Goal: Task Accomplishment & Management: Manage account settings

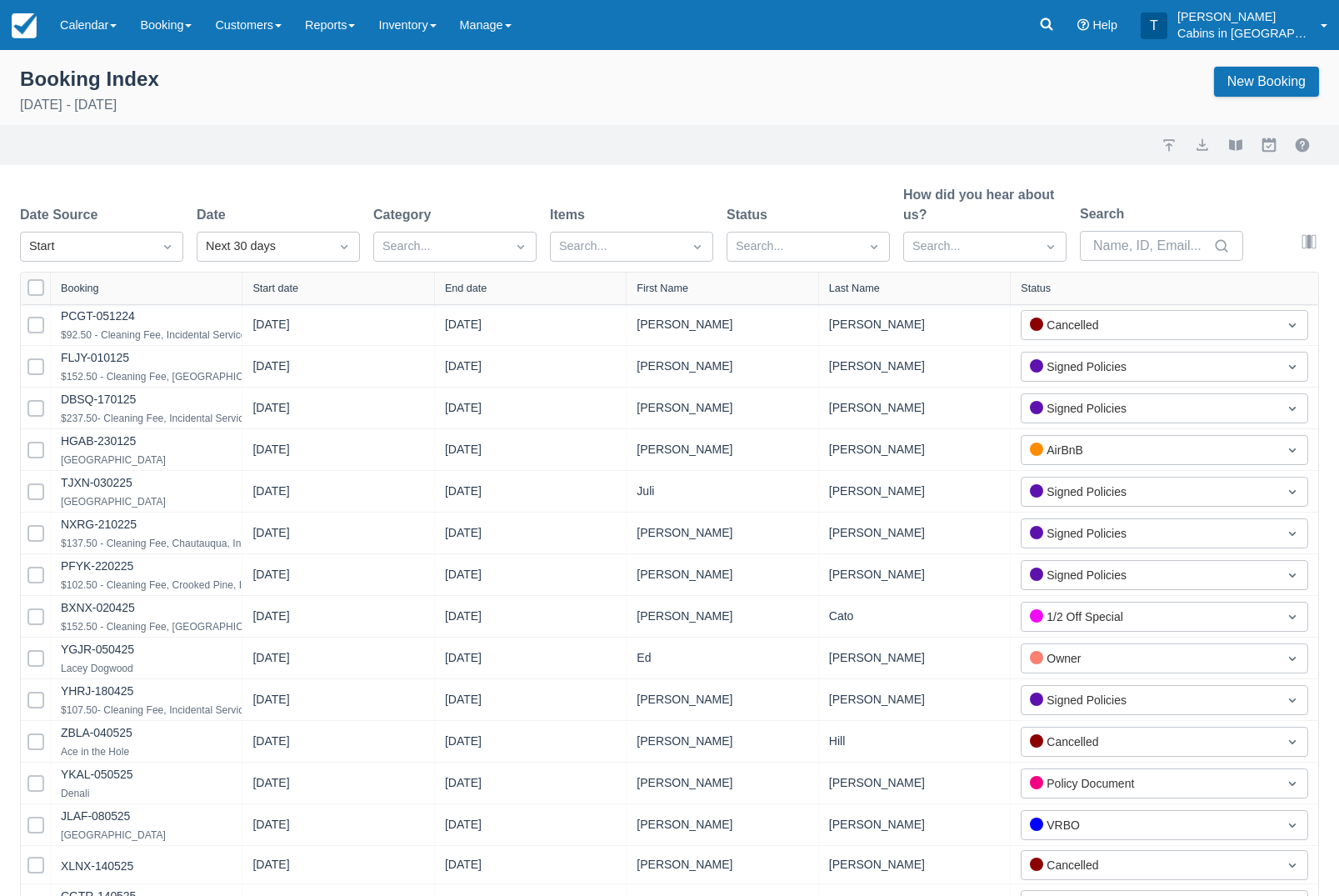
select select "25"
click at [170, 293] on div "Created" at bounding box center [101, 288] width 163 height 32
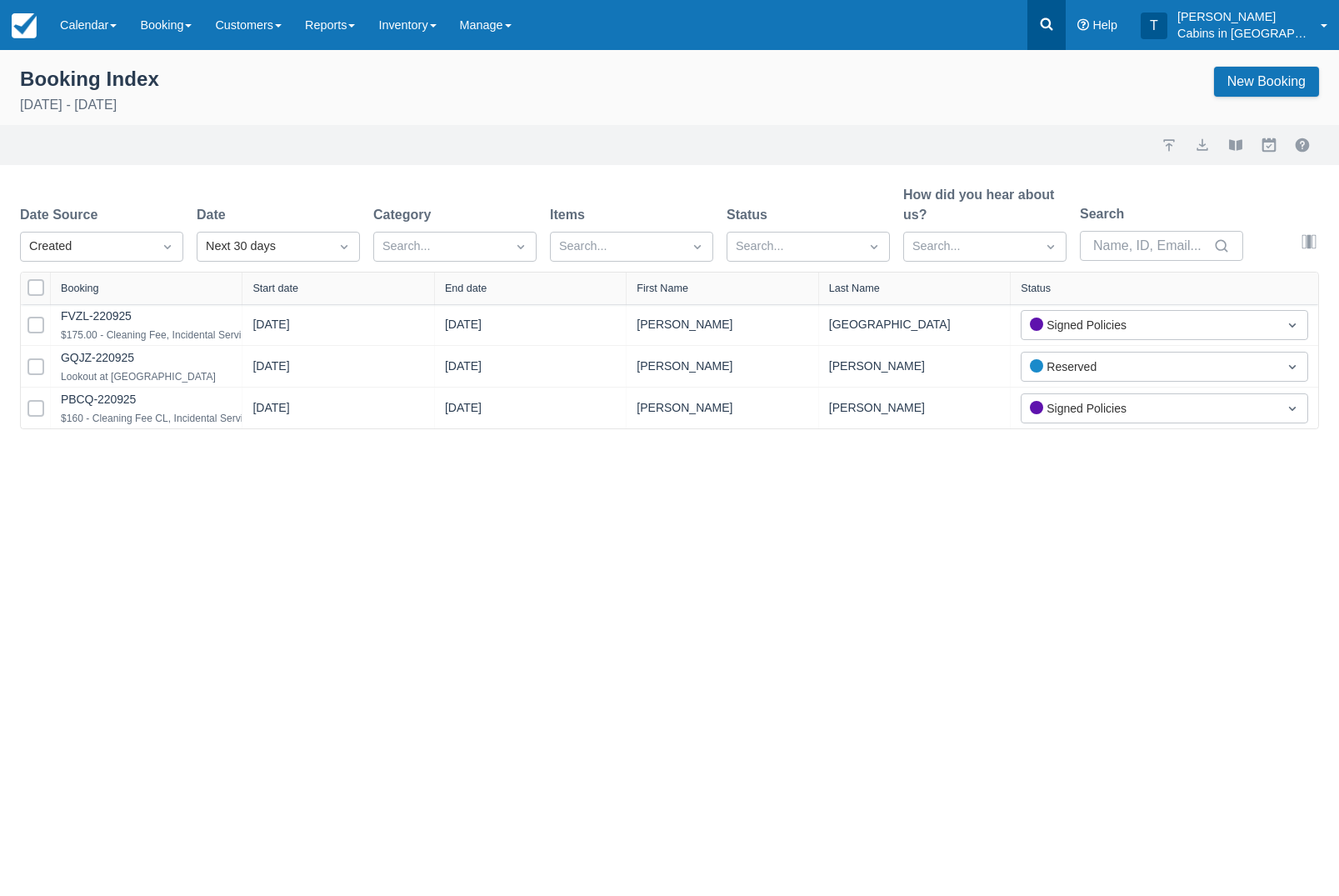
click at [1055, 31] on icon at bounding box center [1046, 24] width 16 height 16
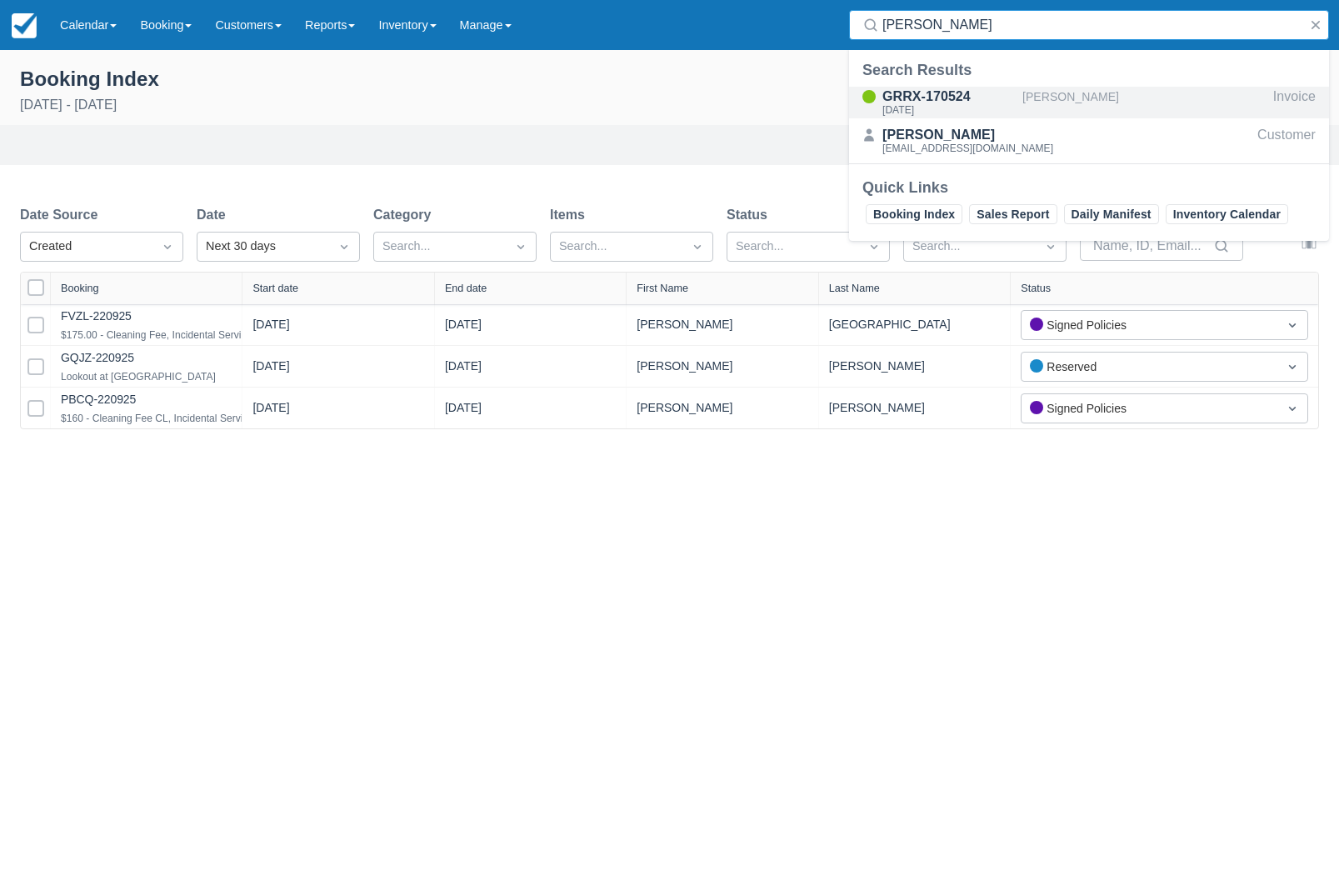
type input "Tiffany short"
click at [961, 102] on div "GRRX-170524" at bounding box center [949, 96] width 133 height 20
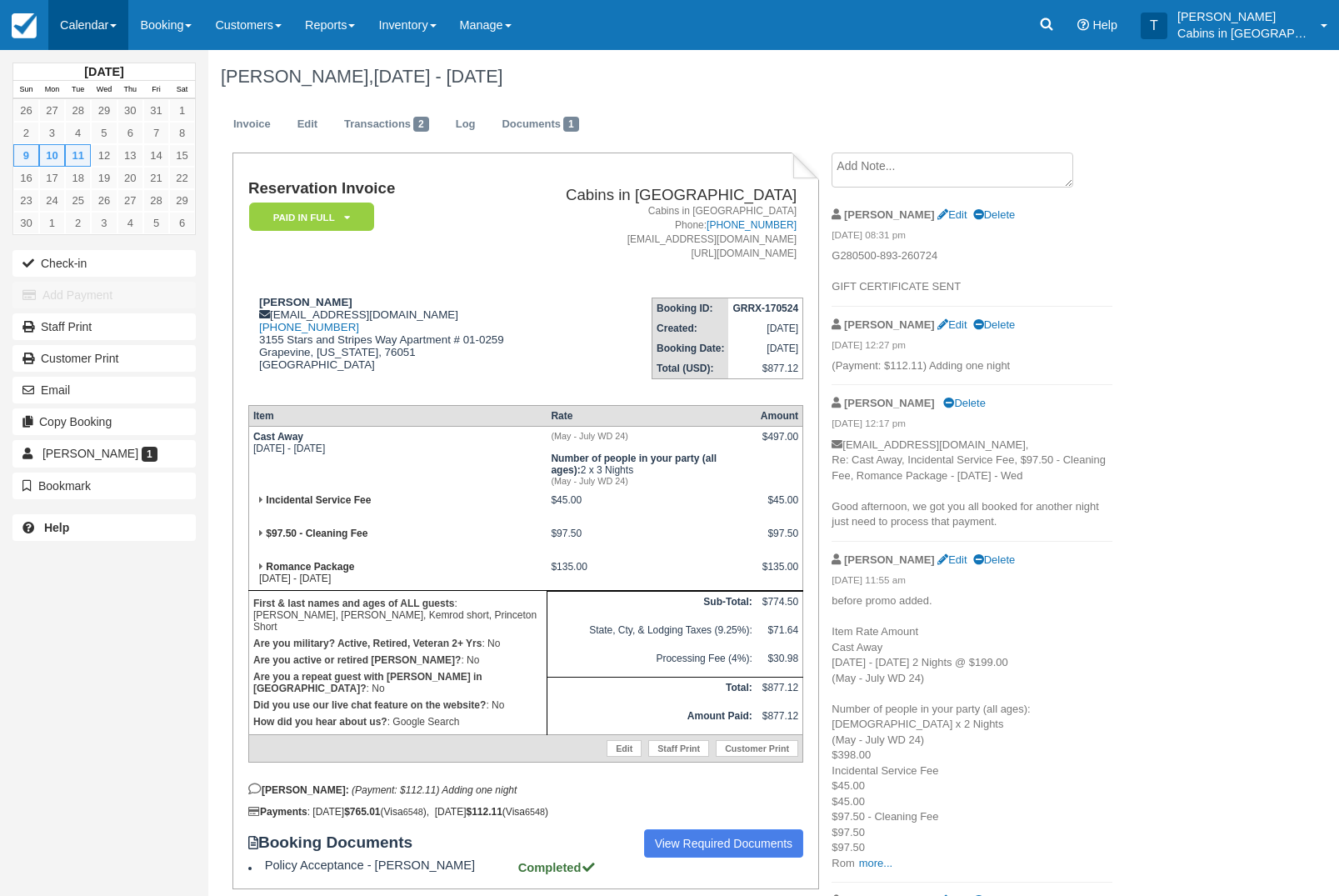
click at [103, 29] on link "Calendar" at bounding box center [89, 25] width 80 height 50
click at [150, 114] on link "Customer" at bounding box center [115, 107] width 131 height 35
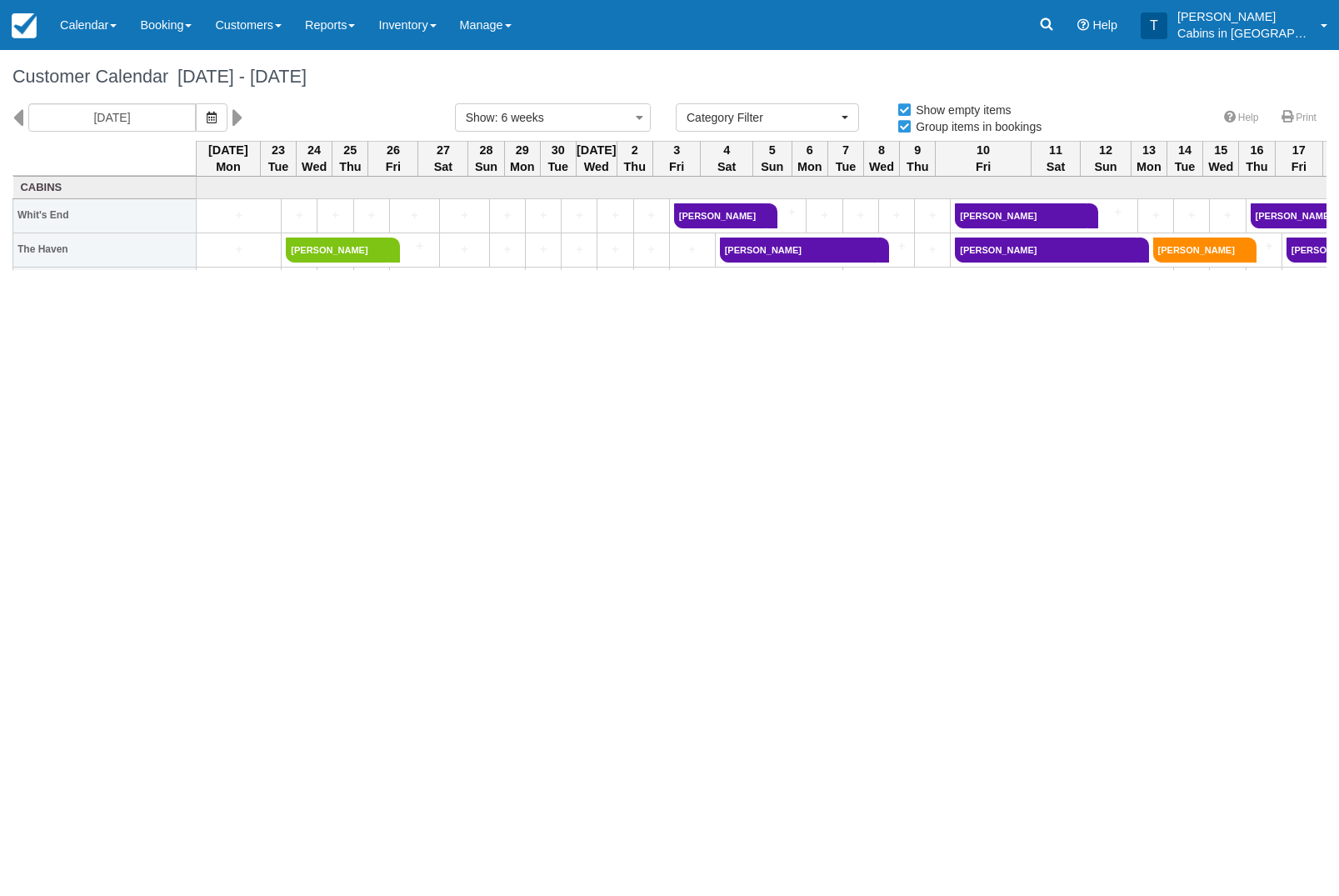
select select
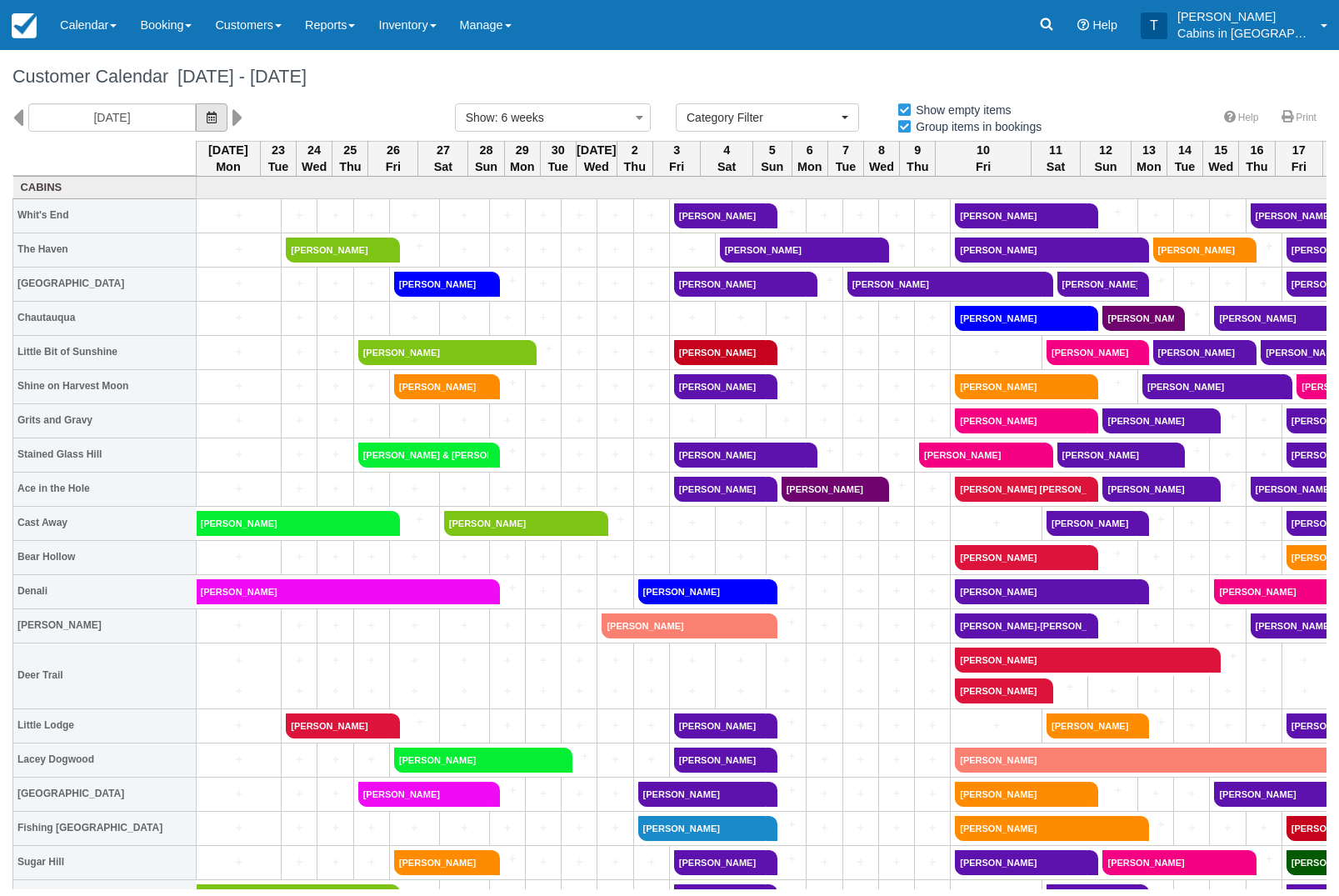
click at [207, 112] on icon "button" at bounding box center [211, 117] width 10 height 11
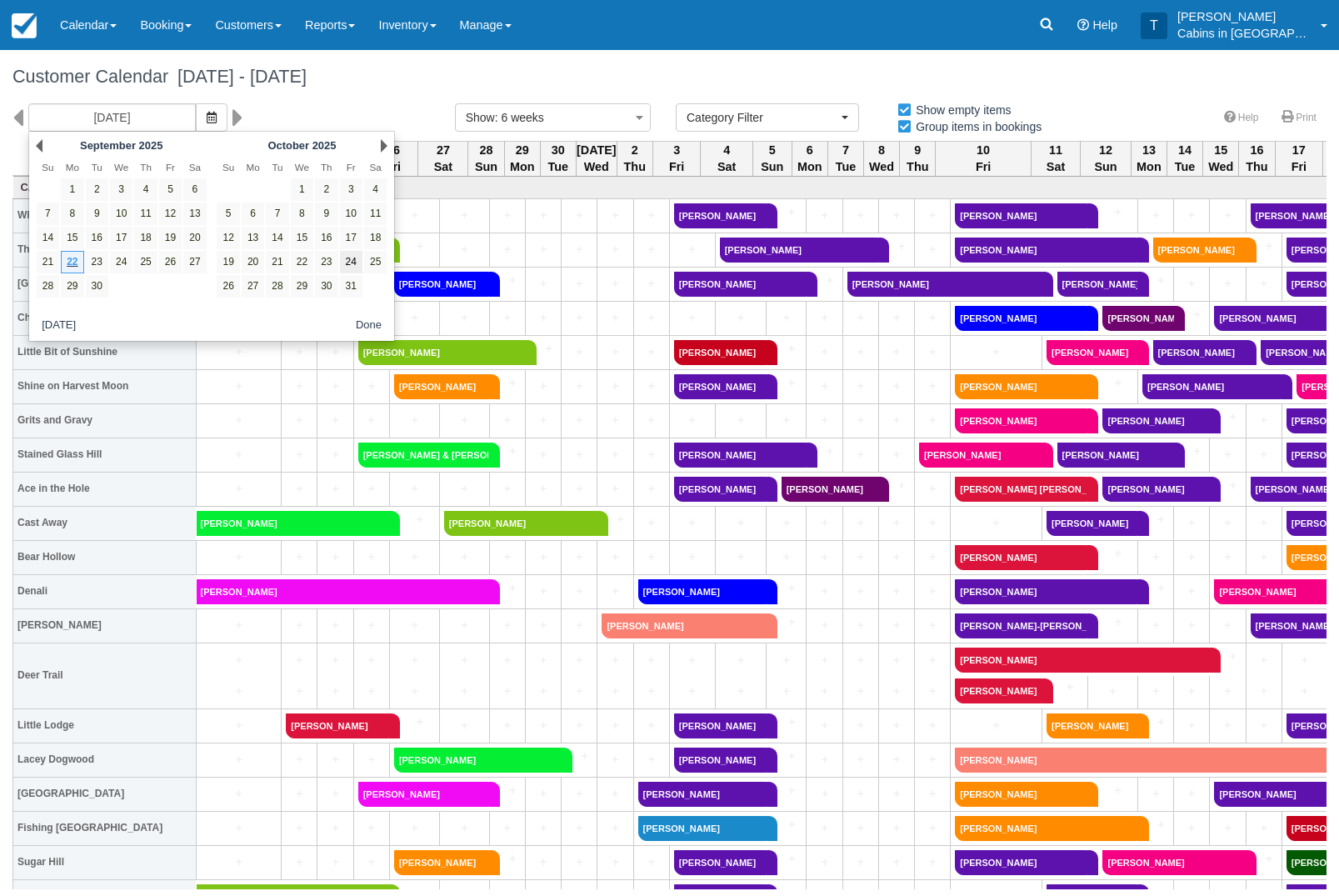
click at [356, 269] on link "24" at bounding box center [351, 262] width 23 height 23
type input "[DATE]"
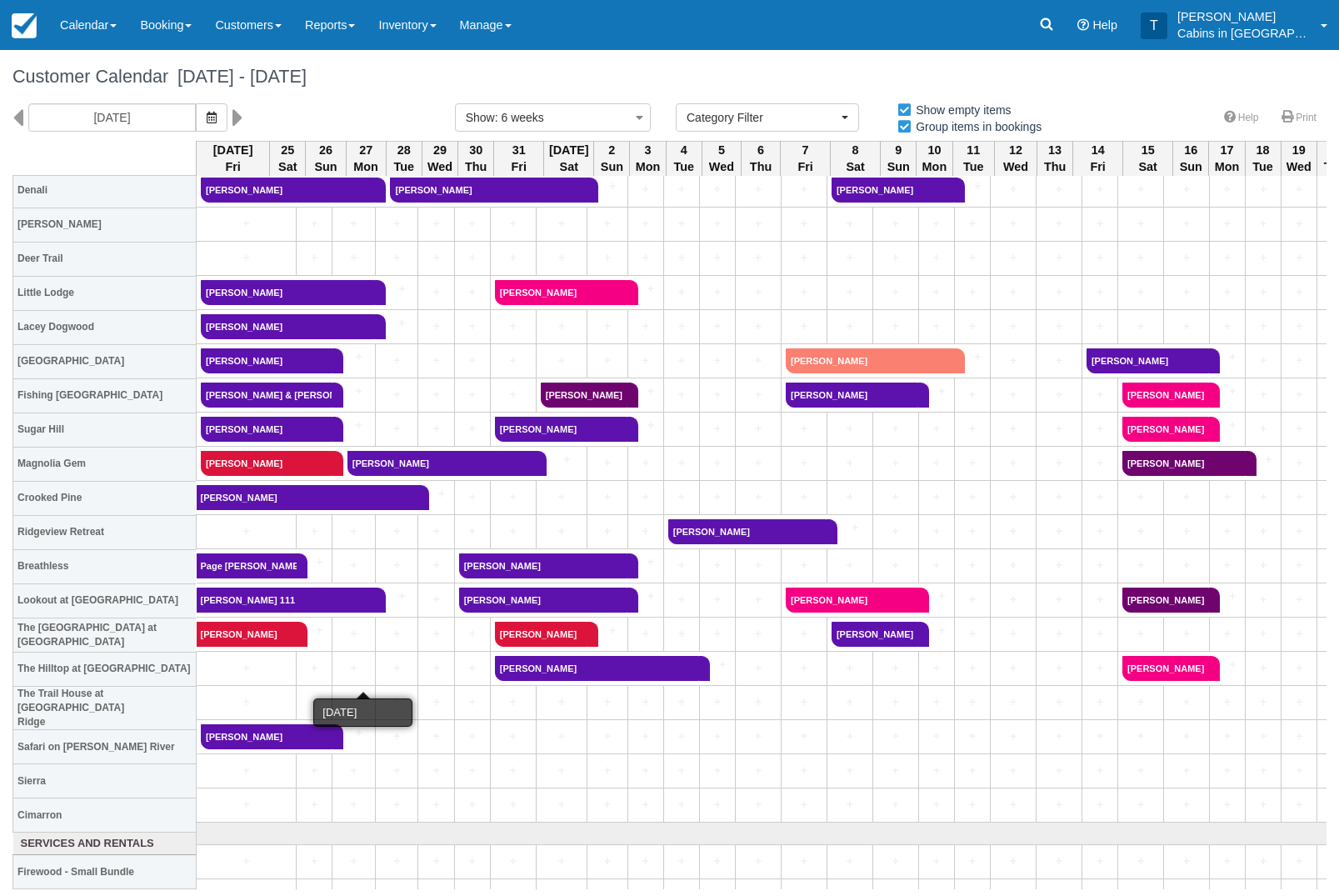
scroll to position [403, 0]
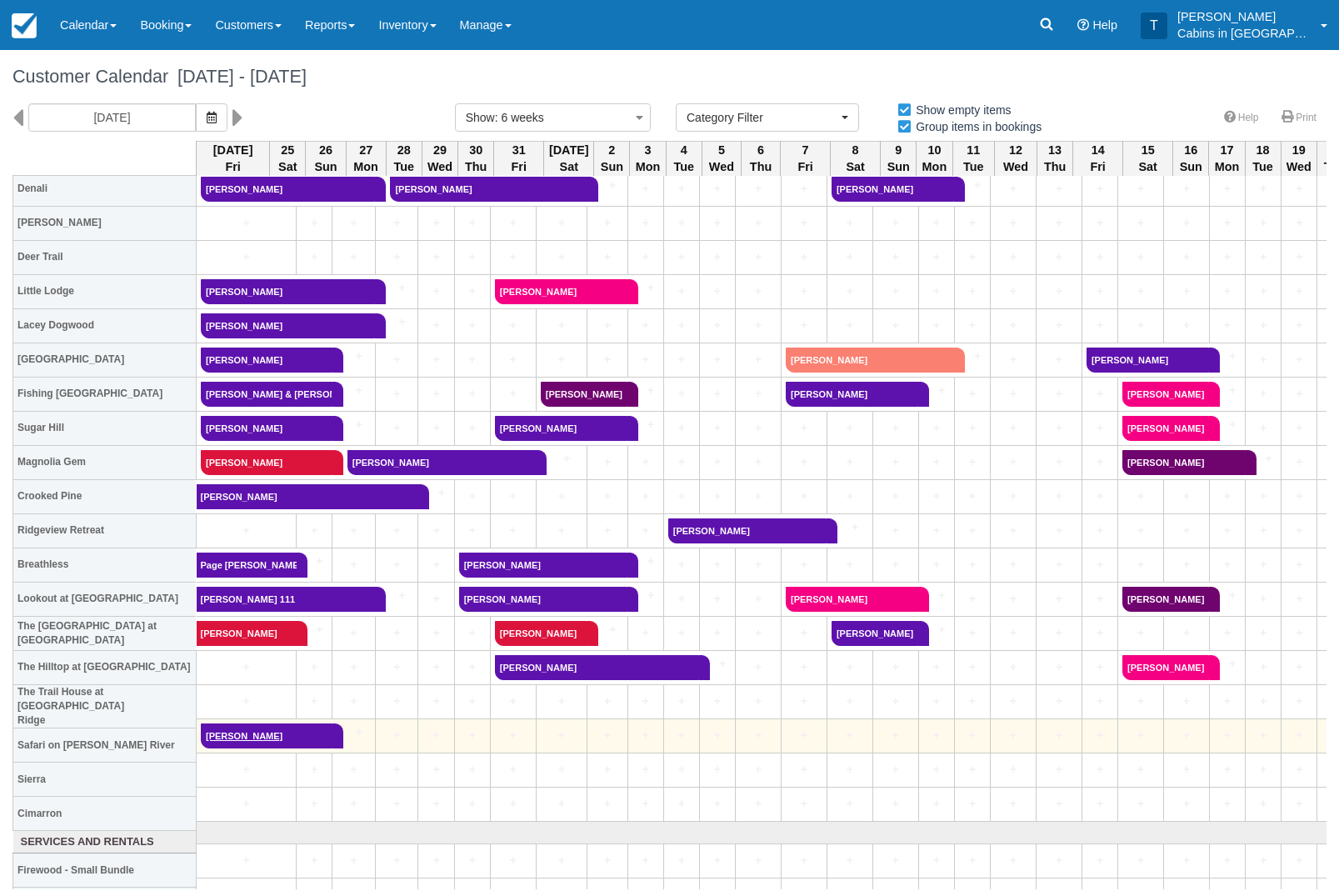
click at [263, 733] on link "[PERSON_NAME]" at bounding box center [267, 735] width 131 height 25
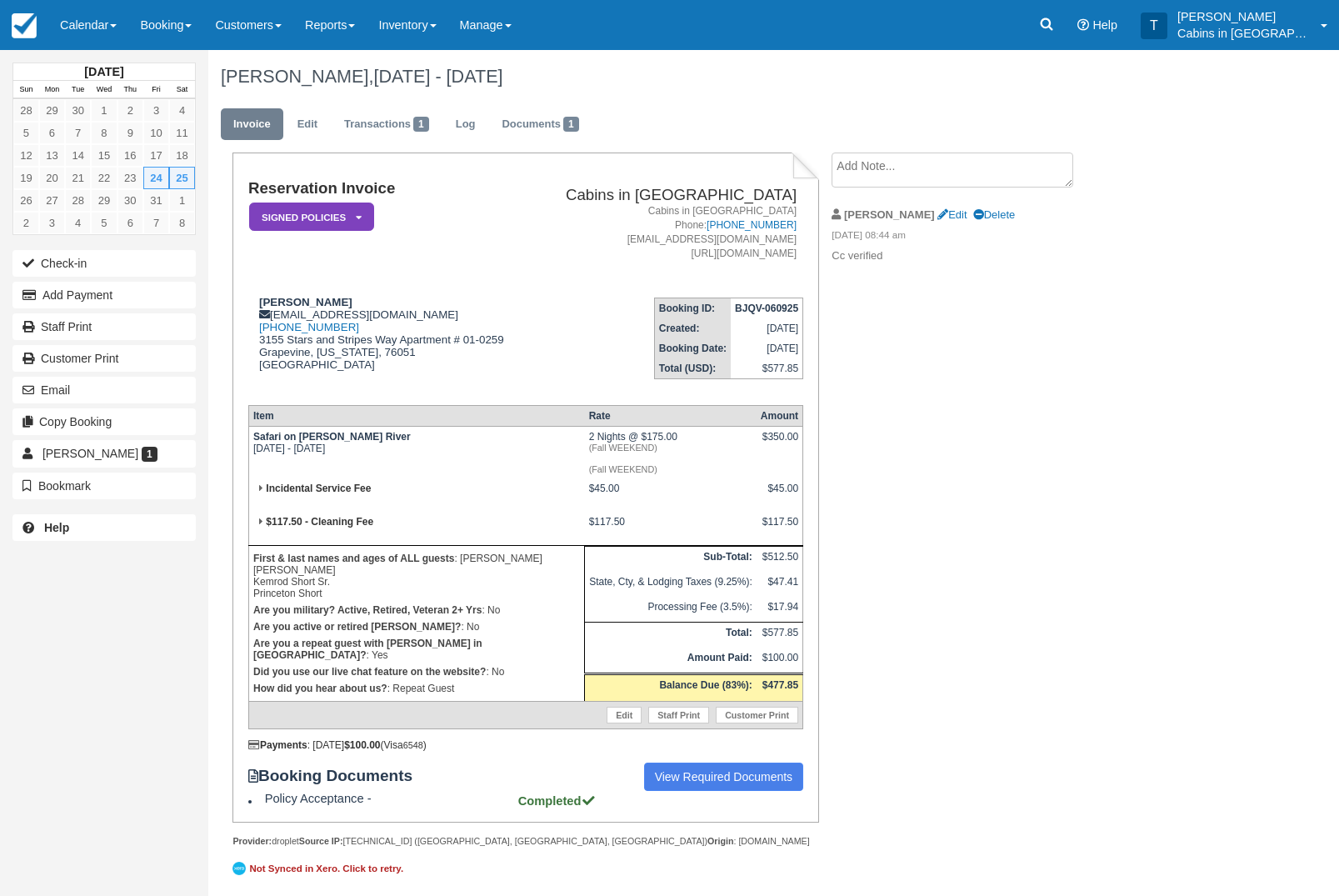
click at [946, 174] on textarea at bounding box center [952, 169] width 242 height 35
click at [936, 201] on textarea at bounding box center [952, 199] width 242 height 93
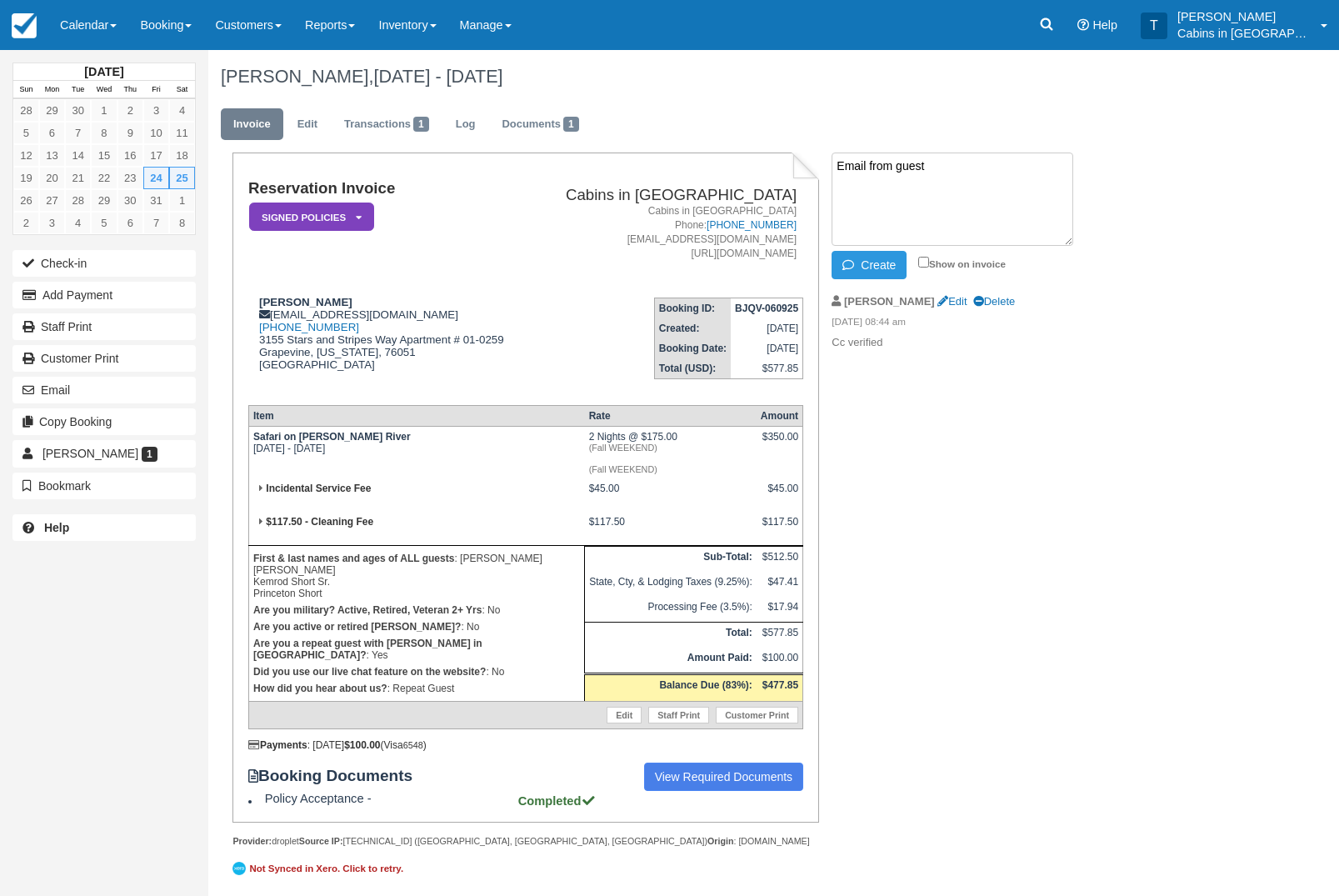
paste textarea
click at [888, 262] on button "Create" at bounding box center [869, 265] width 75 height 29
click at [937, 211] on span "Edit Delete" at bounding box center [975, 214] width 77 height 12
drag, startPoint x: 920, startPoint y: 211, endPoint x: 354, endPoint y: 240, distance: 566.7
click at [354, 225] on html "Menu Calendar Booking Customer Inventory Booking Daily Manifest Daily List Note…" at bounding box center [670, 448] width 1339 height 896
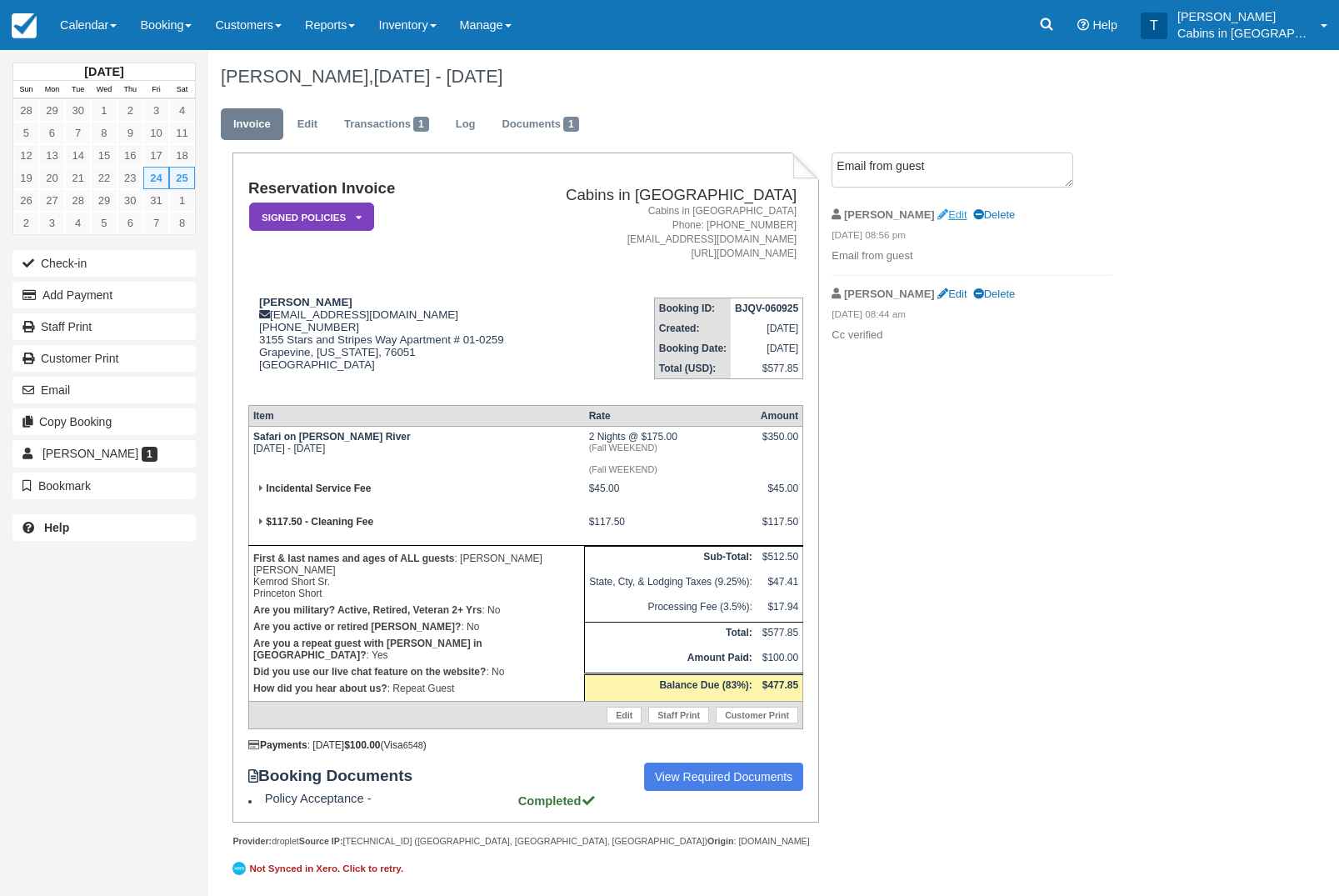
click at [937, 221] on icon at bounding box center [942, 214] width 10 height 10
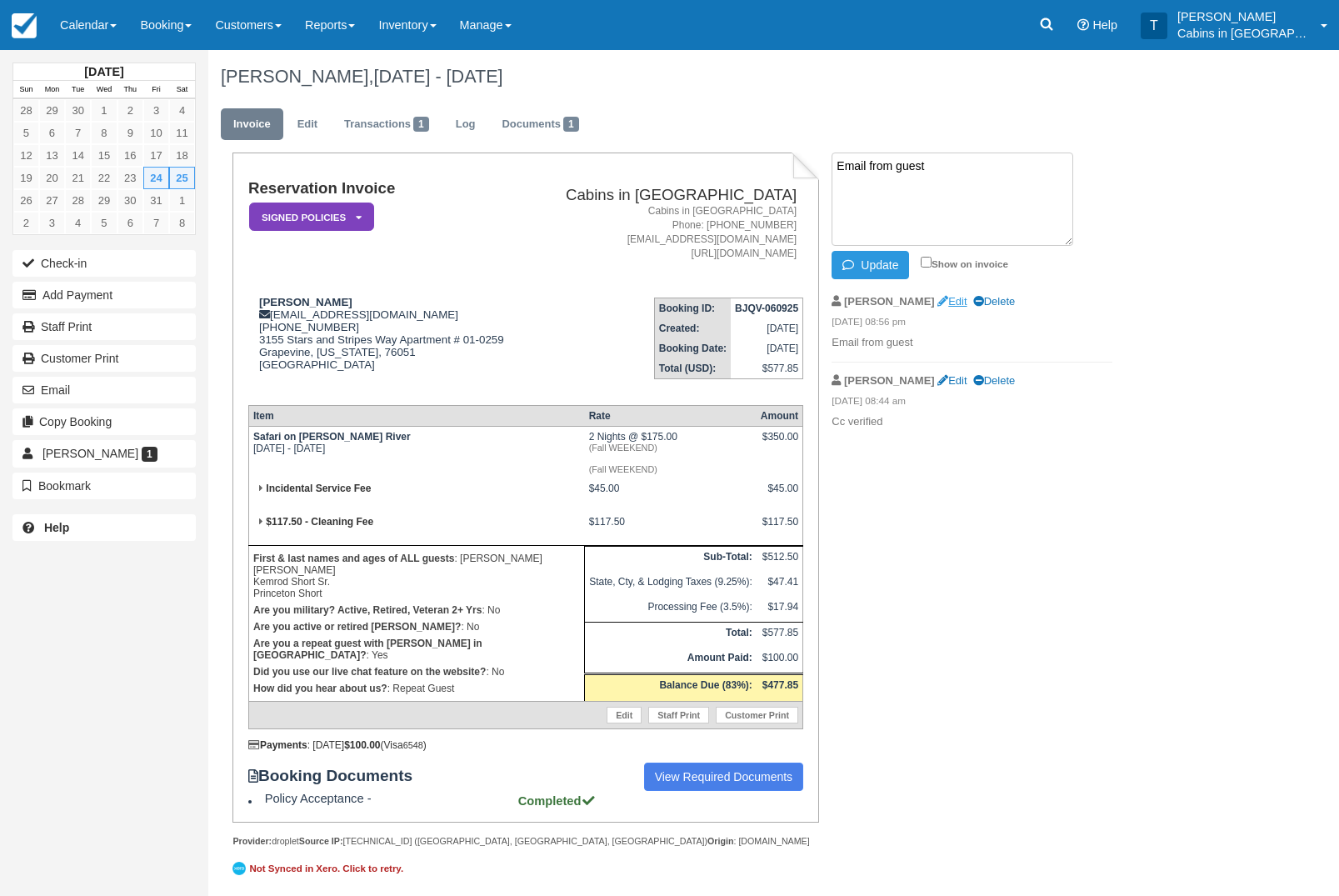
paste textarea "Hello, I'm contacting you guys to cancel my reservation. I booked for October 2…"
type textarea "Email from guest Hello, I'm contacting you guys to cancel my reservation. I boo…"
click at [887, 265] on button "Update" at bounding box center [869, 265] width 77 height 29
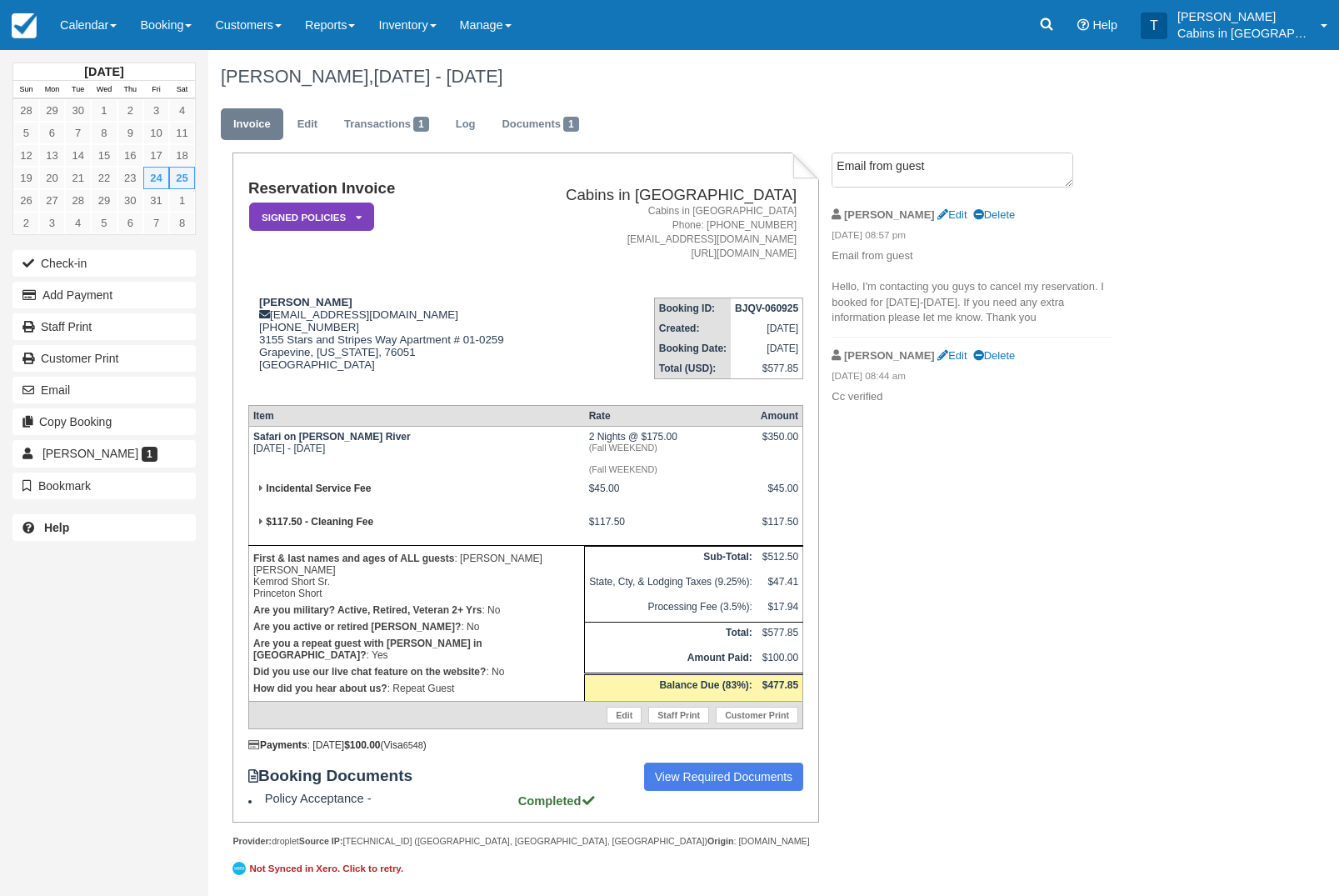
click at [362, 196] on h1 "Reservation Invoice" at bounding box center [390, 189] width 284 height 17
click at [358, 209] on em "Signed Policies" at bounding box center [311, 217] width 125 height 30
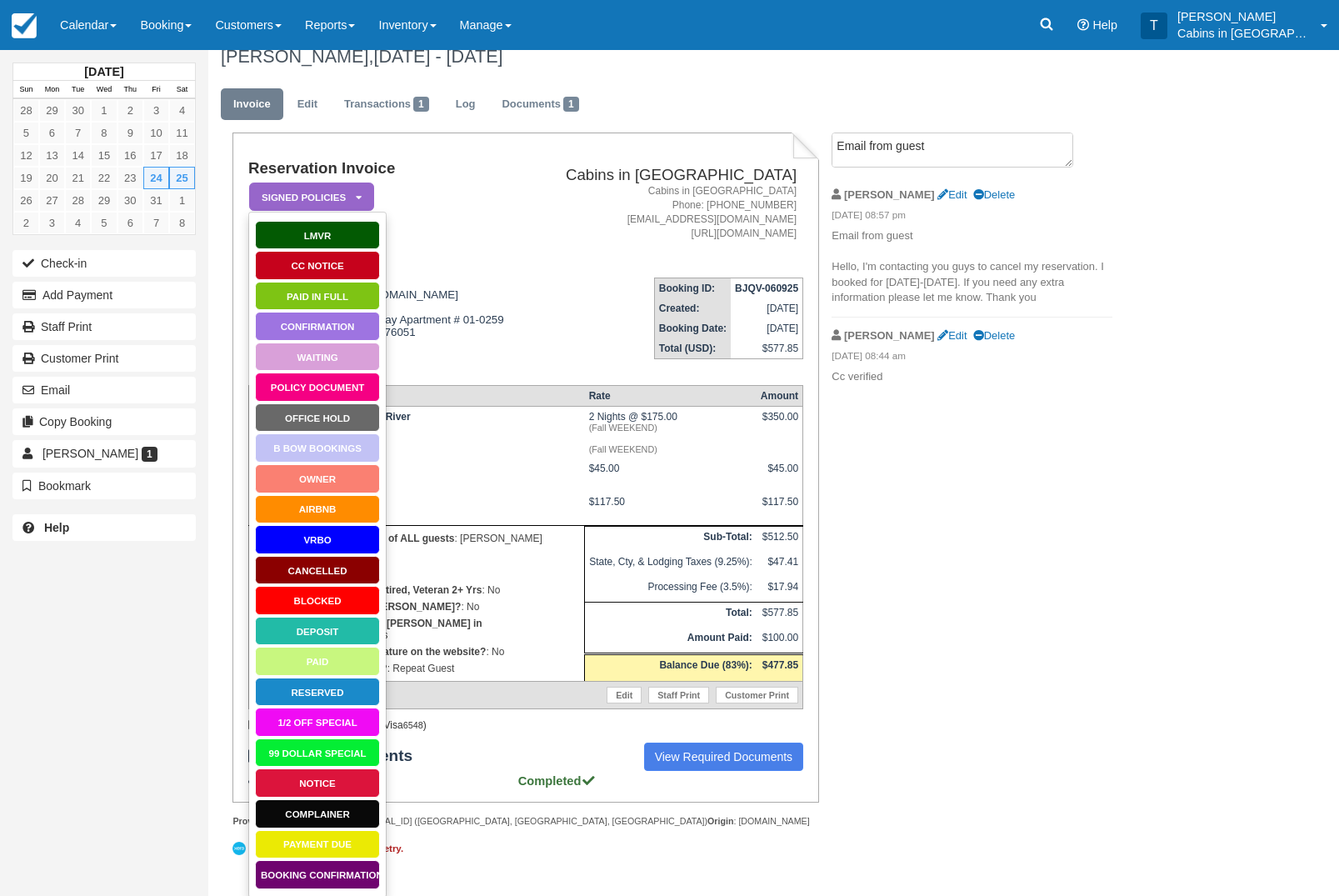
click at [336, 875] on link "Booking Confirmation" at bounding box center [317, 874] width 125 height 30
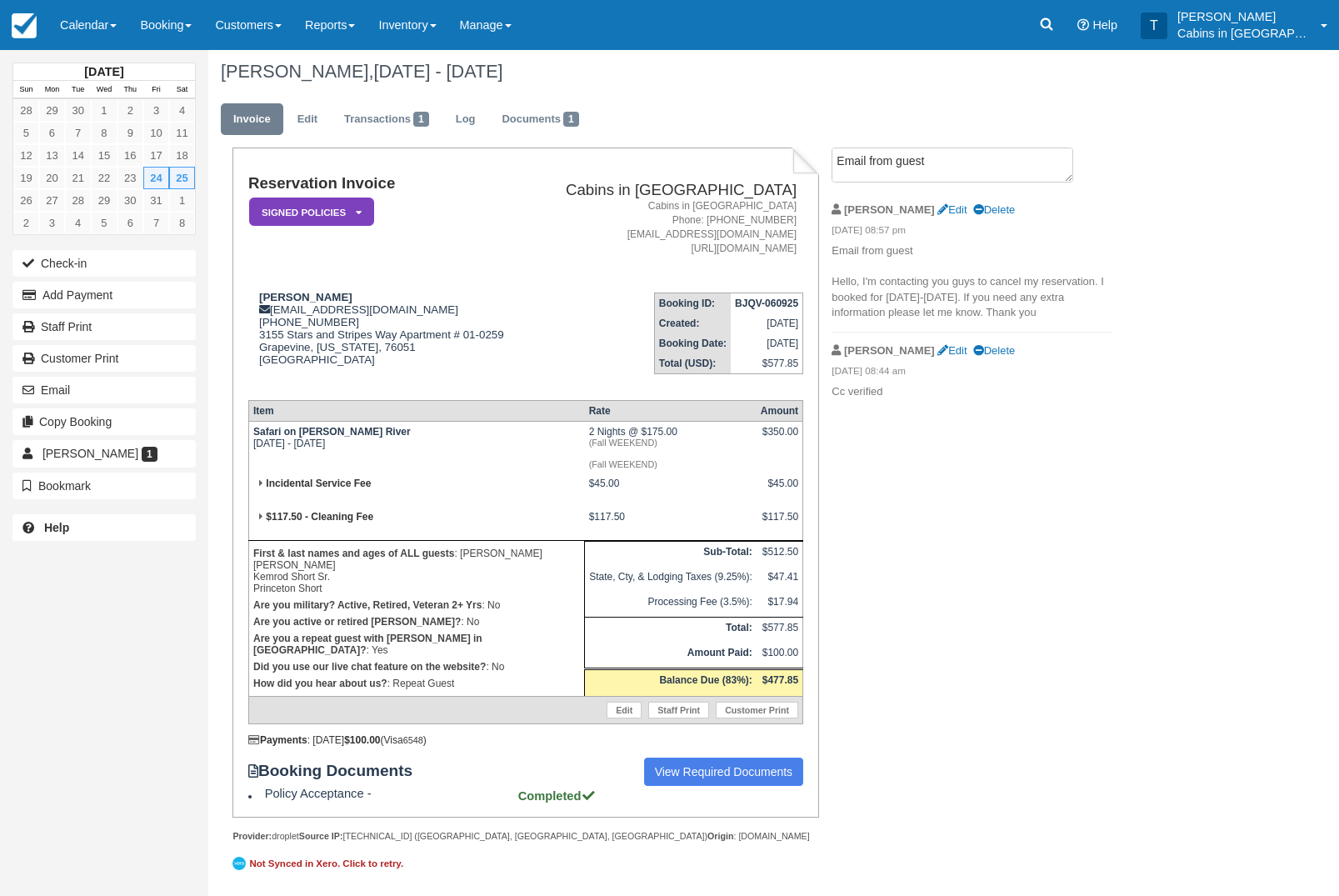
scroll to position [85, 0]
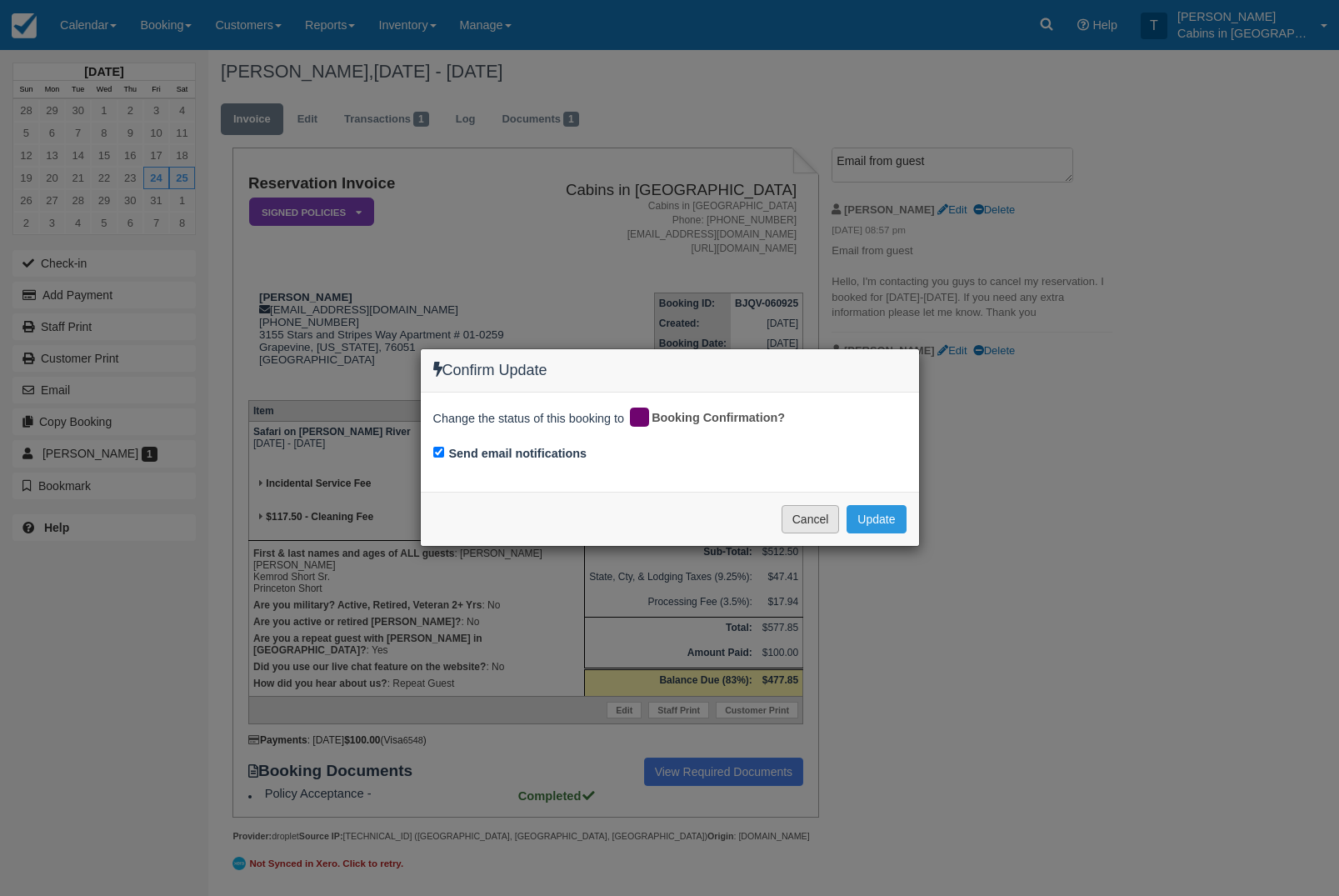
click at [827, 505] on button "Cancel" at bounding box center [810, 519] width 58 height 29
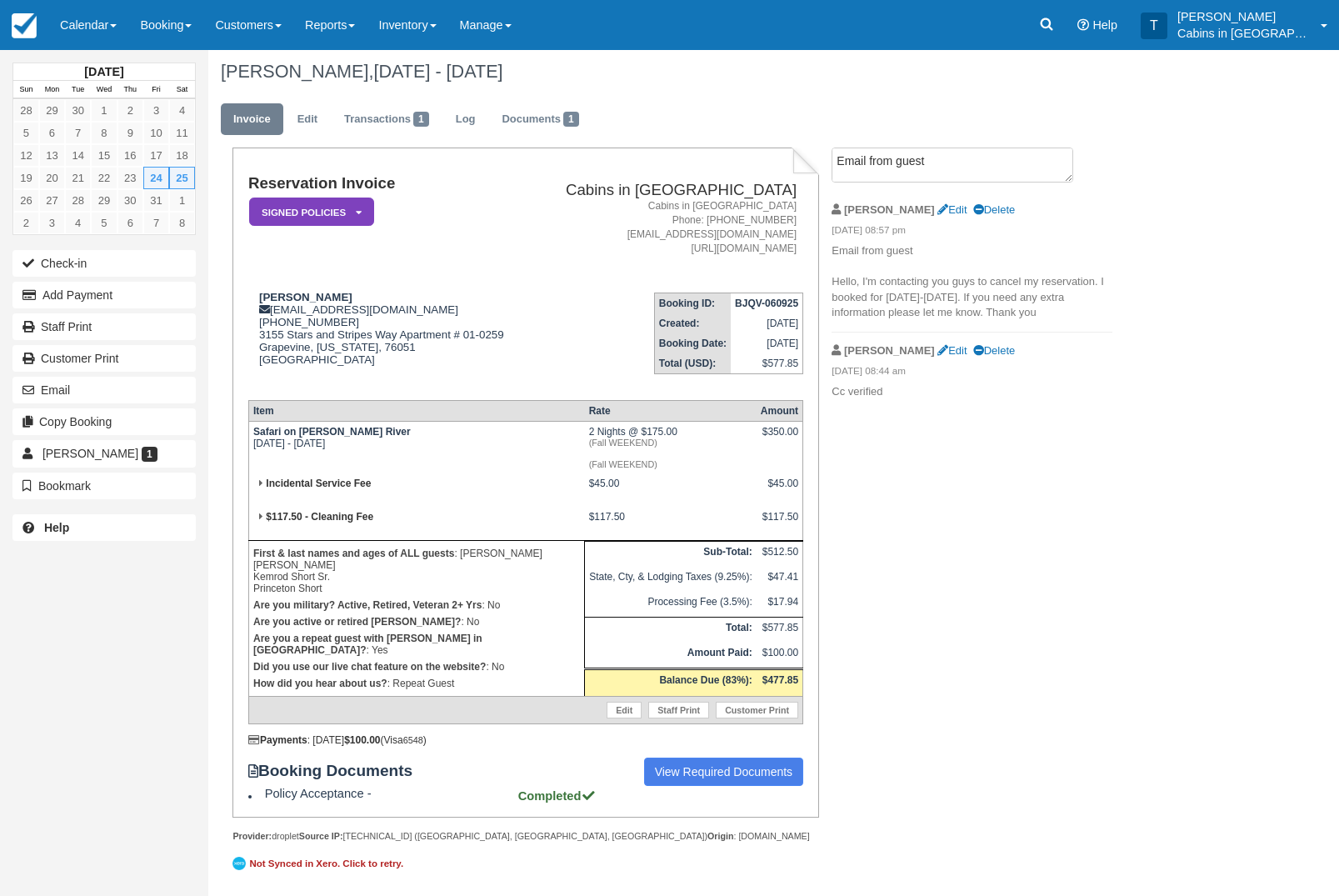
click at [338, 197] on em "Signed Policies" at bounding box center [311, 211] width 125 height 30
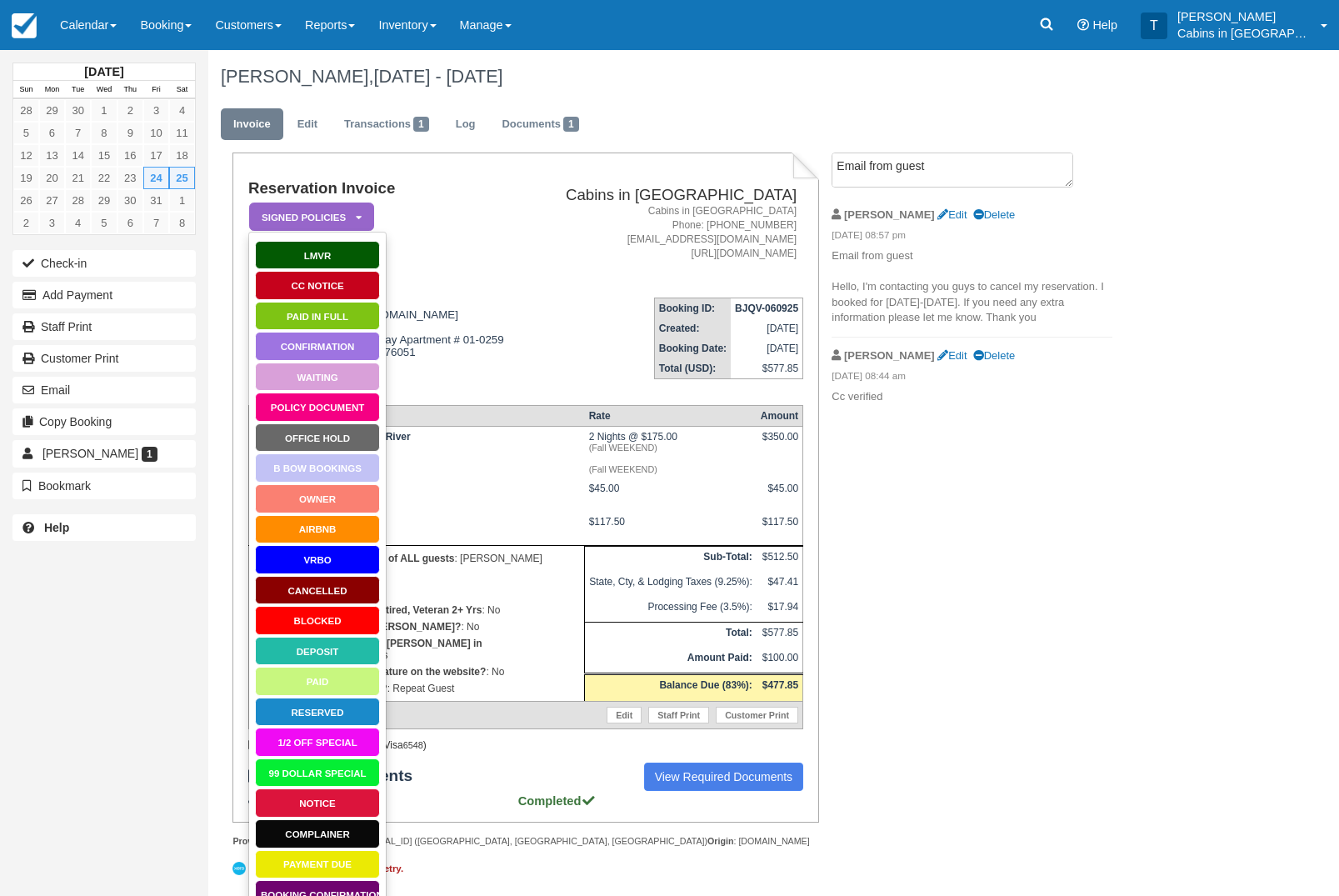
click at [343, 589] on link "Cancelled" at bounding box center [317, 590] width 125 height 30
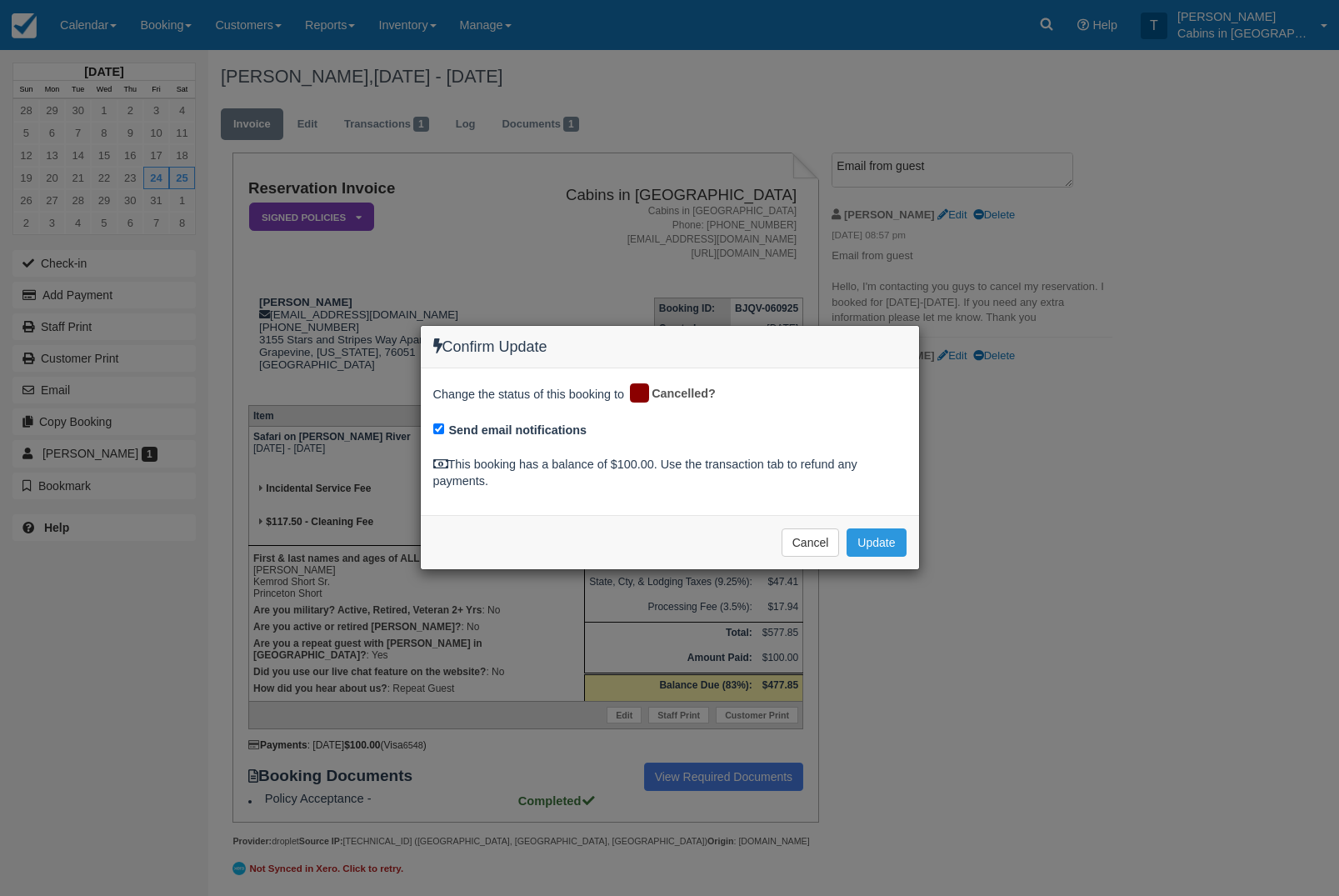
click at [887, 620] on div "Confirm Update Change the status of this booking to Cancelled? Send email notif…" at bounding box center [670, 448] width 1339 height 896
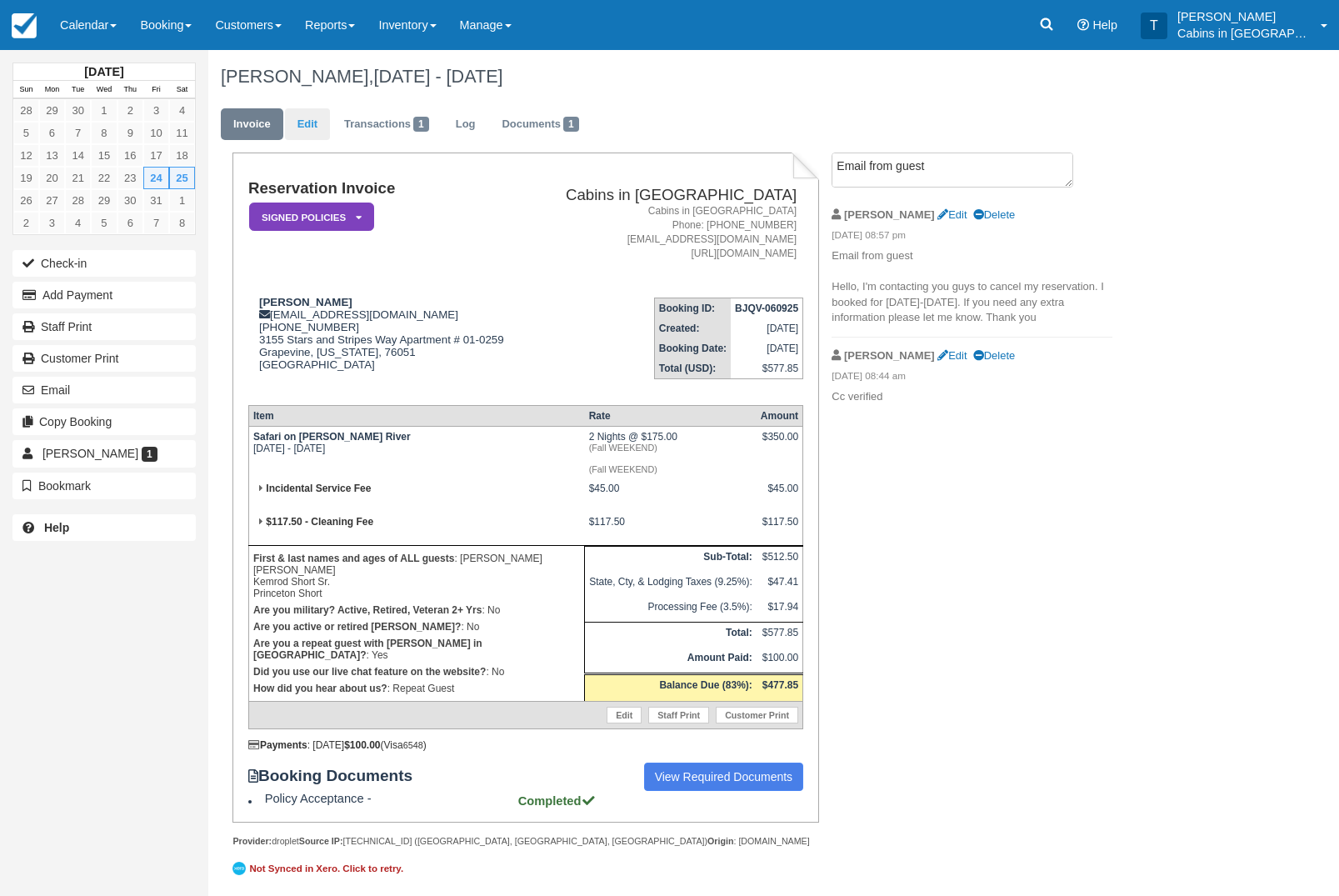
click at [311, 114] on link "Edit" at bounding box center [307, 125] width 45 height 32
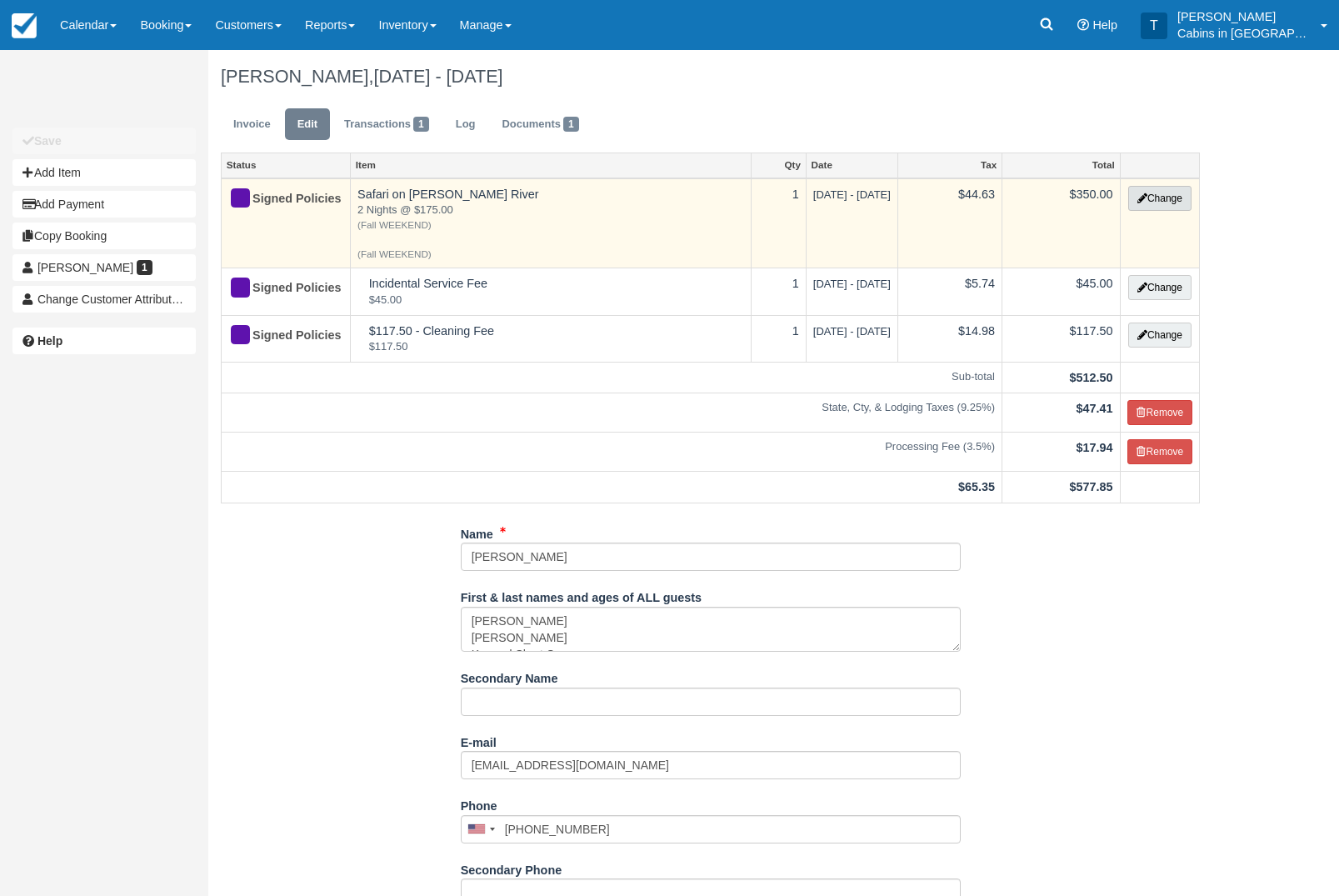
click at [1173, 199] on button "Change" at bounding box center [1160, 198] width 63 height 25
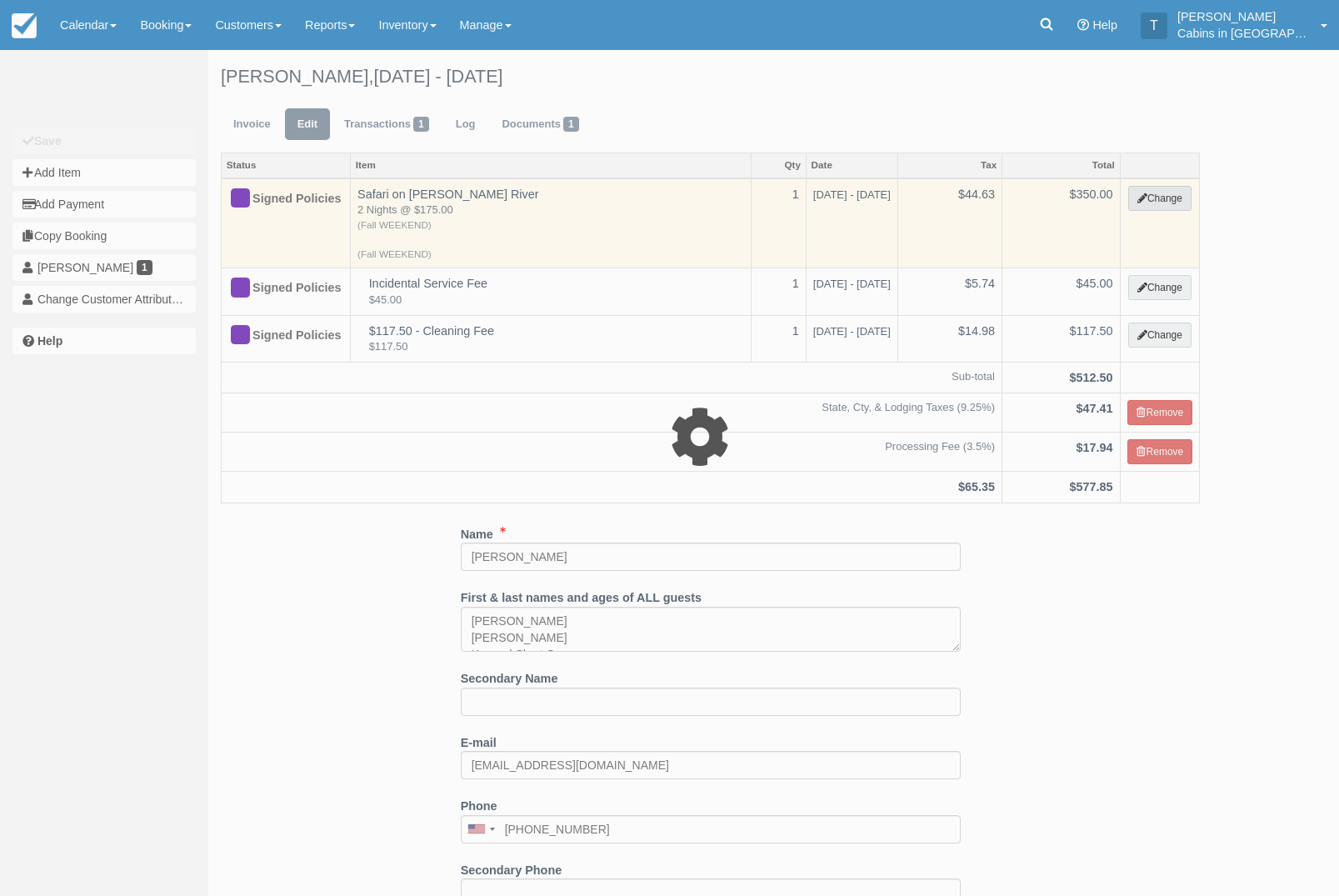
select select "1"
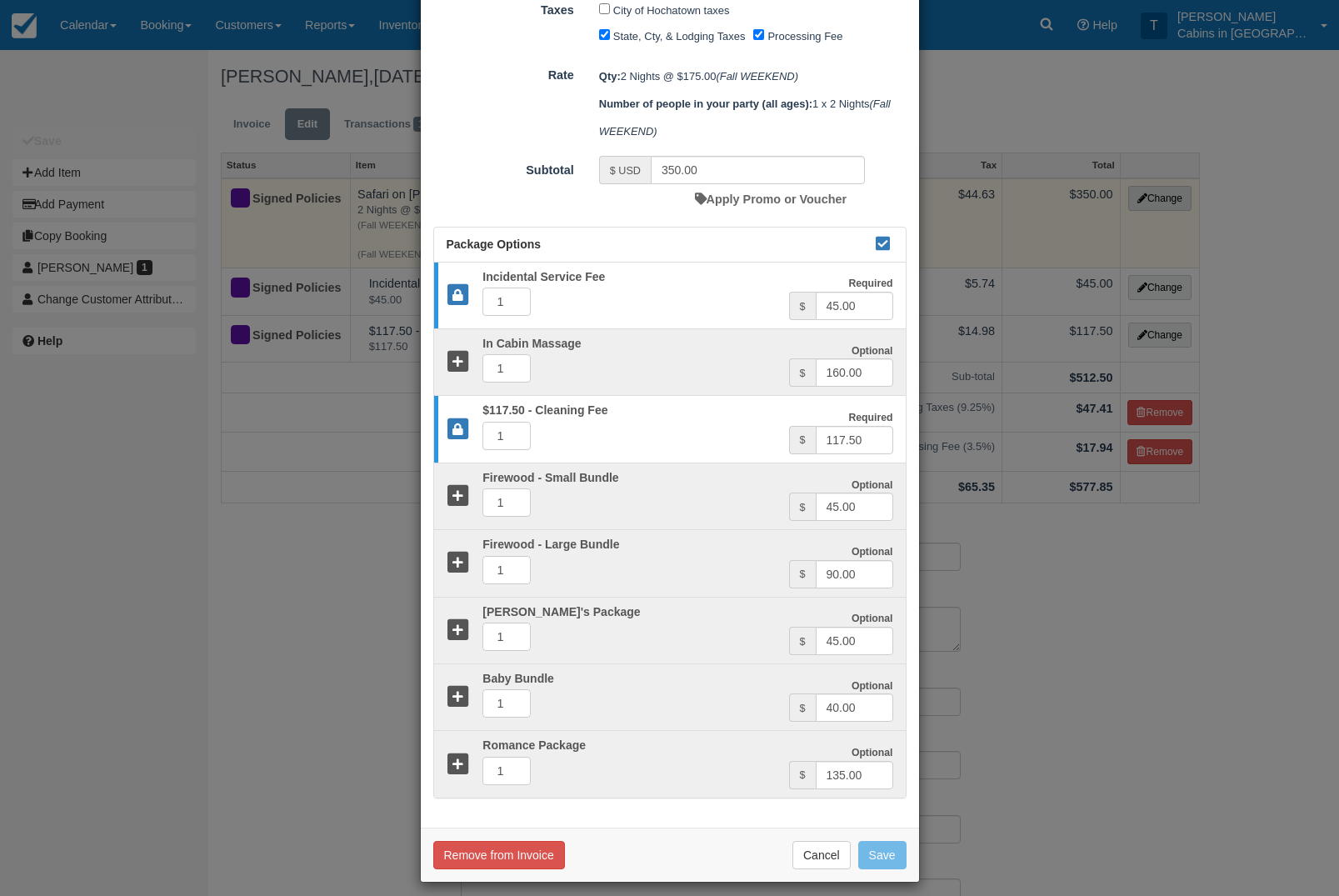
scroll to position [389, 0]
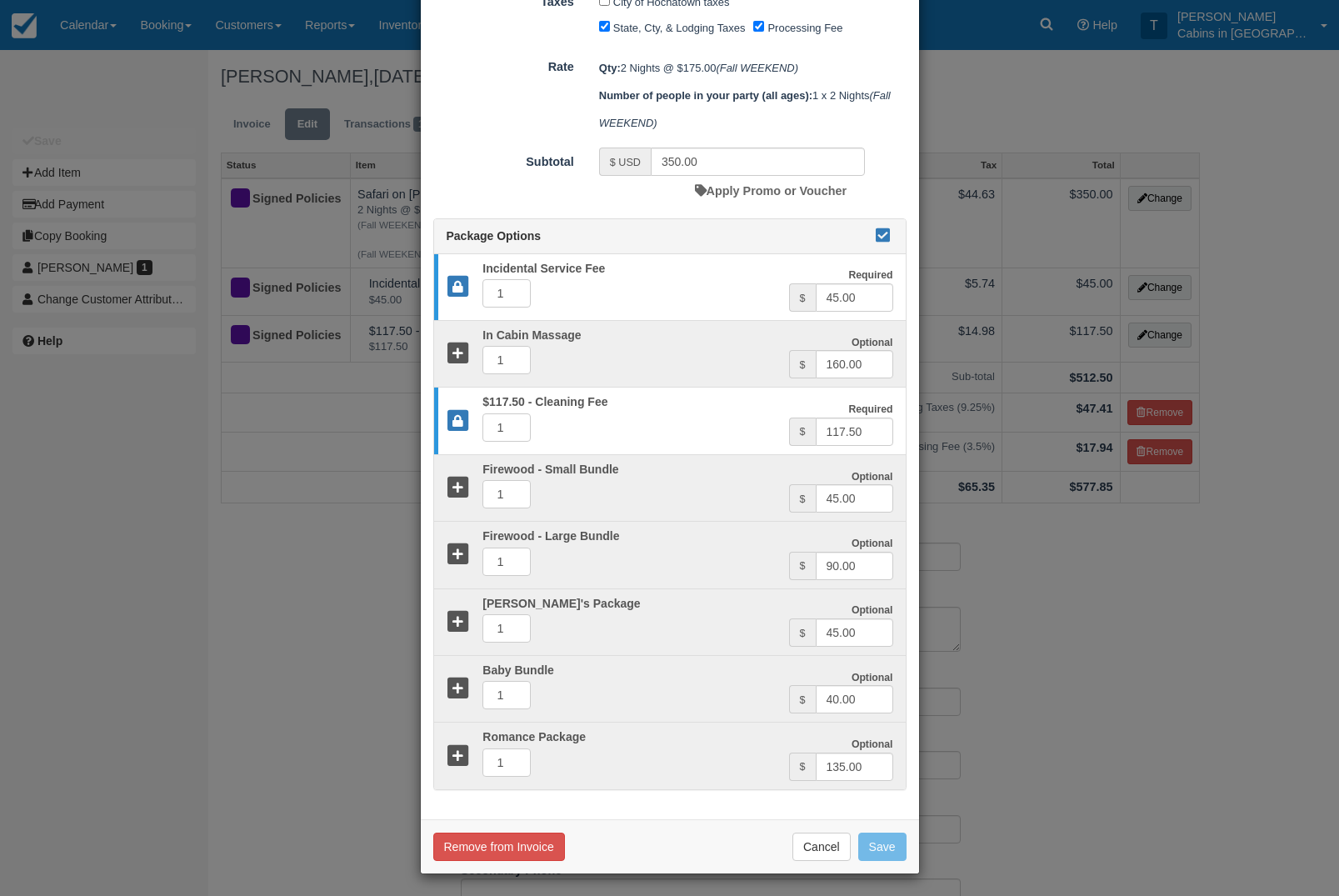
click at [887, 241] on icon at bounding box center [883, 235] width 20 height 11
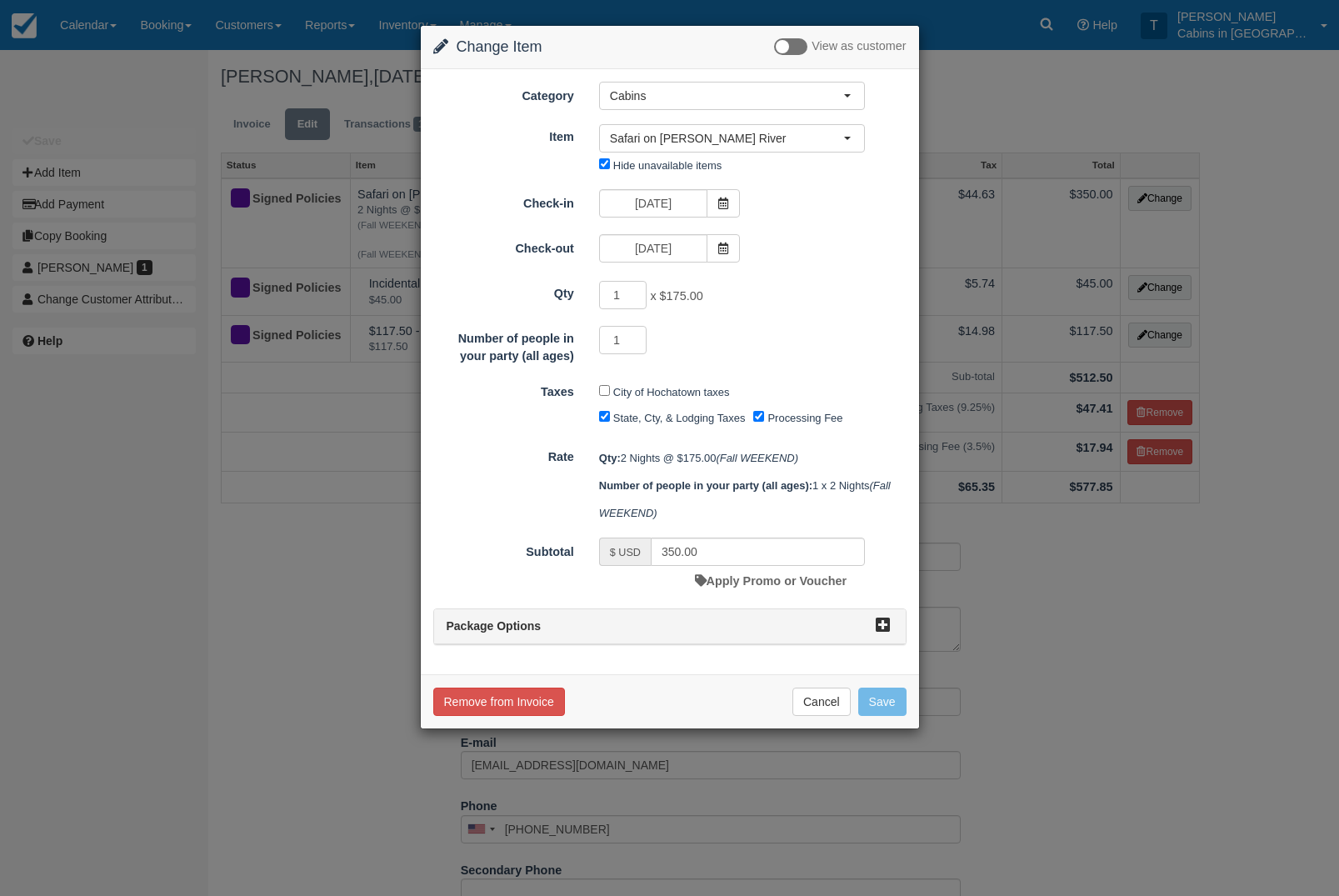
scroll to position [0, 0]
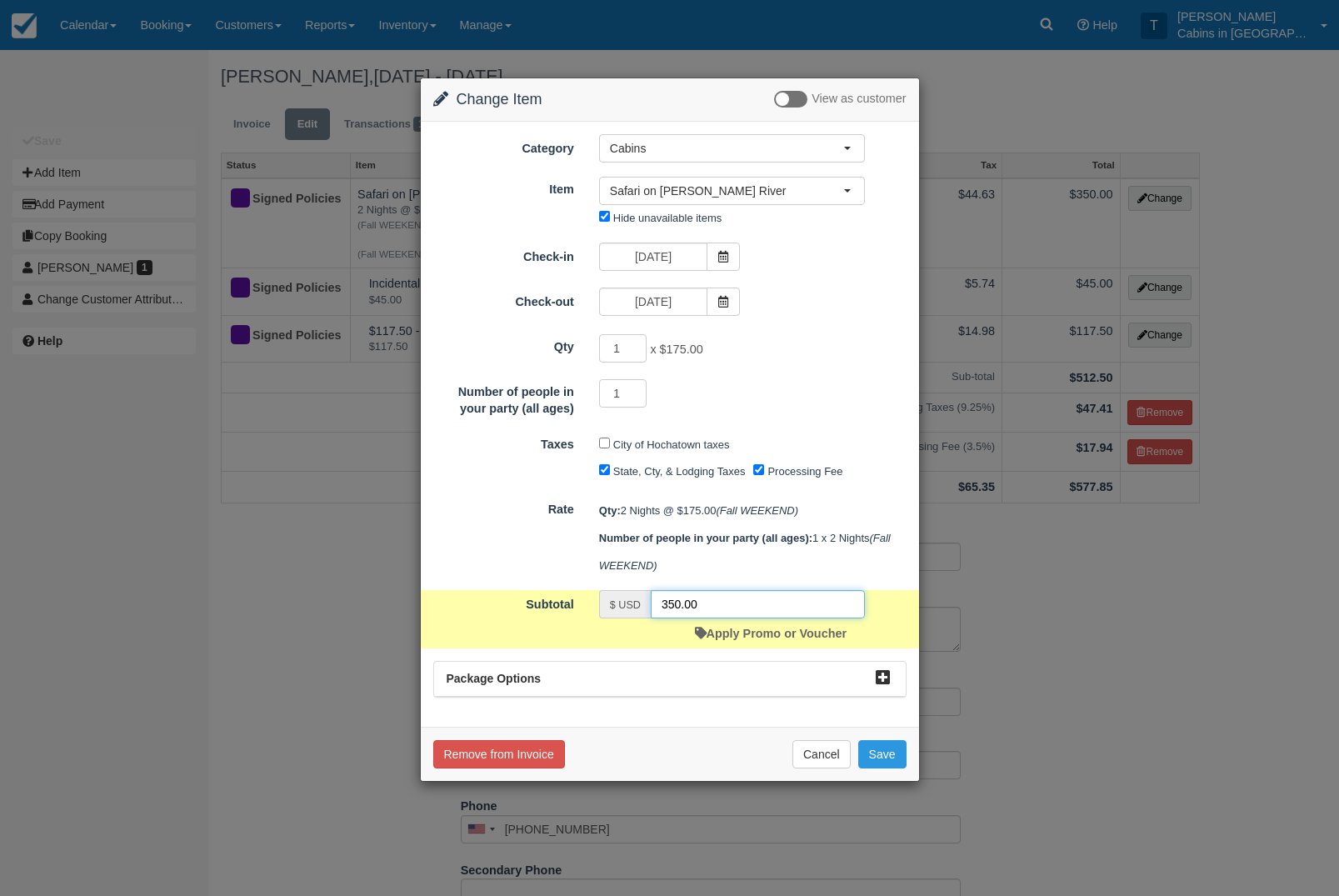
click at [717, 618] on input "350.00" at bounding box center [757, 604] width 214 height 29
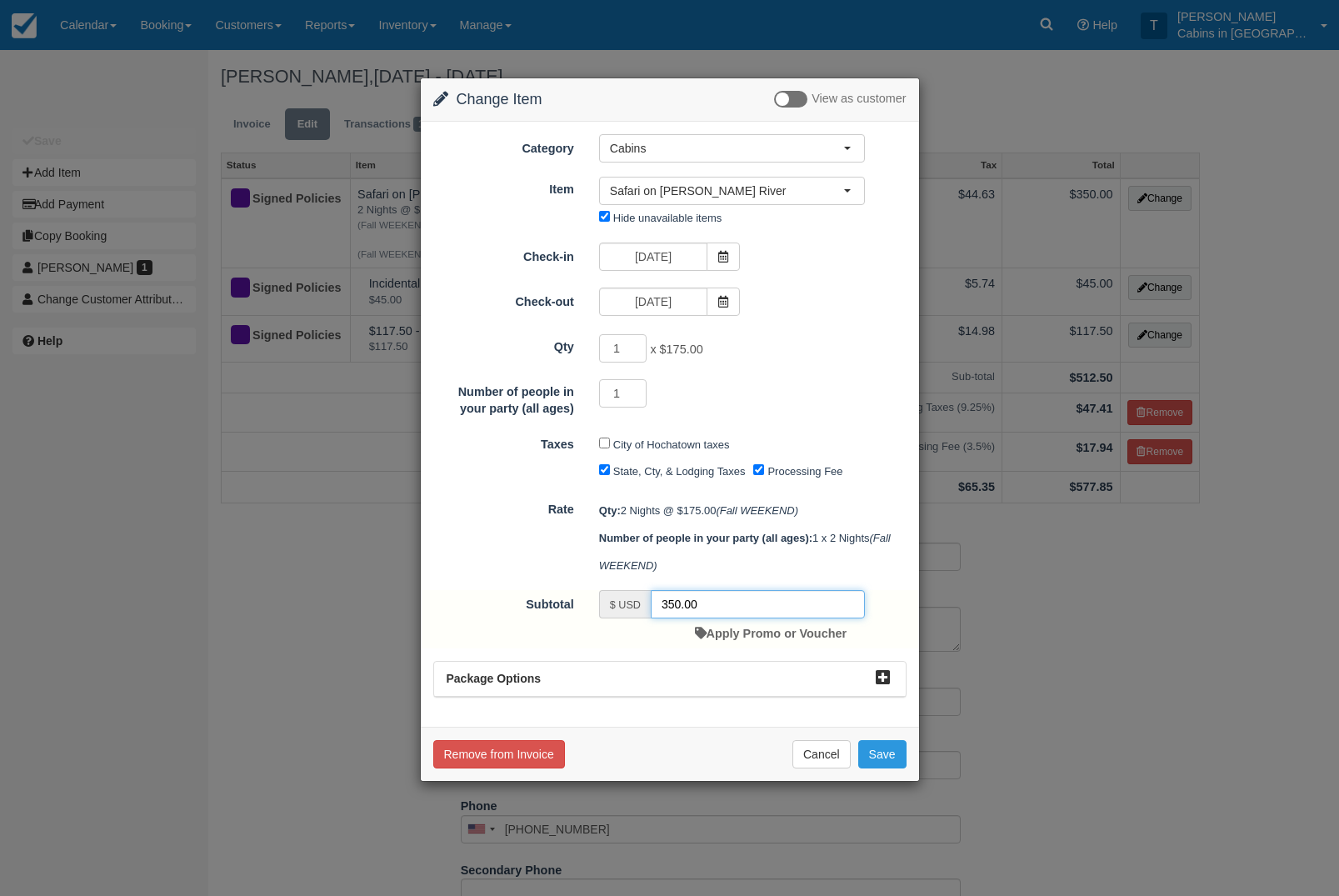
click at [730, 618] on input "350.00" at bounding box center [757, 604] width 214 height 29
click at [717, 618] on input "350.00" at bounding box center [757, 604] width 214 height 29
type input "3"
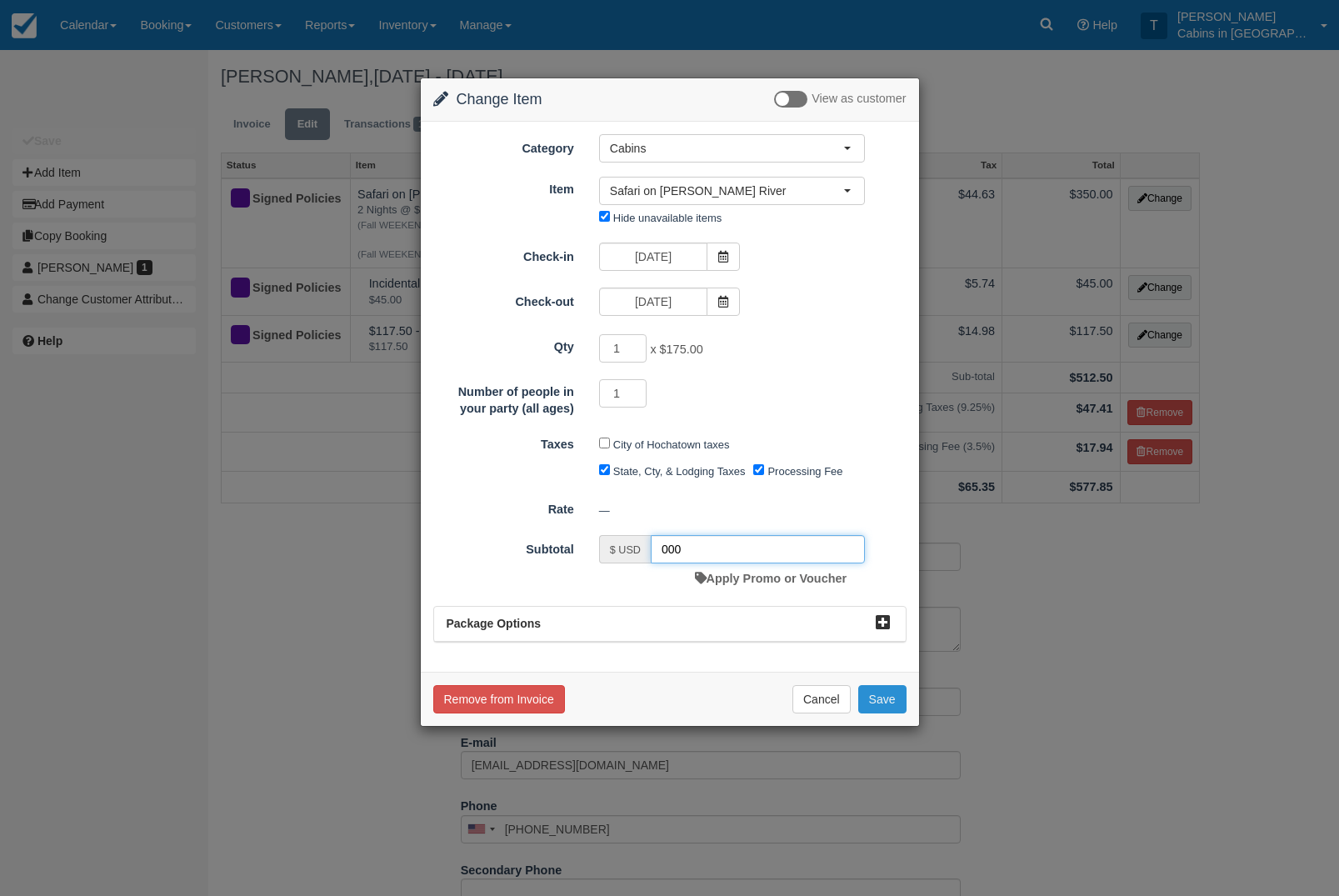
type input "000"
click at [891, 713] on button "Save" at bounding box center [882, 699] width 49 height 29
checkbox input "false"
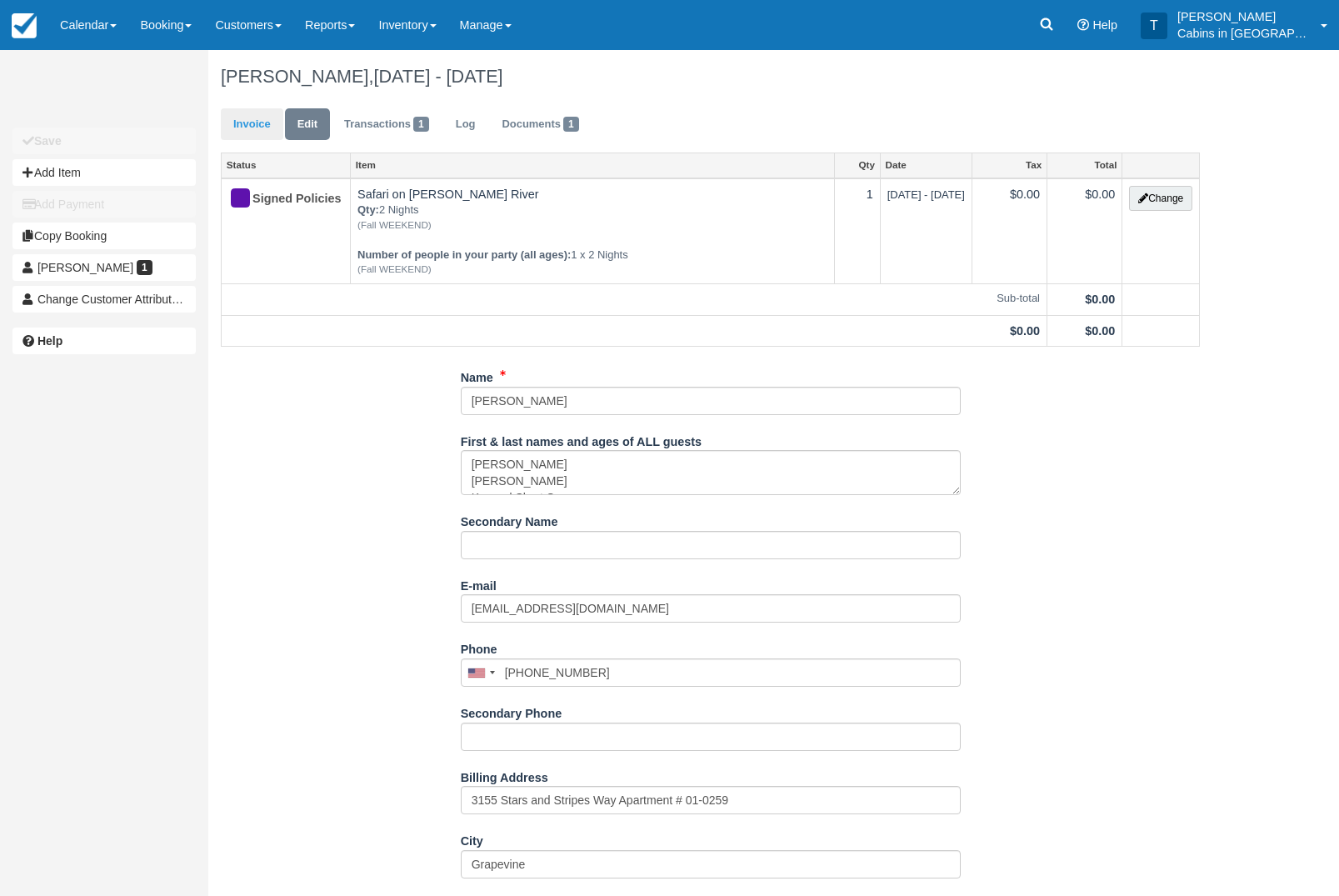
click at [256, 123] on link "Invoice" at bounding box center [252, 125] width 63 height 32
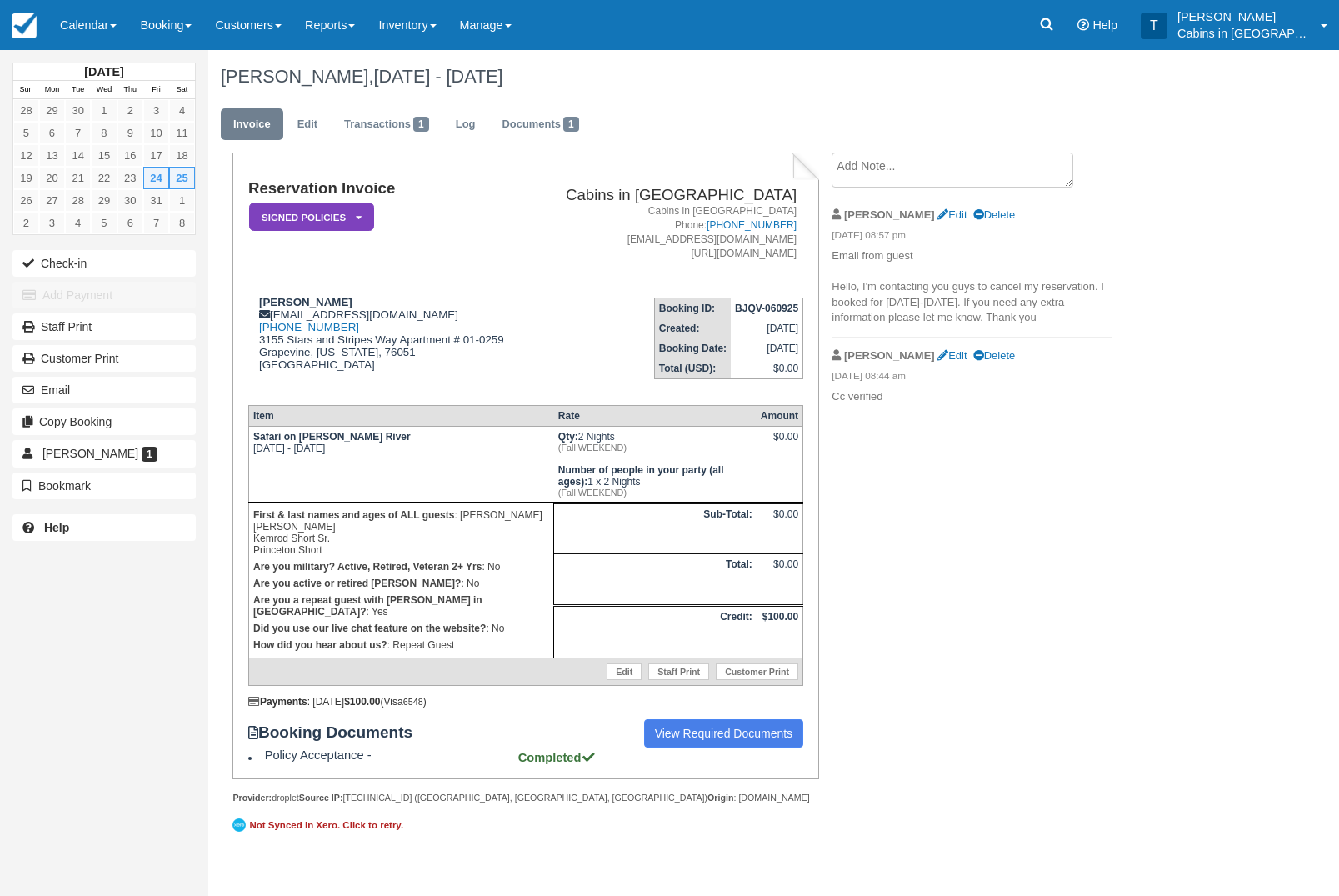
click at [326, 229] on em "Signed Policies" at bounding box center [311, 217] width 125 height 30
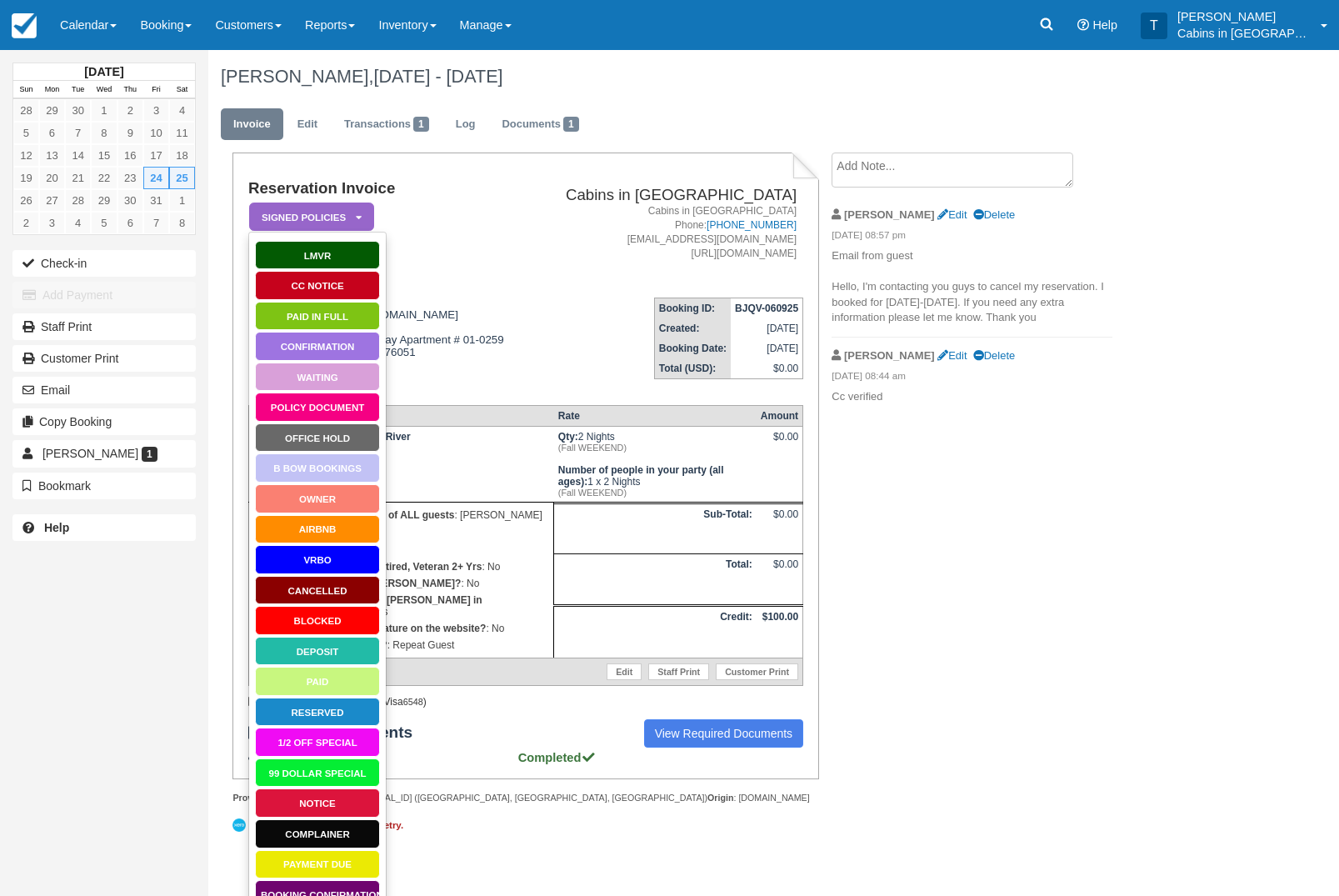
click at [354, 584] on link "Cancelled" at bounding box center [317, 590] width 125 height 30
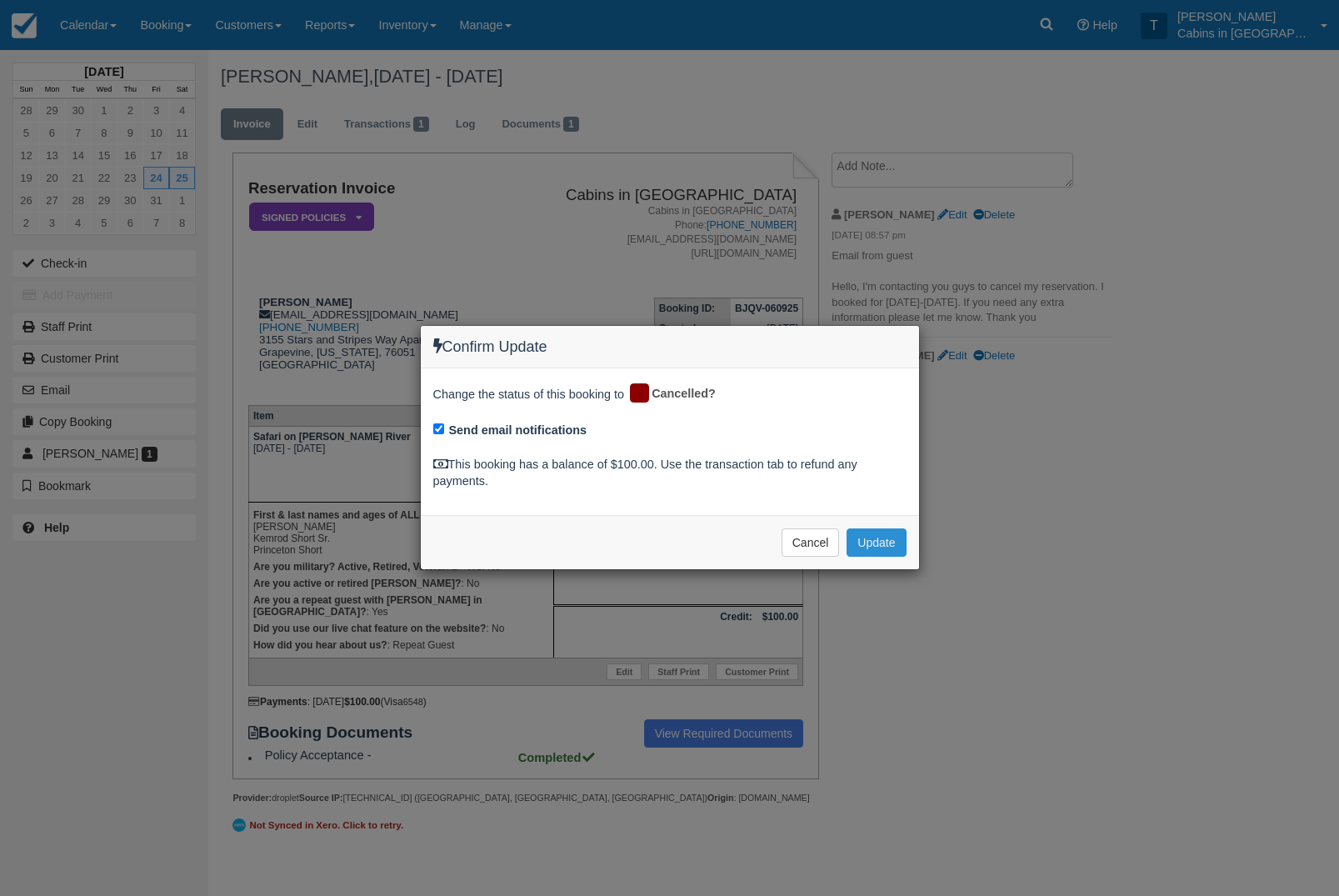
click at [893, 536] on button "Update" at bounding box center [876, 543] width 59 height 29
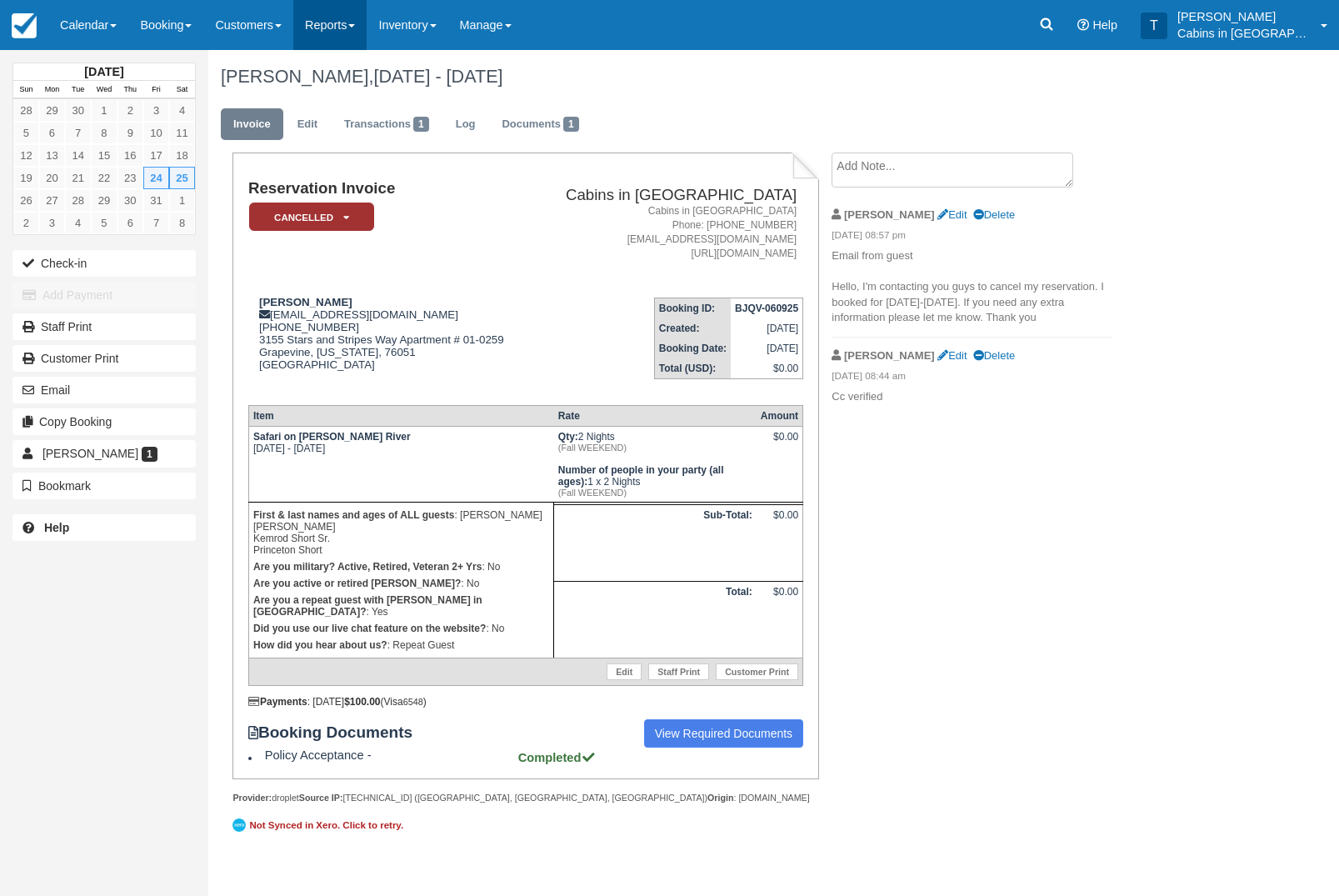
click at [349, 28] on link "Reports" at bounding box center [330, 25] width 73 height 50
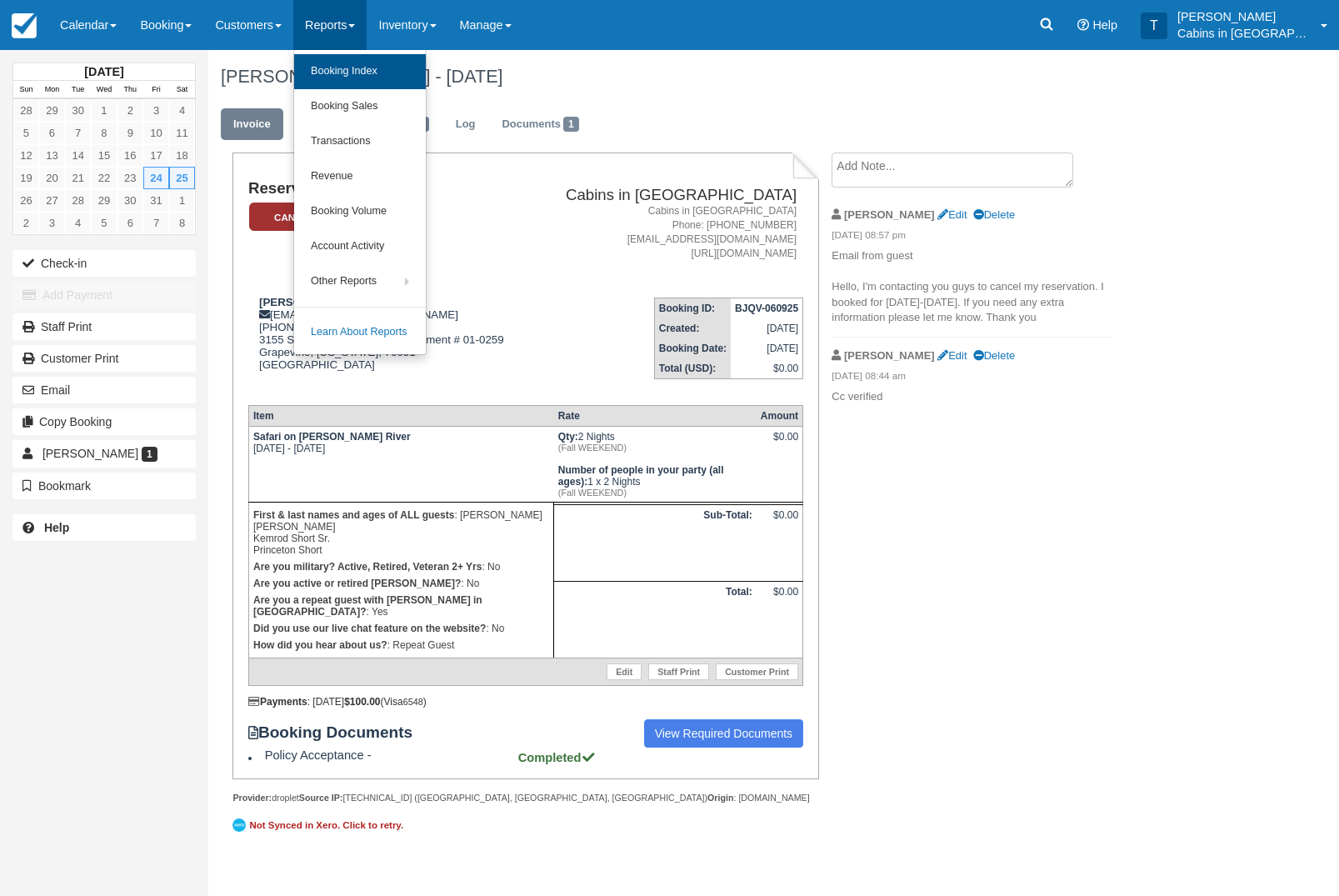
click at [410, 66] on link "Booking Index" at bounding box center [360, 71] width 131 height 35
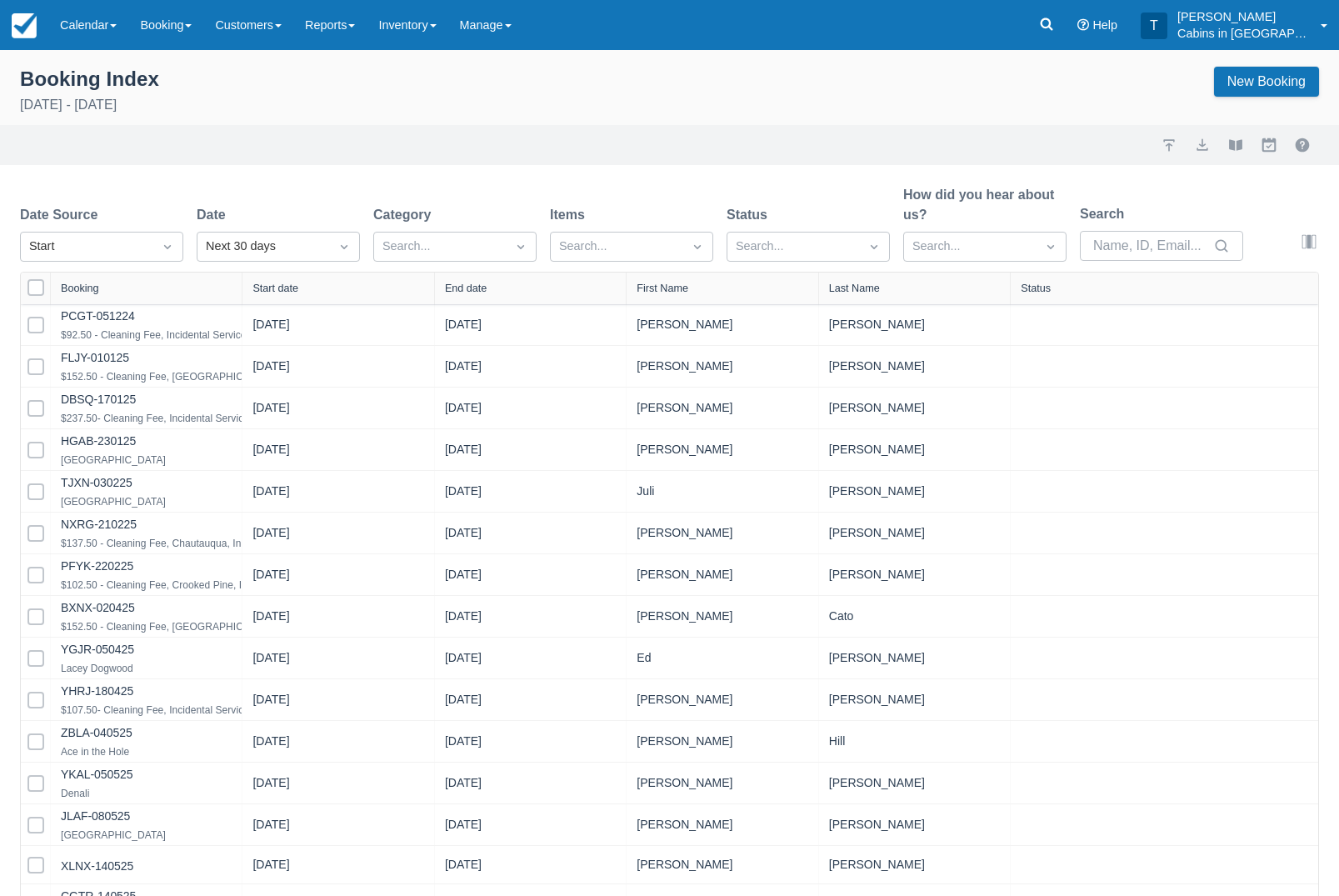
select select "25"
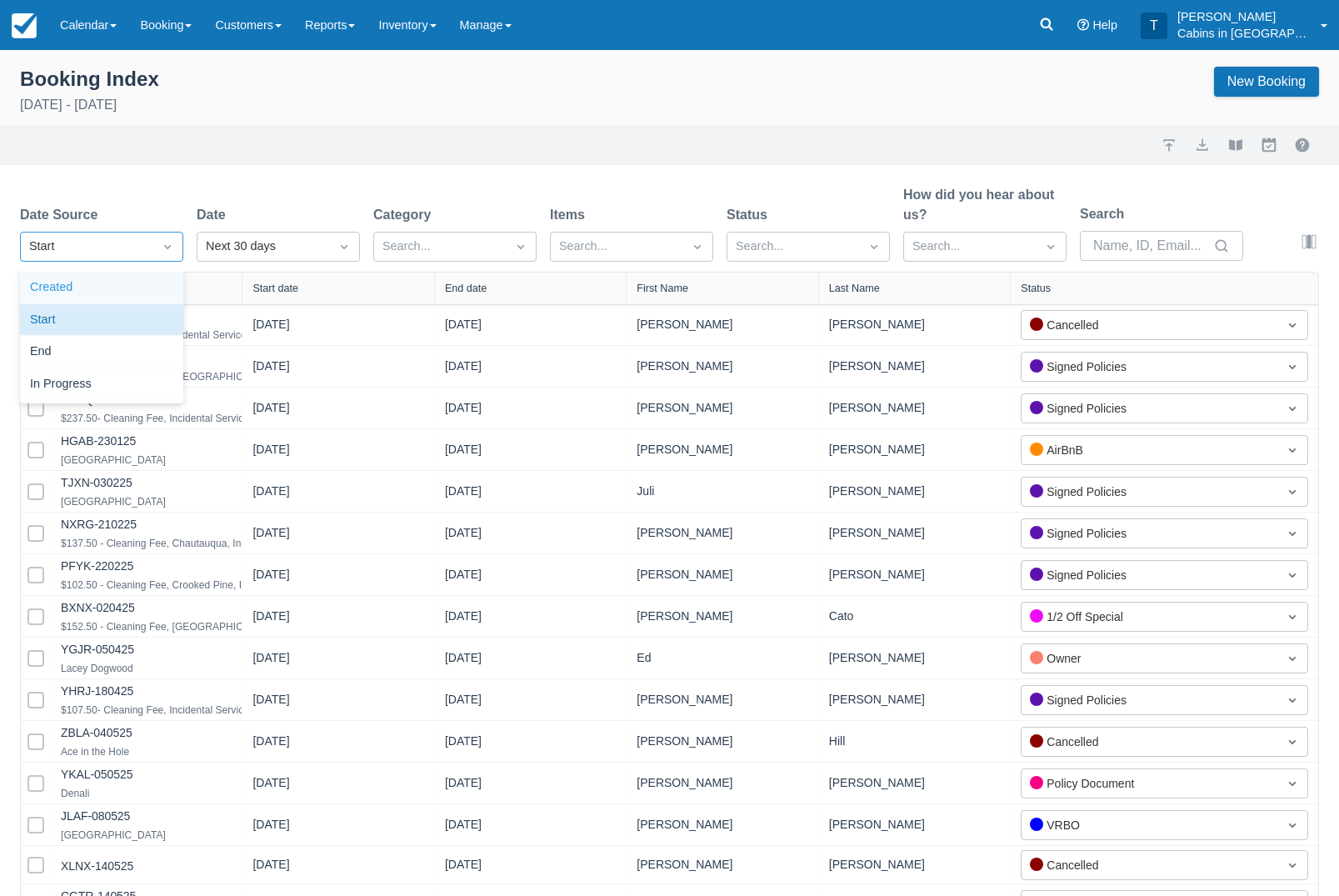
click at [156, 297] on div "Created" at bounding box center [101, 288] width 163 height 32
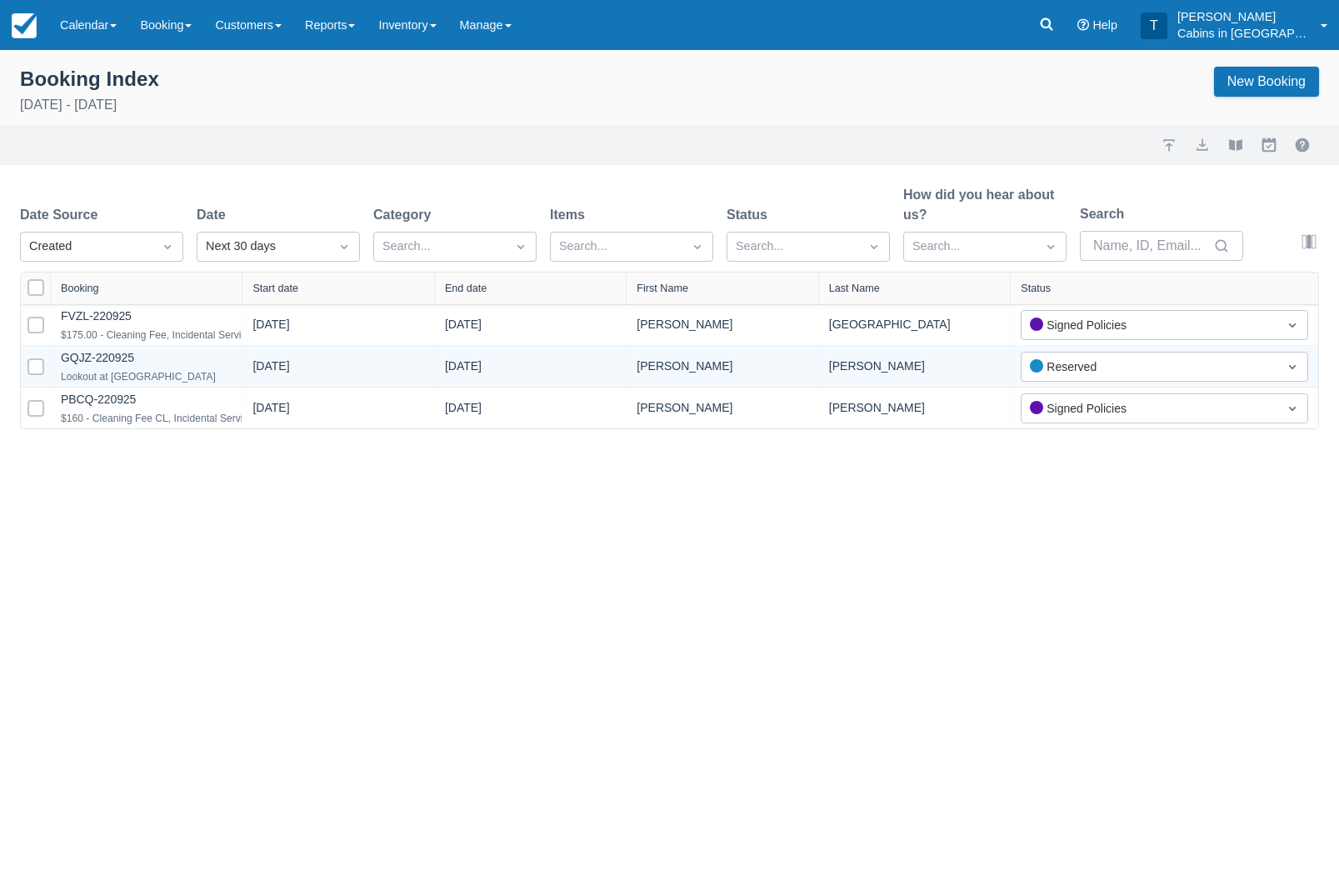
click at [170, 382] on div "Lookout at [GEOGRAPHIC_DATA]" at bounding box center [138, 376] width 155 height 20
click at [134, 363] on link "GQJZ-220925" at bounding box center [97, 357] width 73 height 13
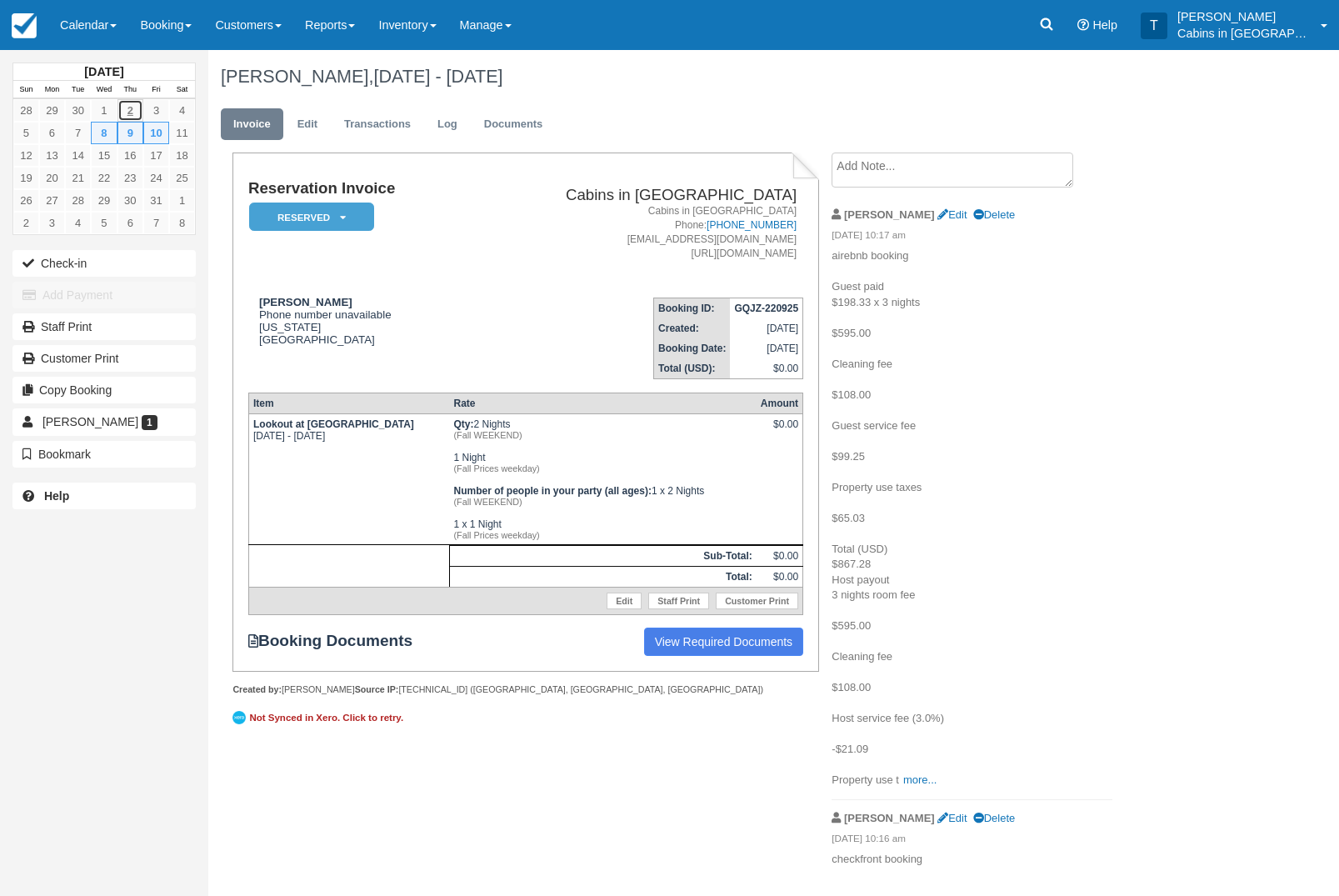
click at [134, 117] on link "2" at bounding box center [130, 110] width 26 height 23
click at [116, 112] on link "1" at bounding box center [103, 110] width 26 height 23
click at [105, 21] on link "Calendar" at bounding box center [89, 25] width 80 height 50
click at [146, 111] on link "Customer" at bounding box center [115, 107] width 131 height 35
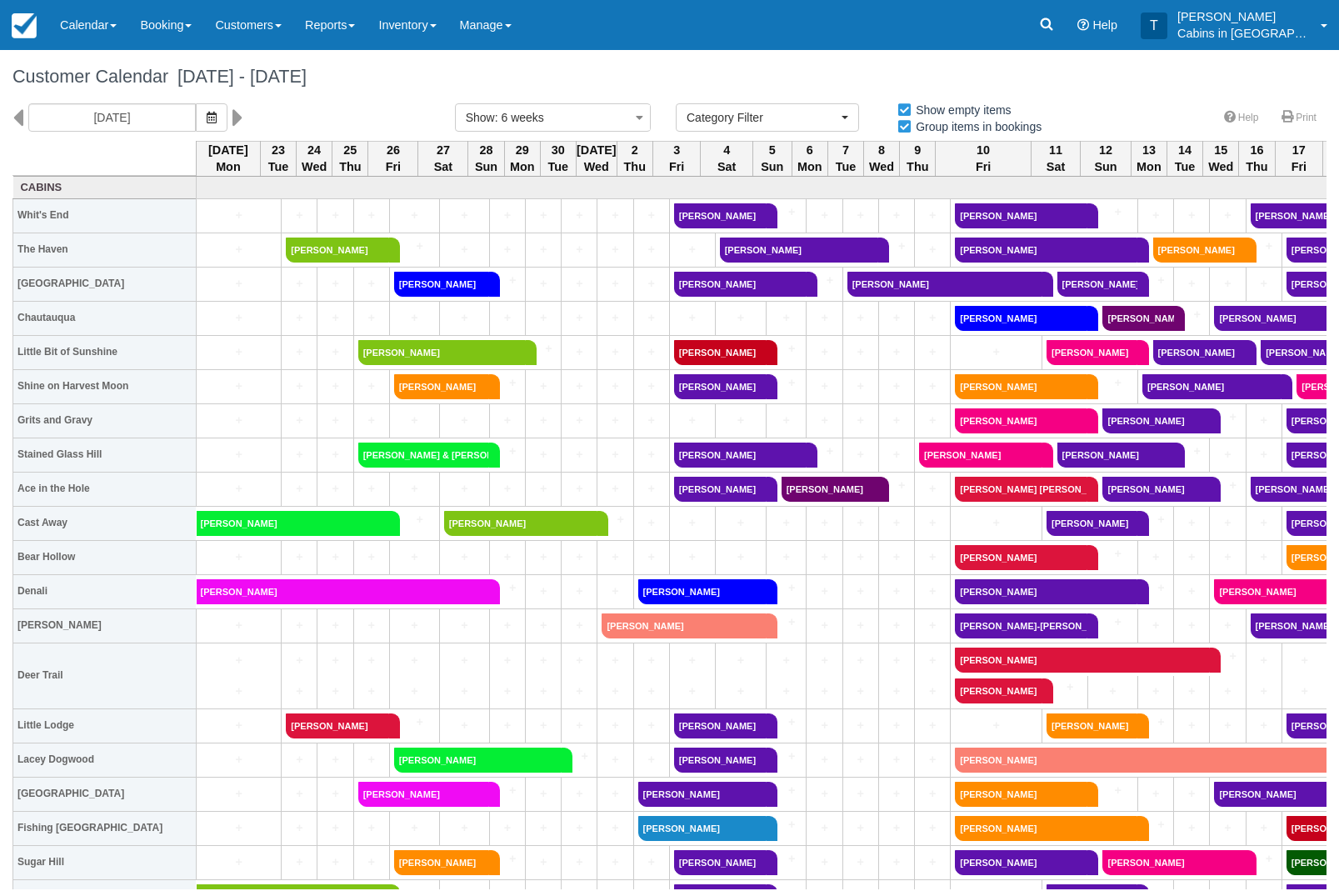
select select
click at [207, 115] on icon "button" at bounding box center [211, 117] width 10 height 11
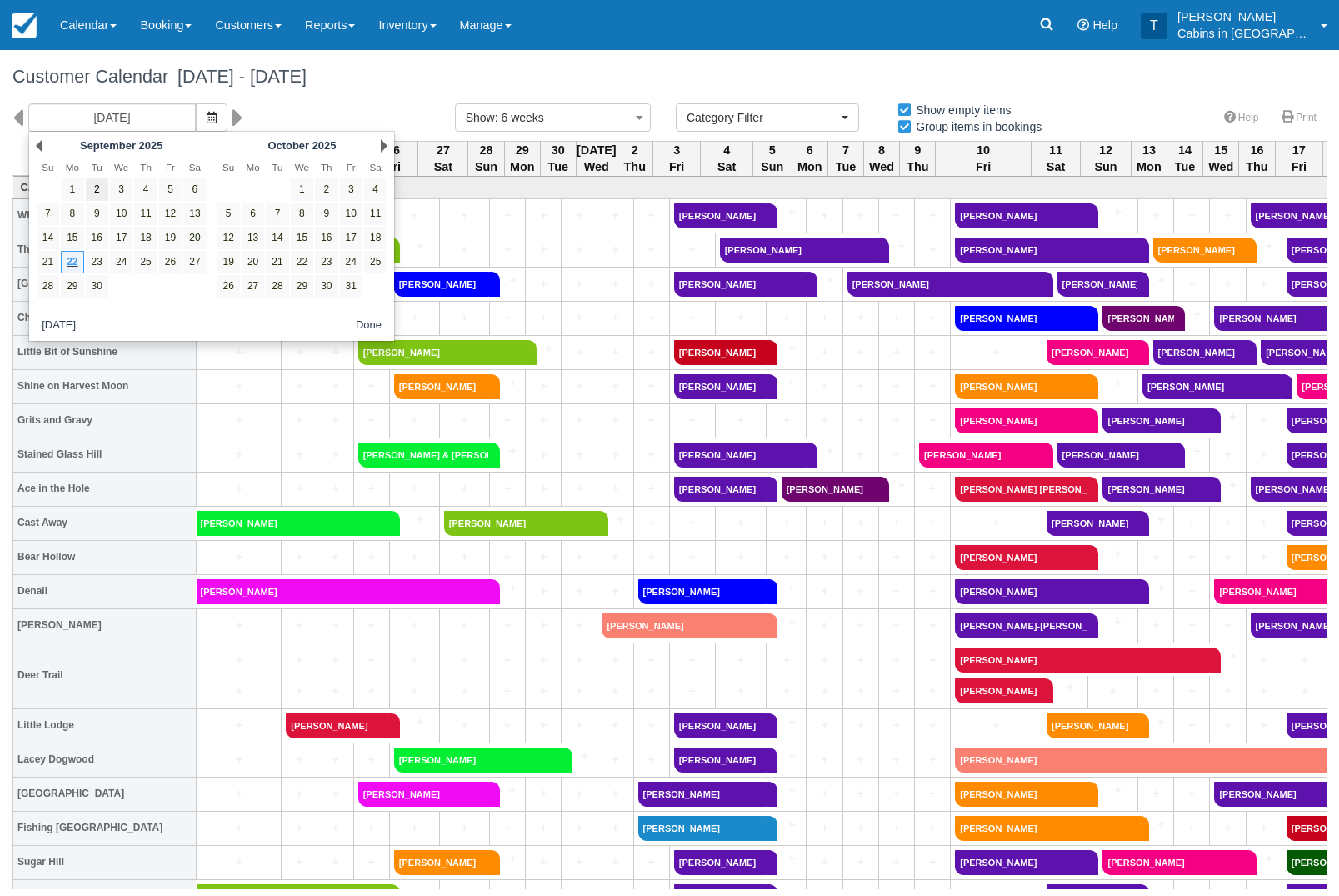
click at [101, 195] on link "2" at bounding box center [97, 189] width 23 height 23
type input "09/02/25"
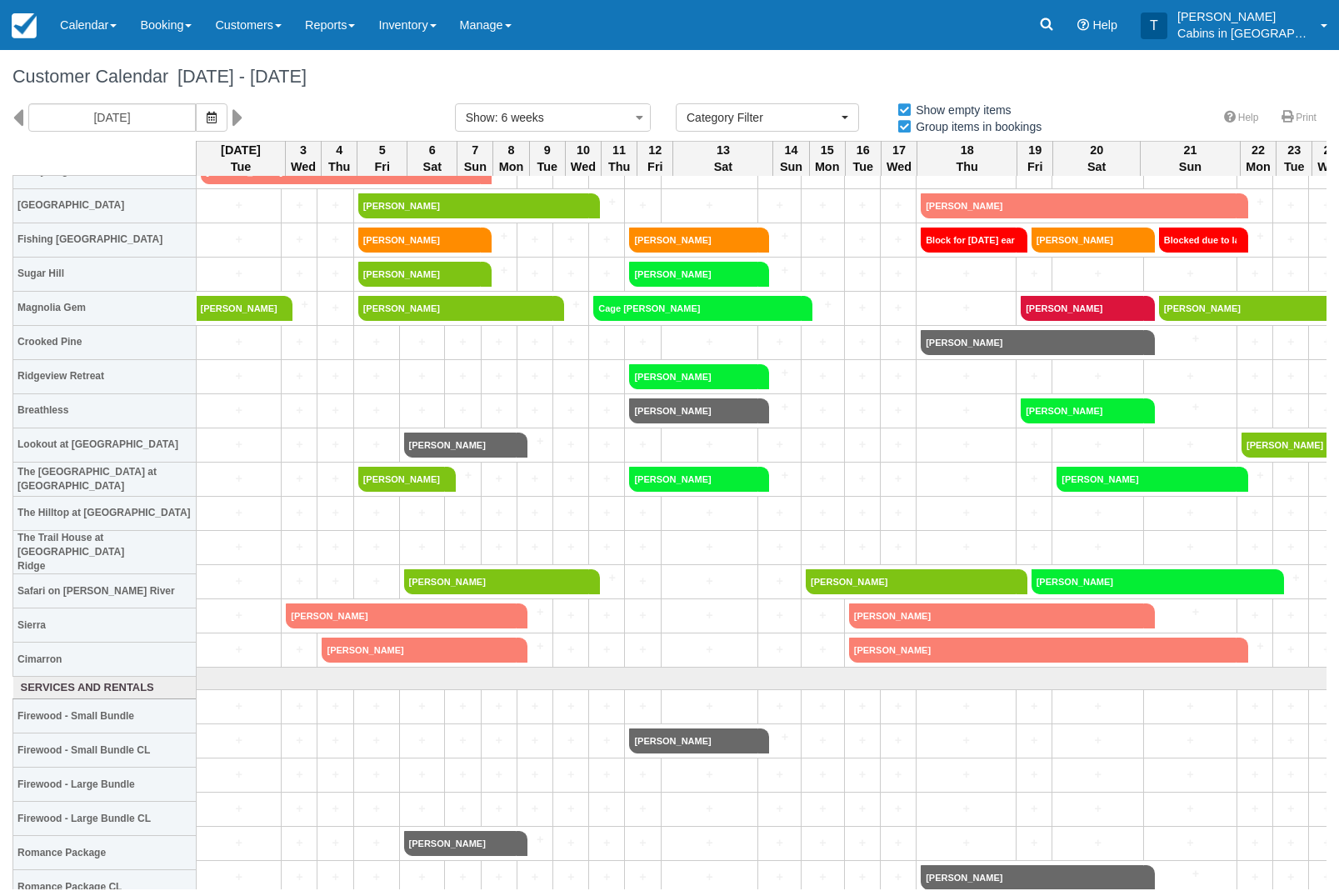
scroll to position [588, 0]
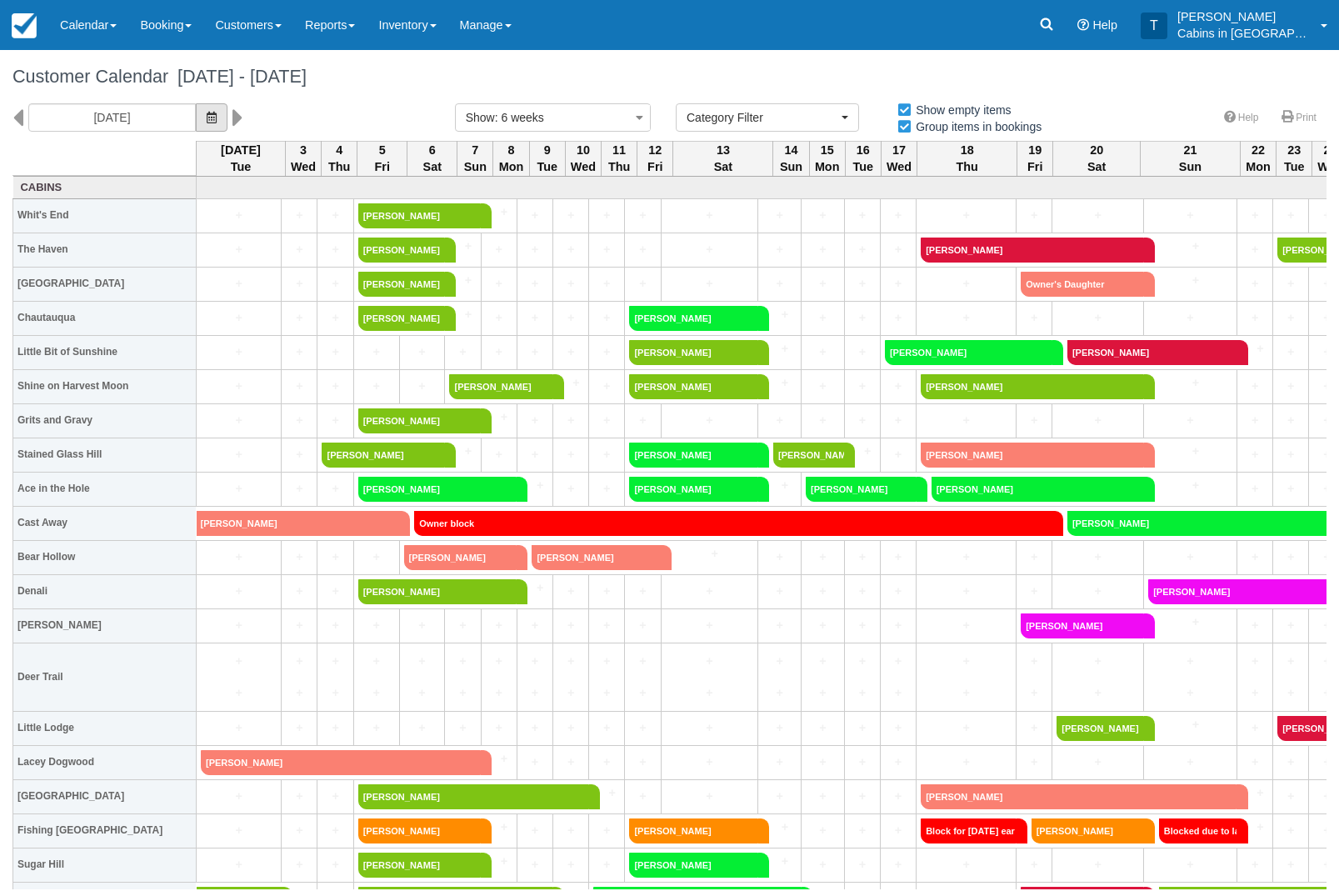
click at [207, 114] on icon "button" at bounding box center [211, 117] width 10 height 11
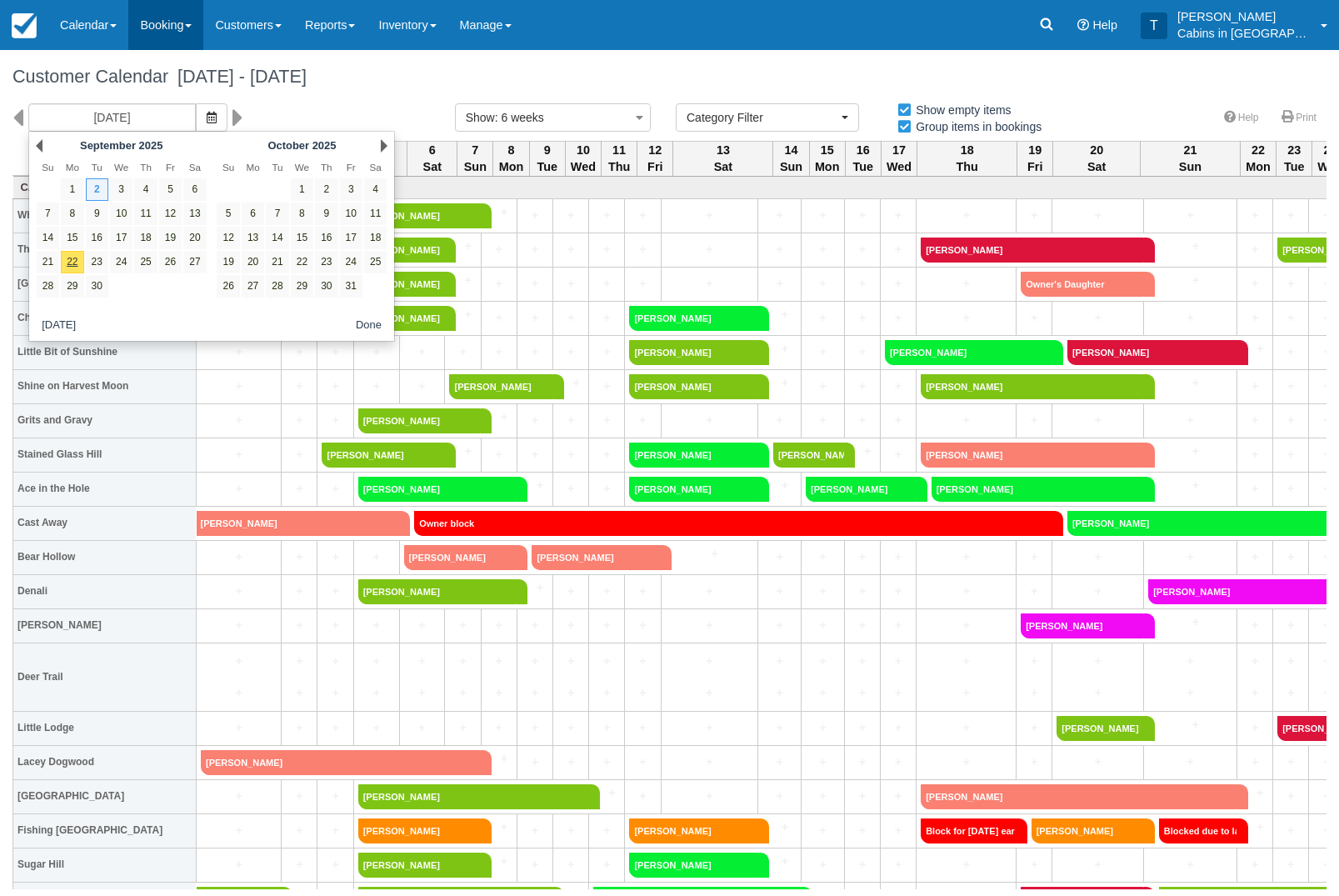
click at [184, 11] on link "Booking" at bounding box center [166, 25] width 75 height 50
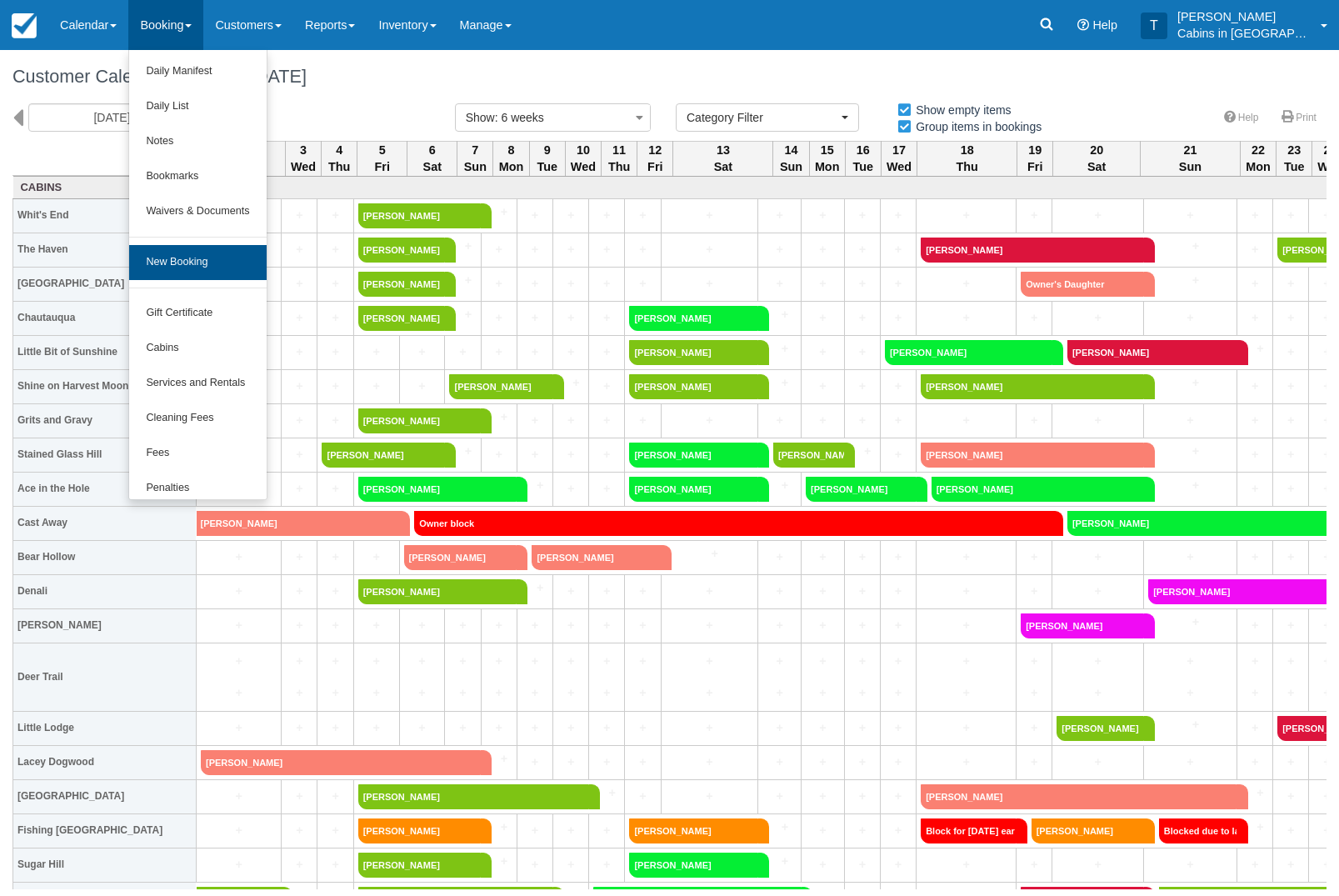
click at [237, 245] on link "New Booking" at bounding box center [197, 262] width 136 height 35
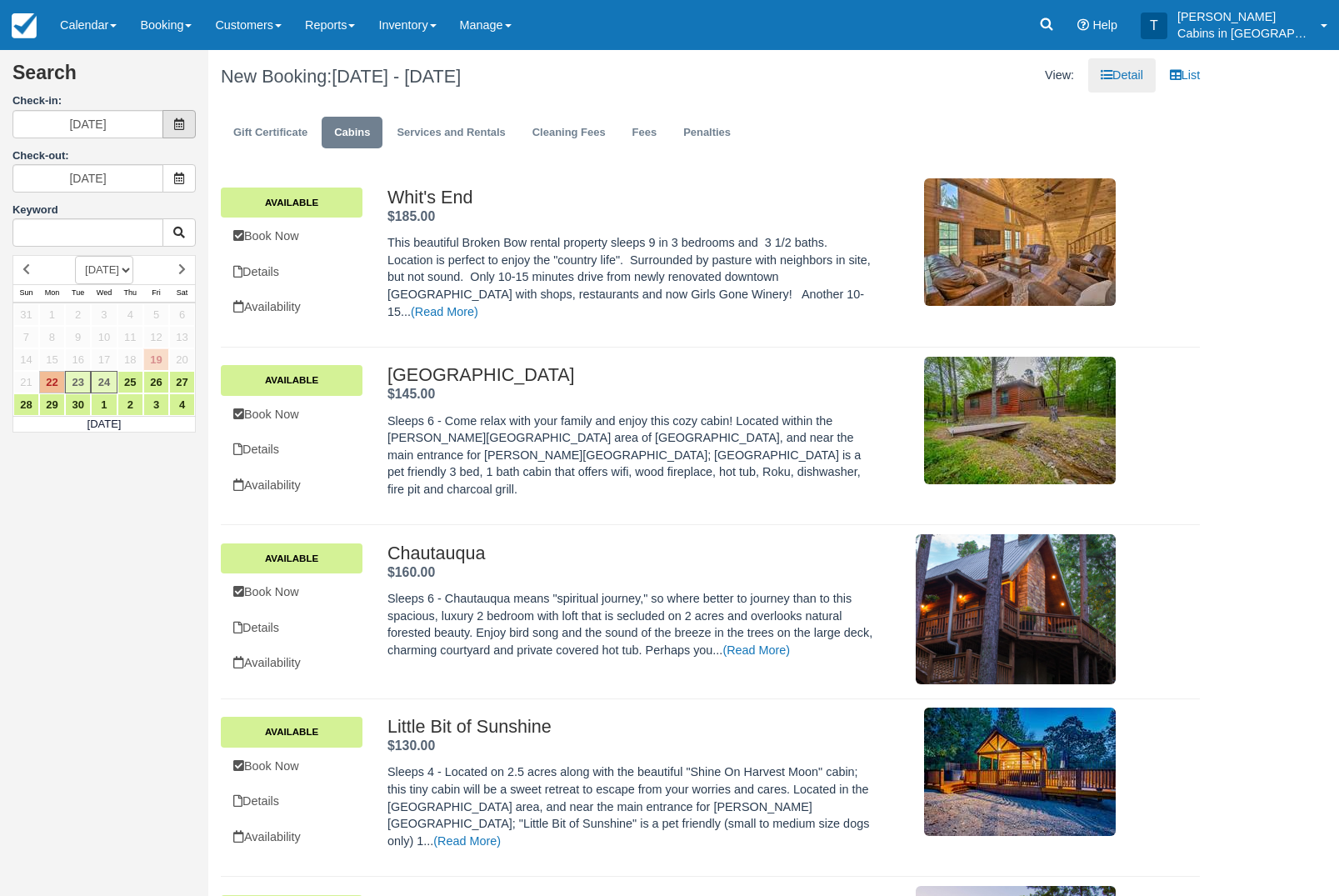
click at [194, 129] on span at bounding box center [179, 124] width 33 height 29
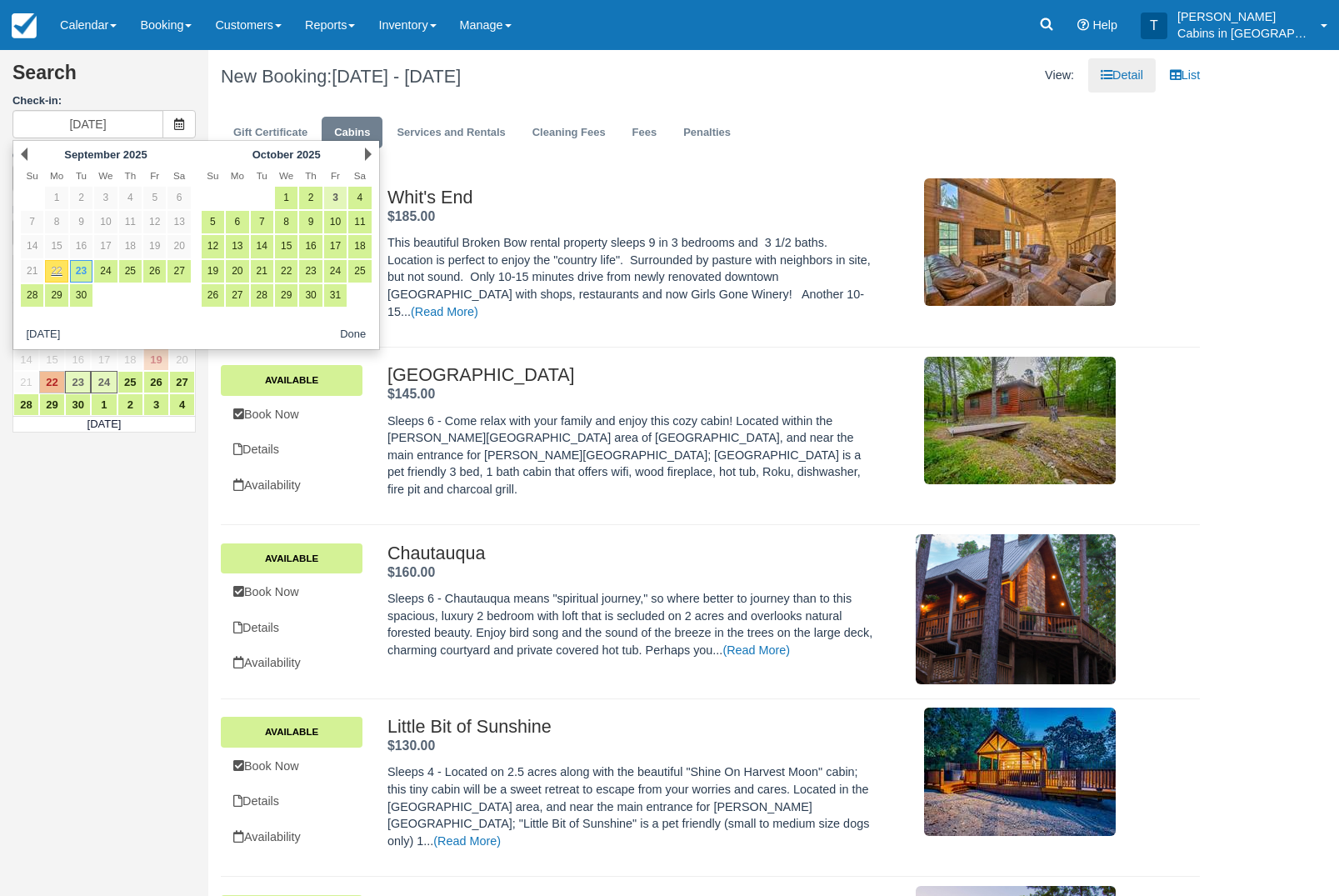
click at [336, 205] on link "3" at bounding box center [335, 198] width 23 height 23
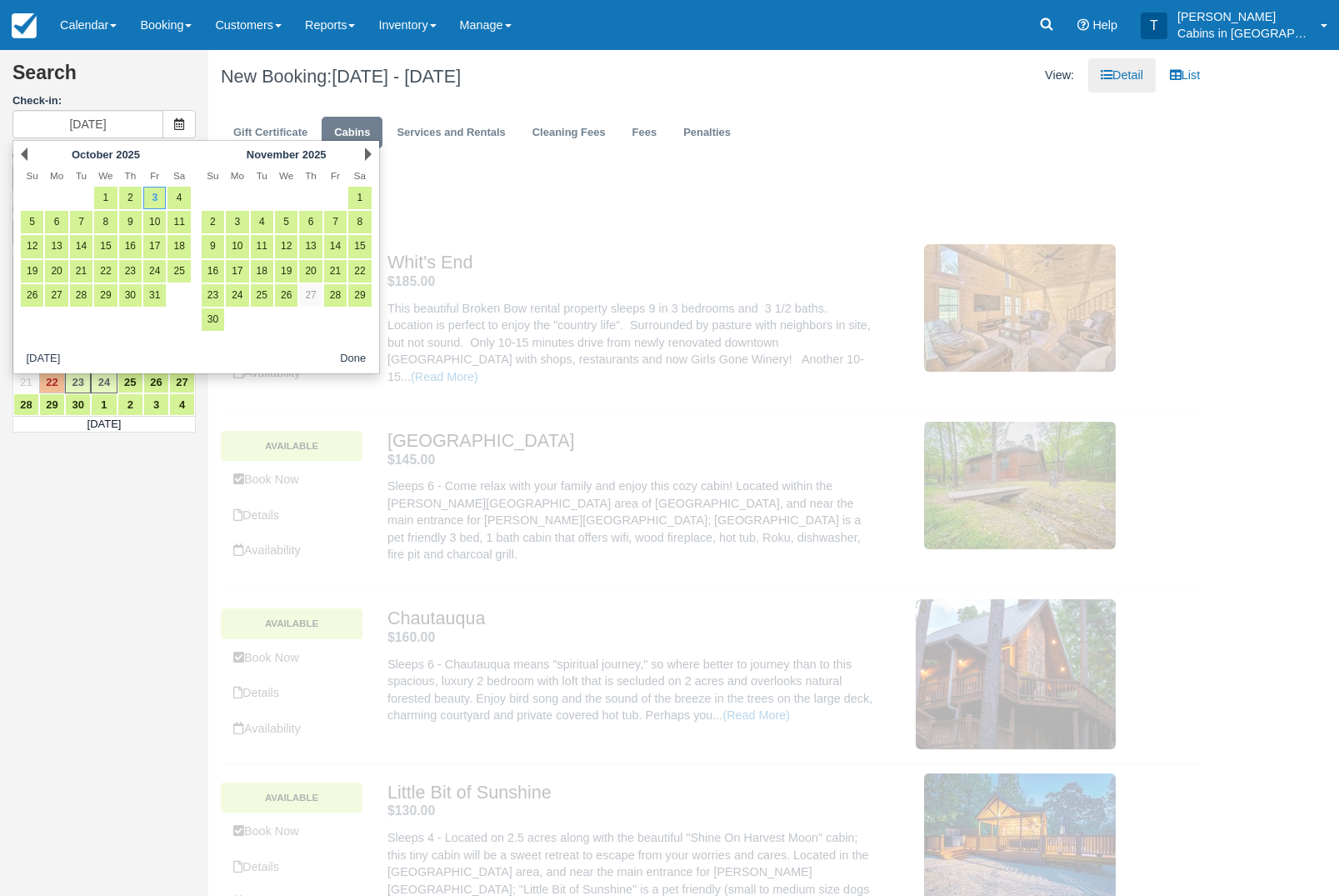
type input "[DATE]"
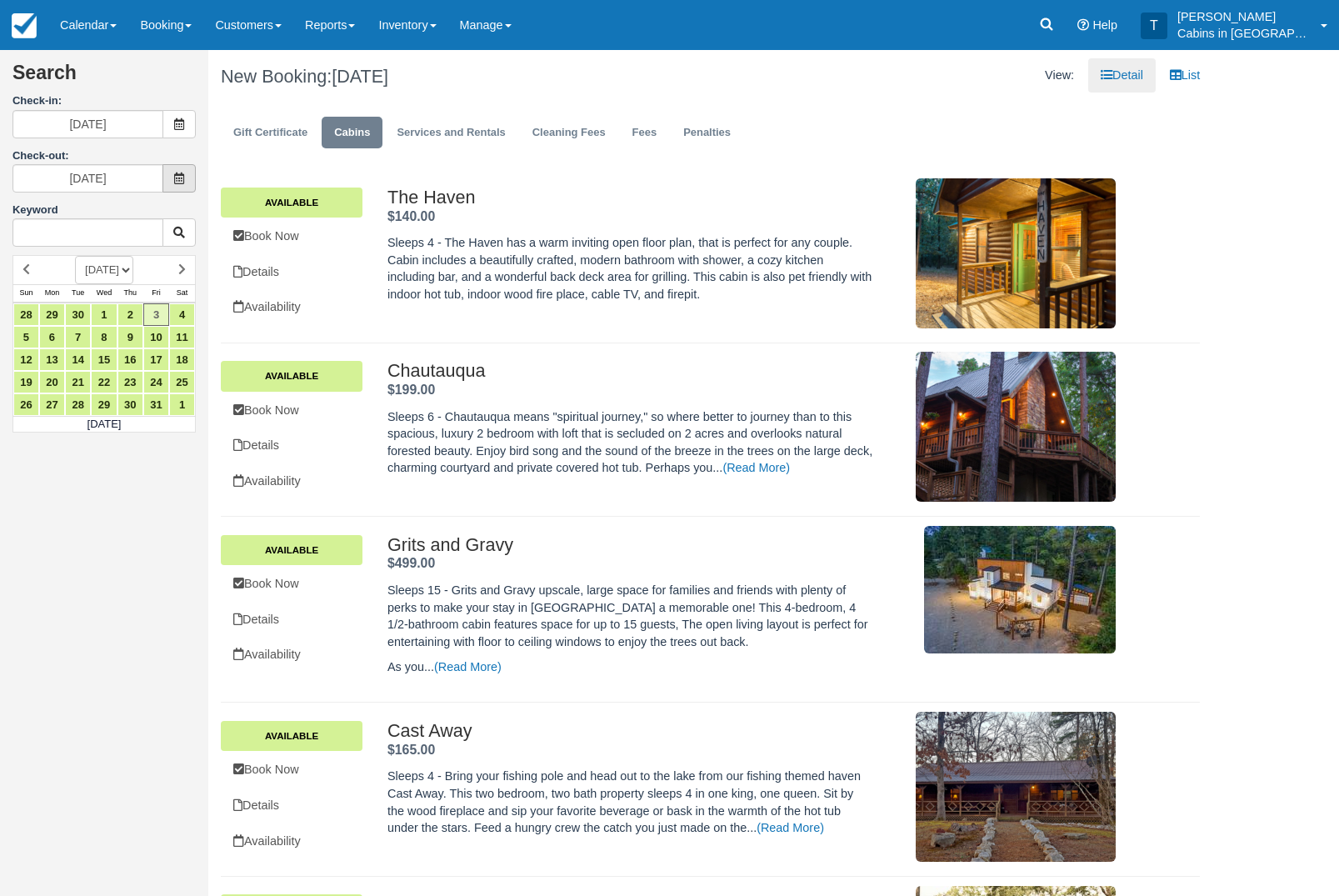
click at [187, 178] on span at bounding box center [179, 178] width 33 height 29
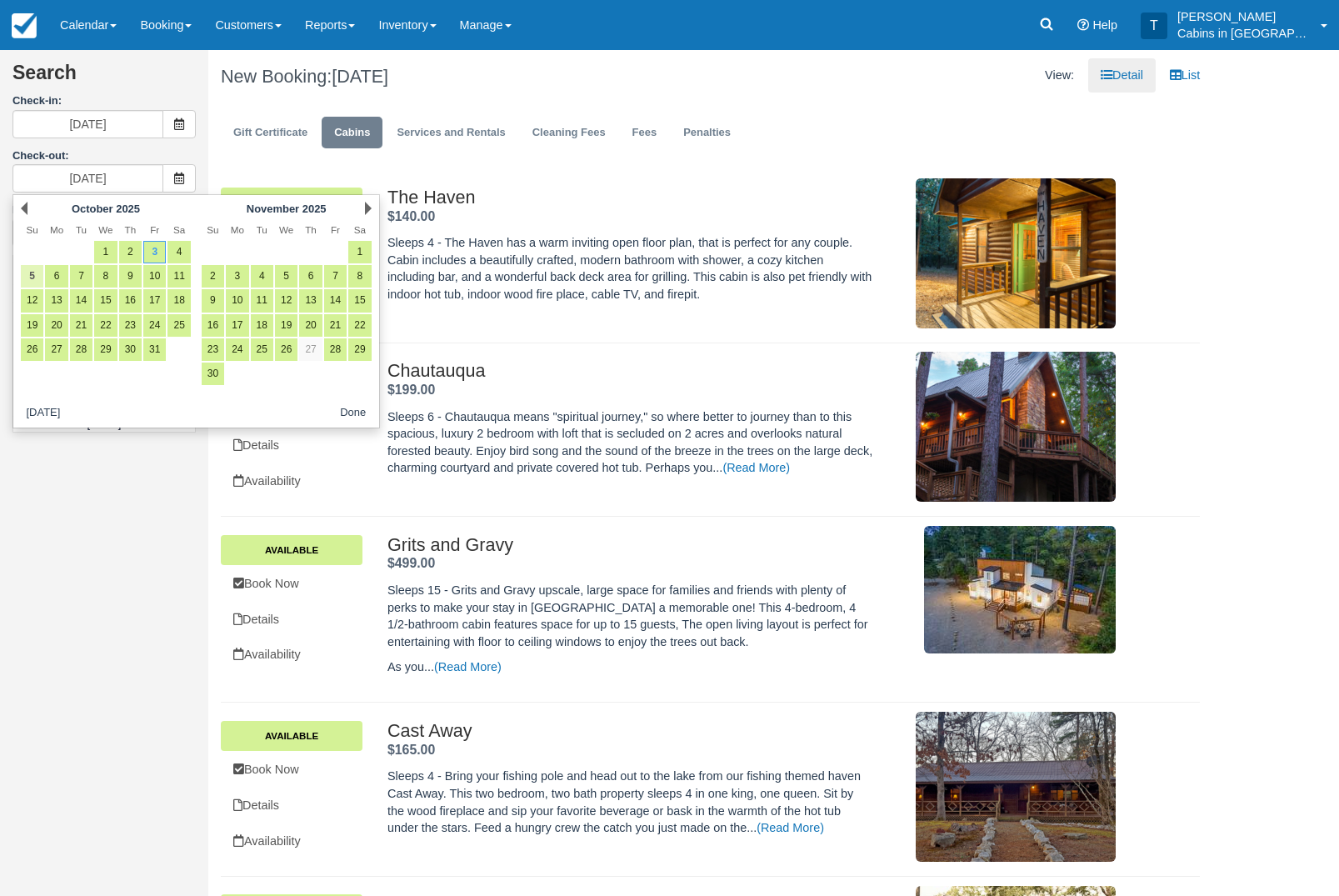
click at [41, 280] on link "5" at bounding box center [32, 276] width 23 height 23
type input "[DATE]"
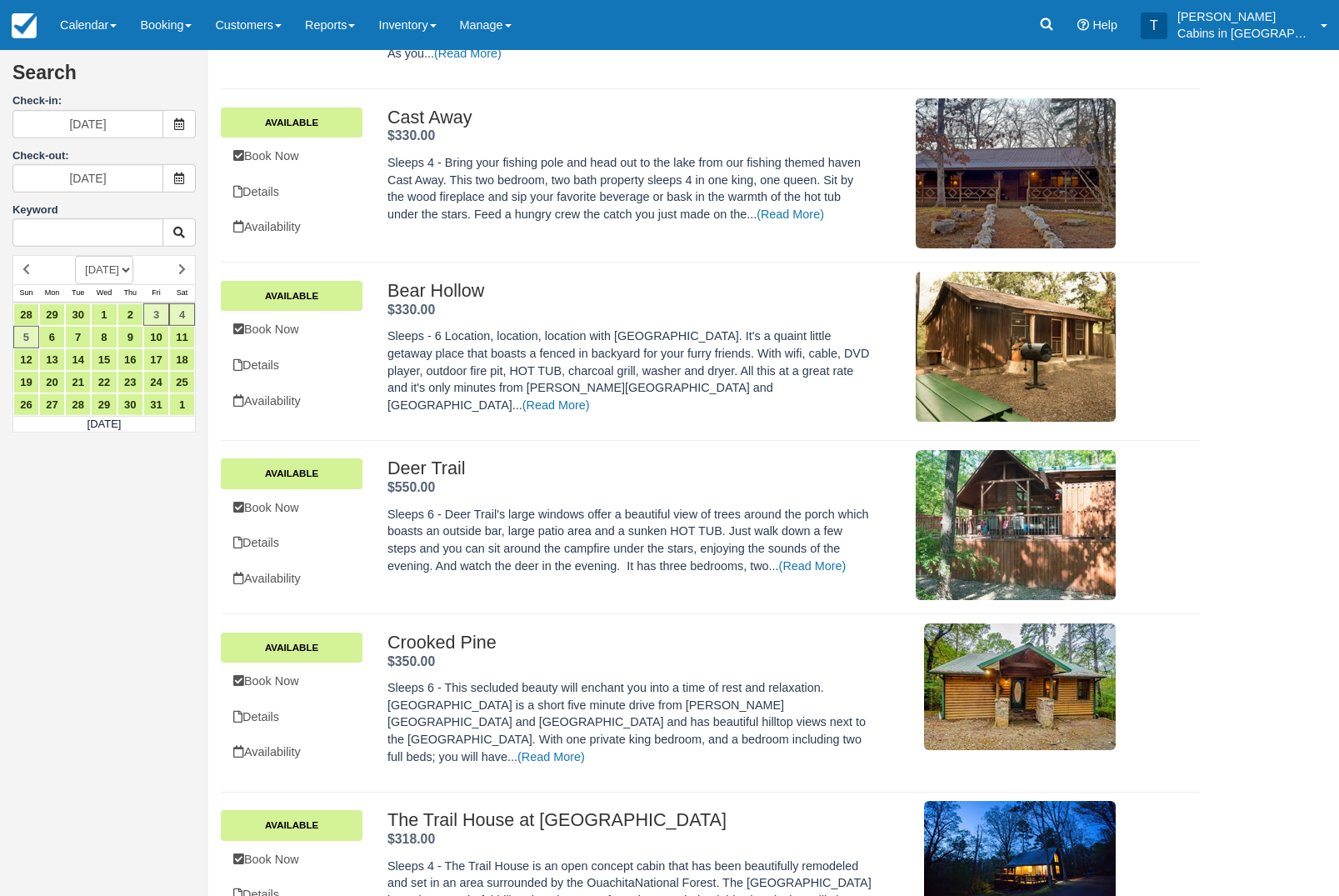
scroll to position [427, 0]
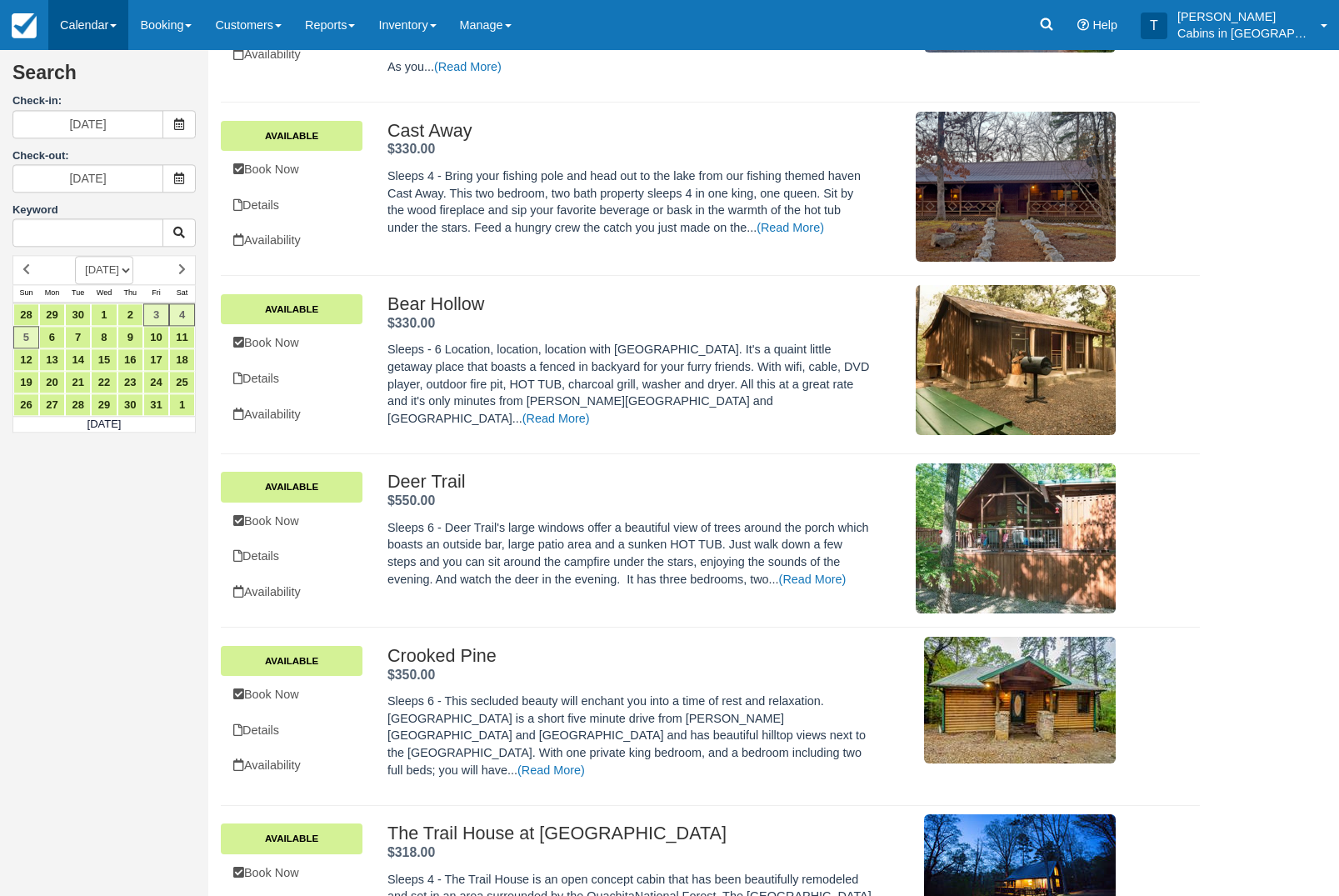
click at [100, 16] on link "Calendar" at bounding box center [89, 25] width 80 height 50
click at [141, 105] on link "Customer" at bounding box center [115, 108] width 131 height 36
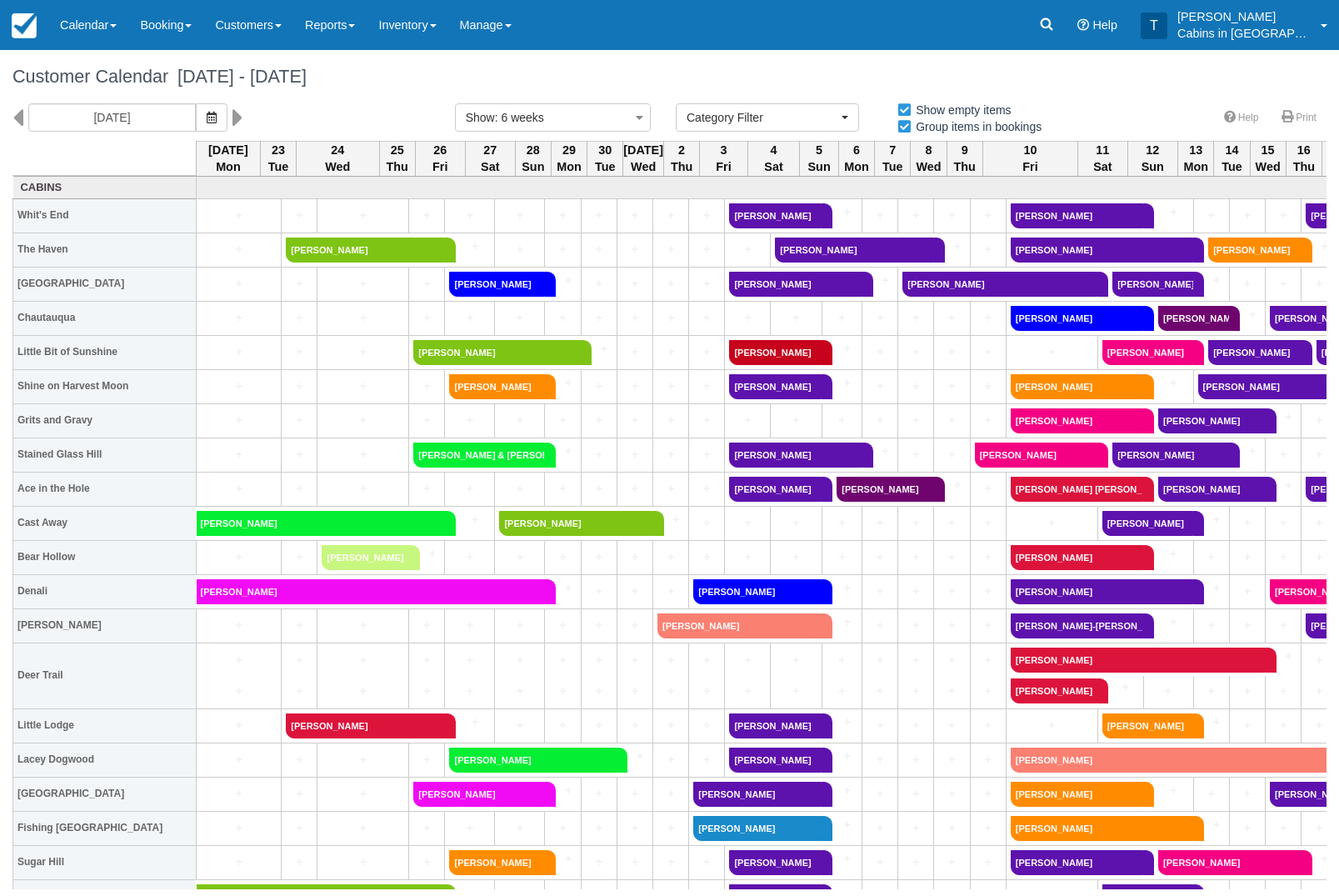
select select
click at [196, 125] on button "button" at bounding box center [211, 117] width 31 height 29
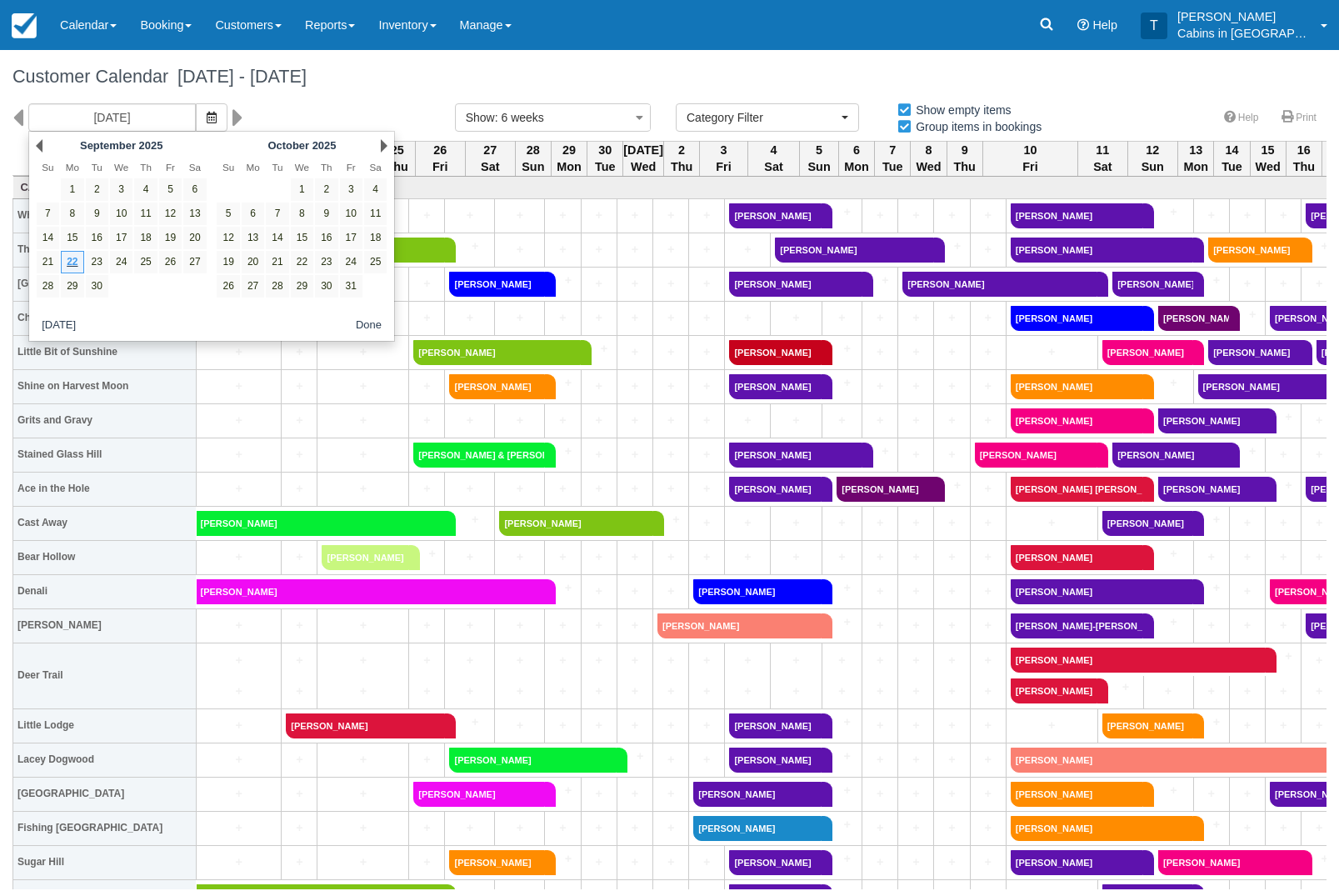
click at [362, 163] on th "Fr" at bounding box center [350, 167] width 24 height 20
click at [350, 189] on link "3" at bounding box center [351, 189] width 23 height 23
type input "10/03/25"
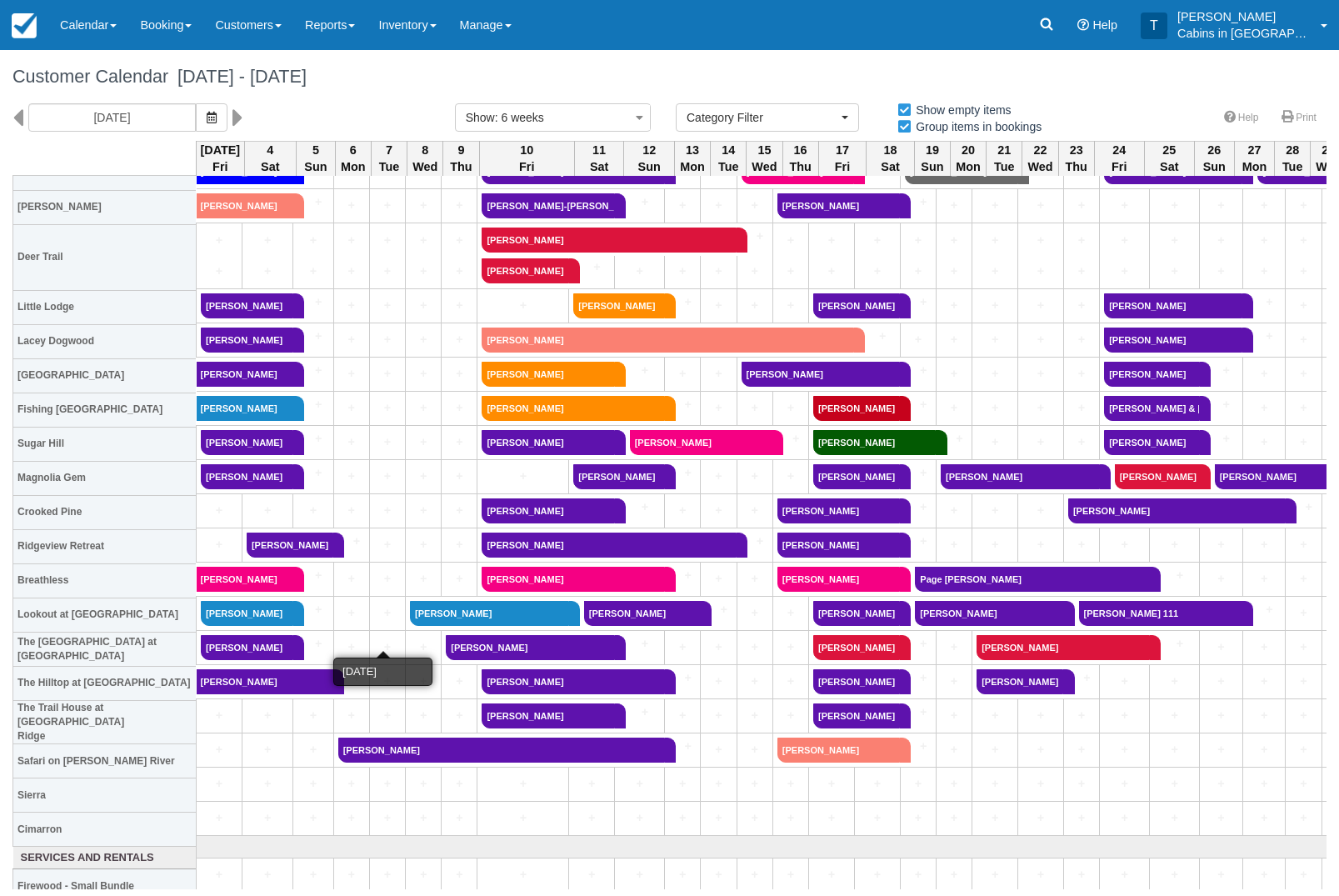
scroll to position [423, 0]
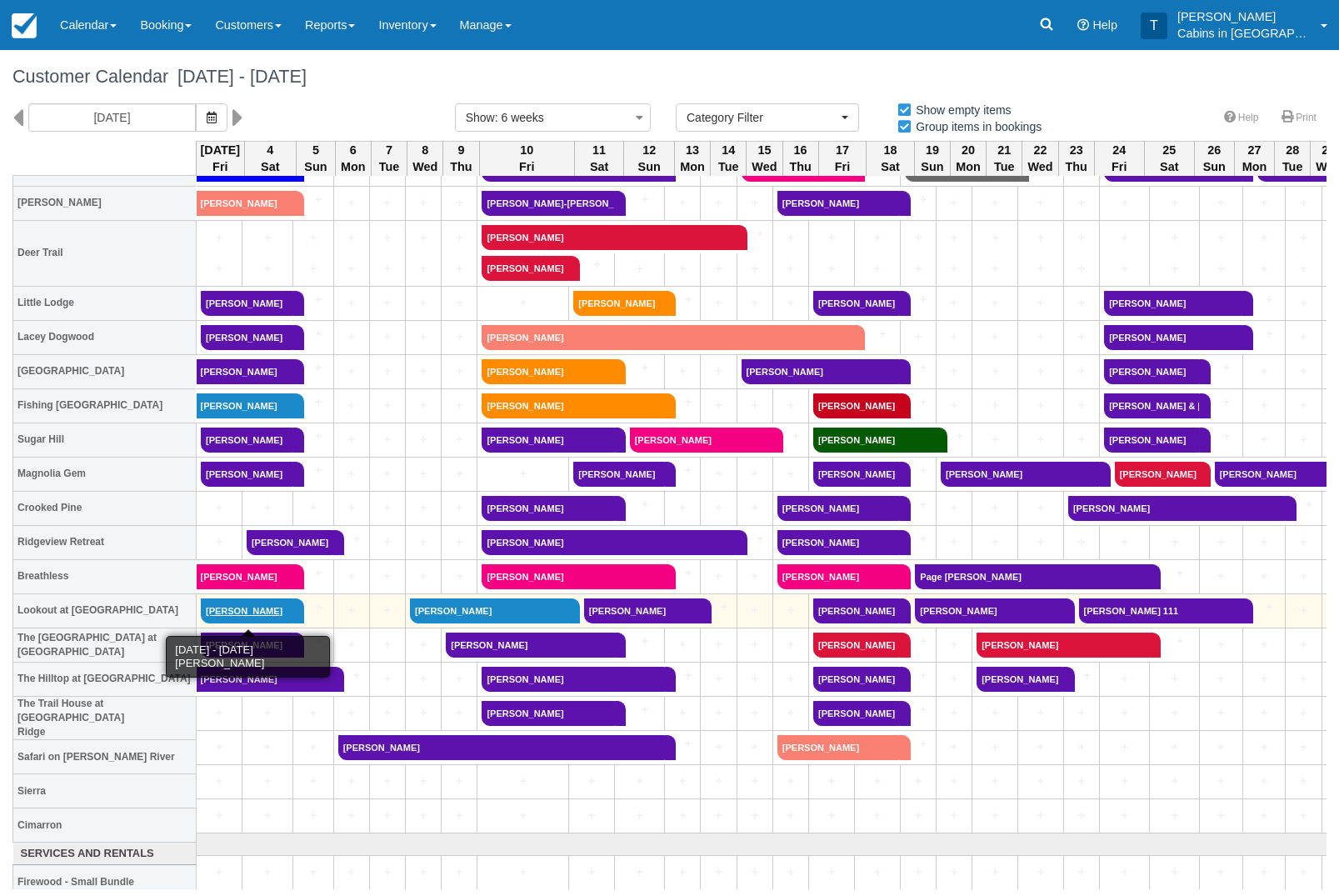
click at [289, 607] on link "[PERSON_NAME]" at bounding box center [247, 610] width 92 height 25
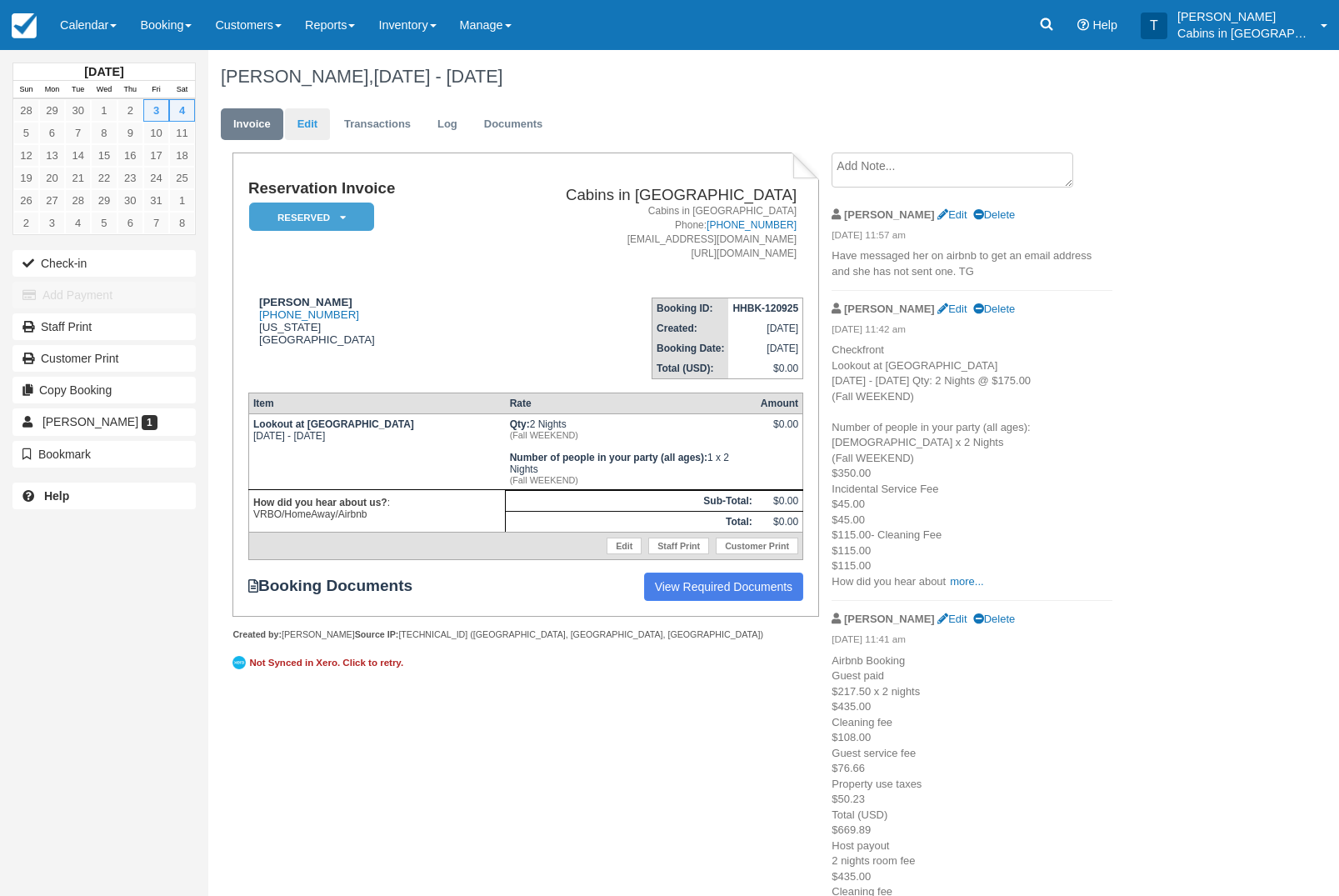
click at [322, 126] on link "Edit" at bounding box center [307, 125] width 45 height 32
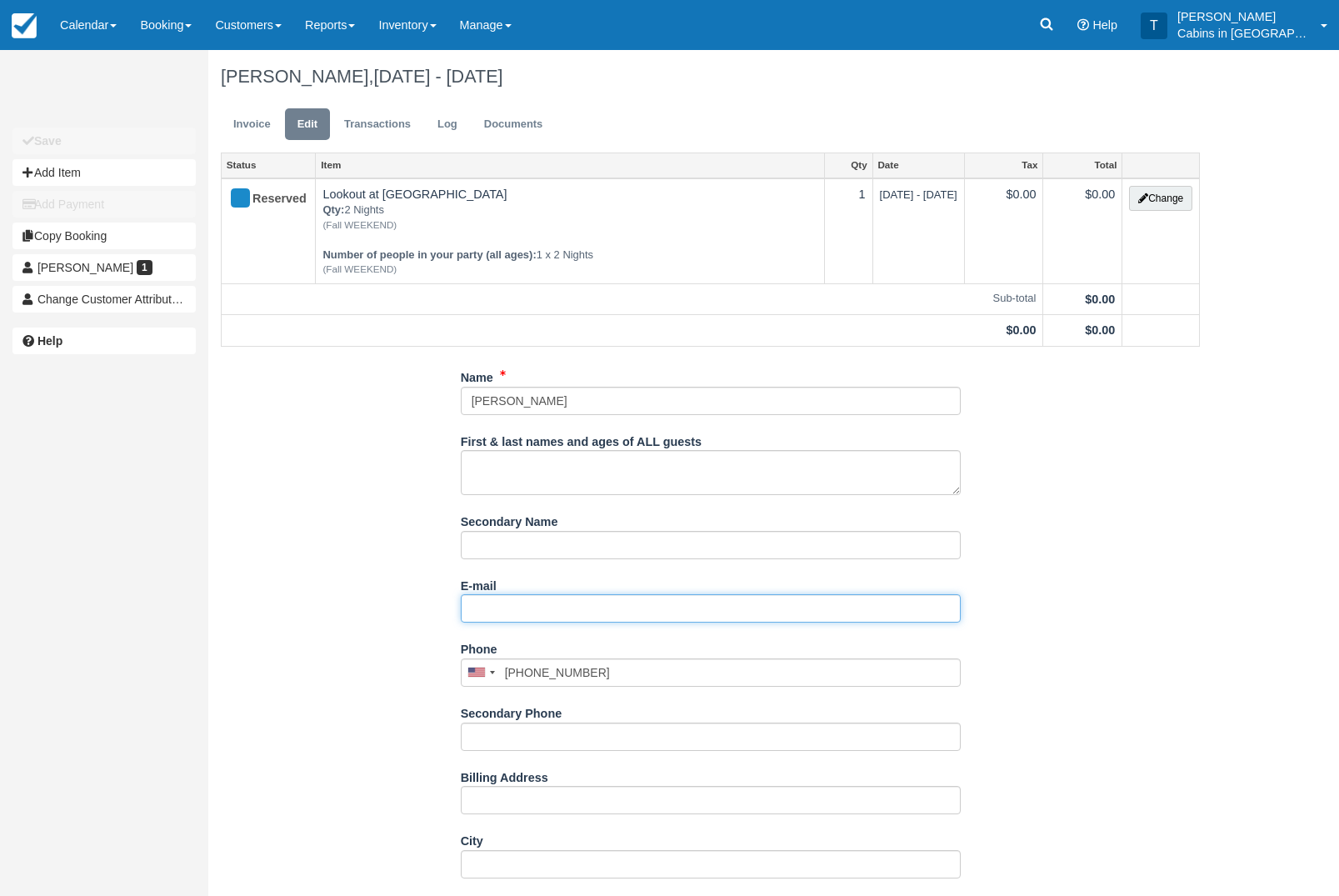
click at [590, 619] on input "E-mail" at bounding box center [710, 608] width 500 height 29
click at [565, 616] on input "E-mail" at bounding box center [710, 608] width 500 height 29
paste input "mailto:[PERSON_NAME][EMAIL_ADDRESS][DOMAIN_NAME]"
click at [506, 616] on input "mailto:[PERSON_NAME][EMAIL_ADDRESS][DOMAIN_NAME]" at bounding box center [710, 608] width 500 height 29
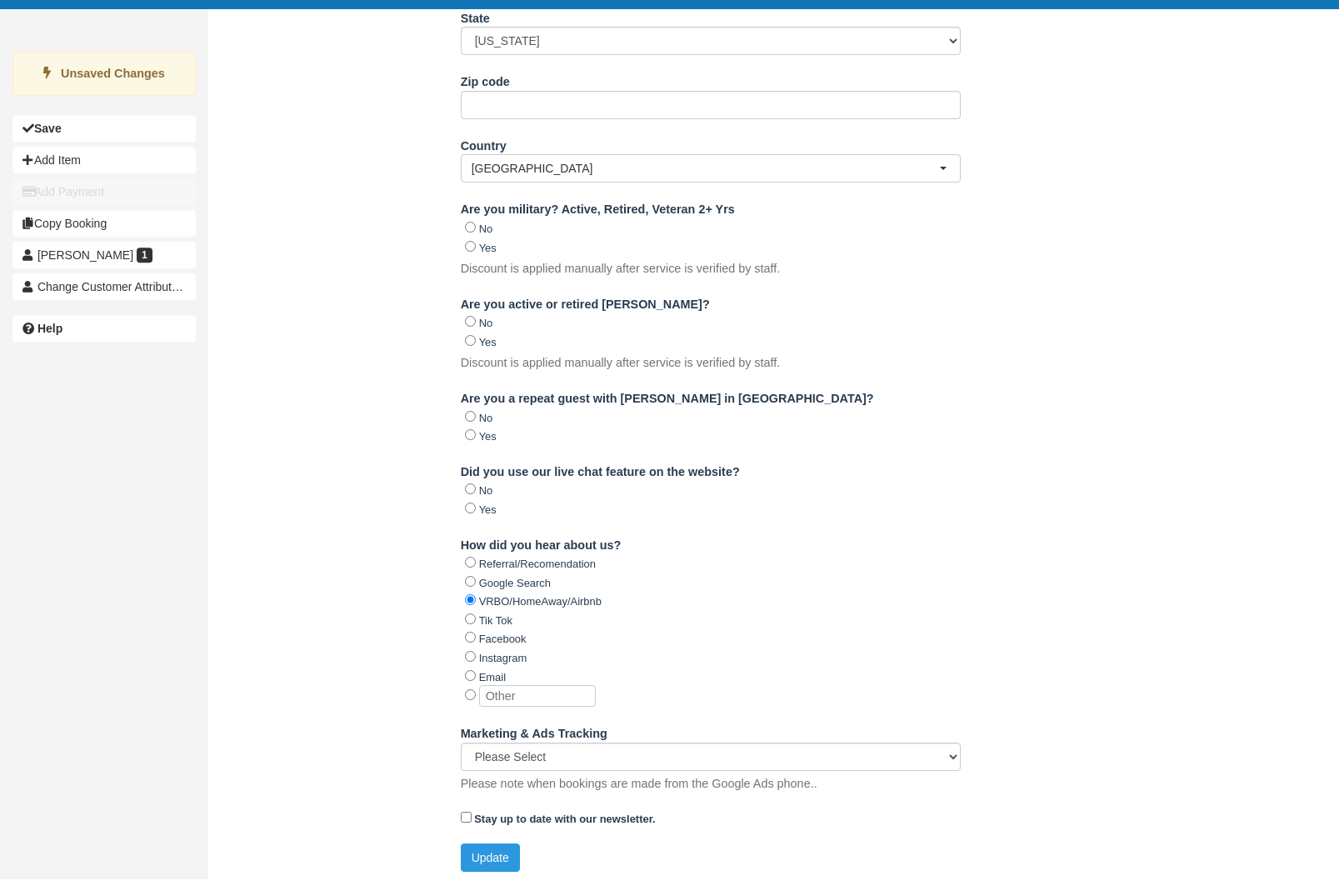
scroll to position [900, 0]
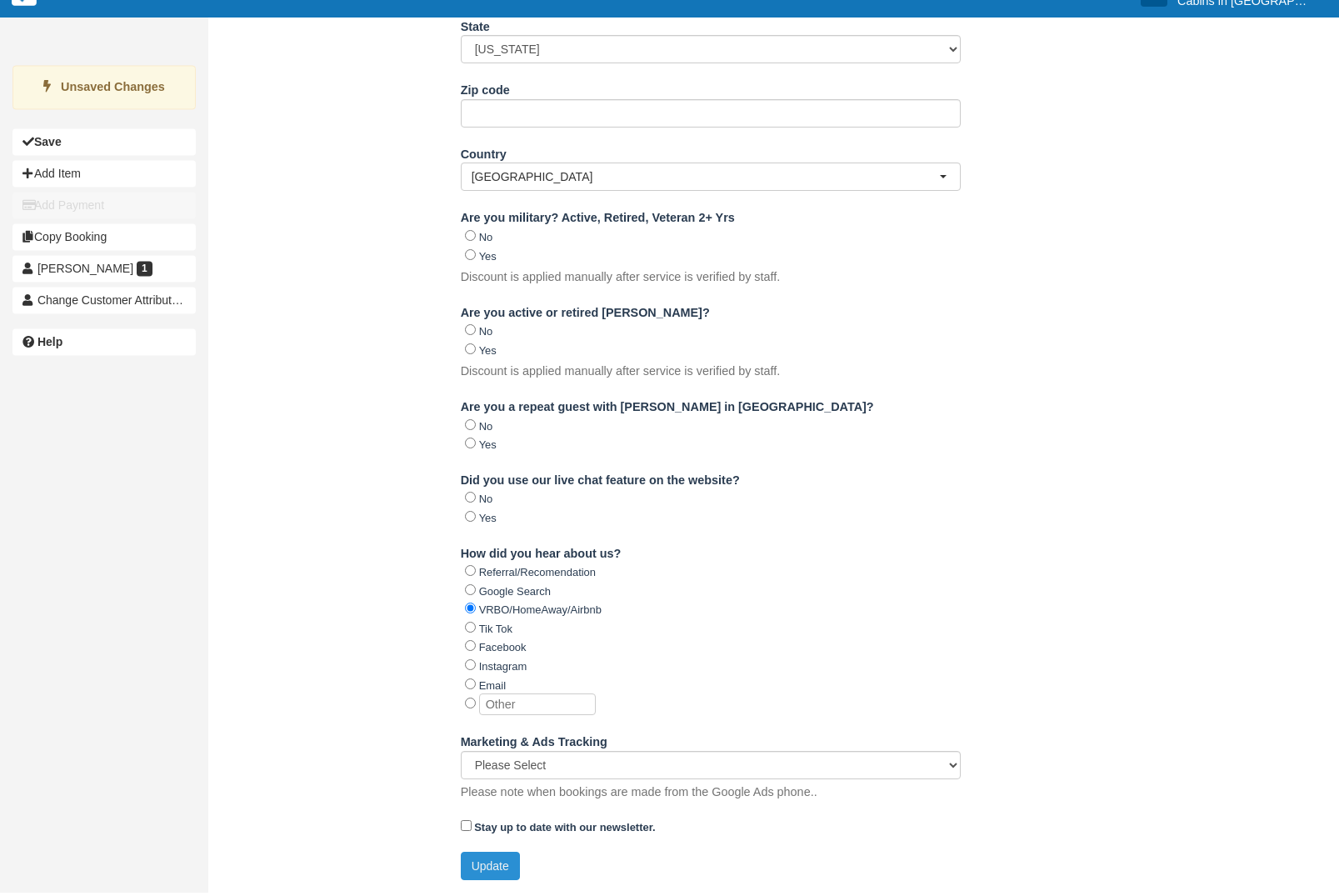
type input "[PERSON_NAME][EMAIL_ADDRESS][DOMAIN_NAME]"
click at [503, 862] on button "Update" at bounding box center [490, 869] width 59 height 29
type input "[PHONE_NUMBER]"
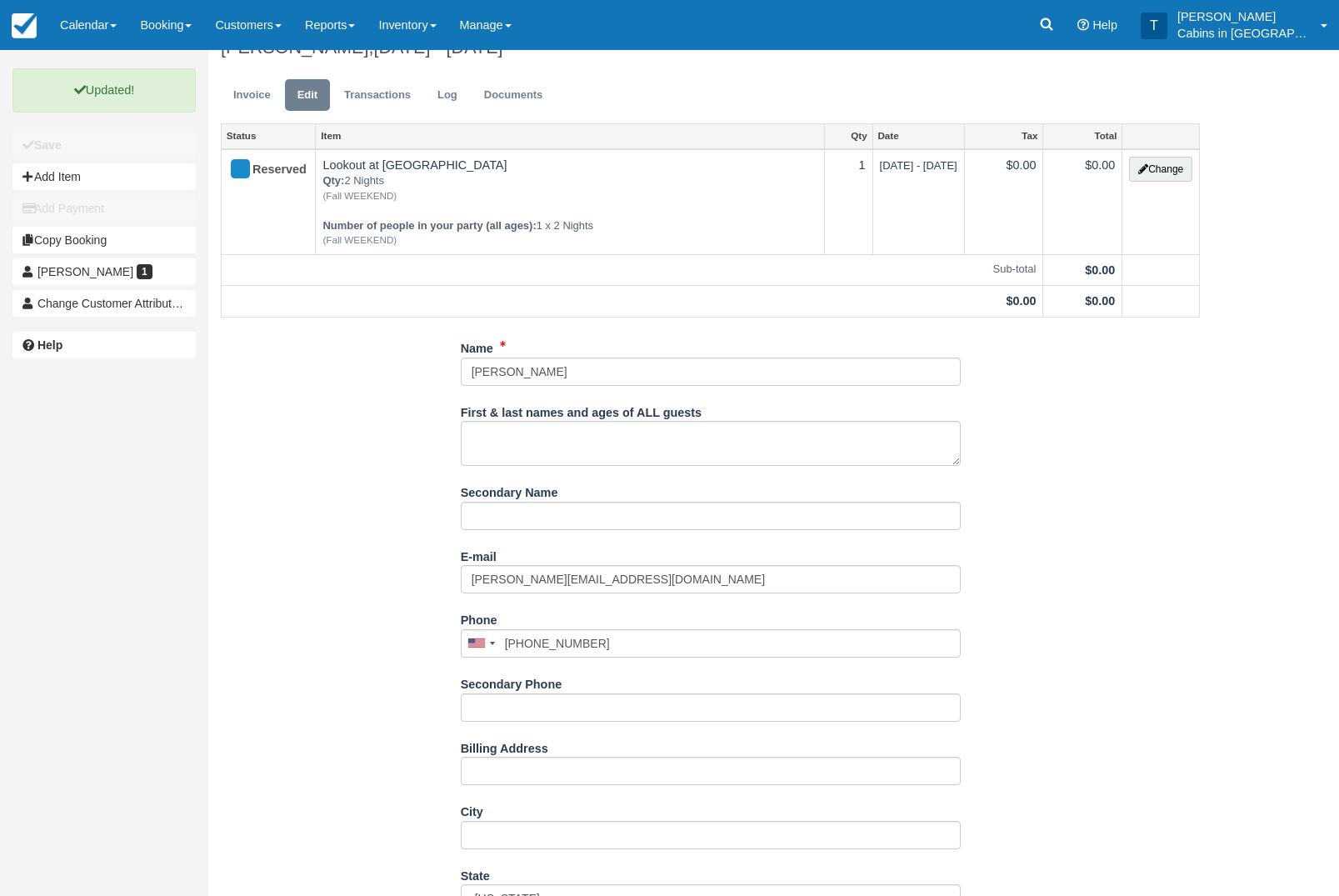
scroll to position [0, 0]
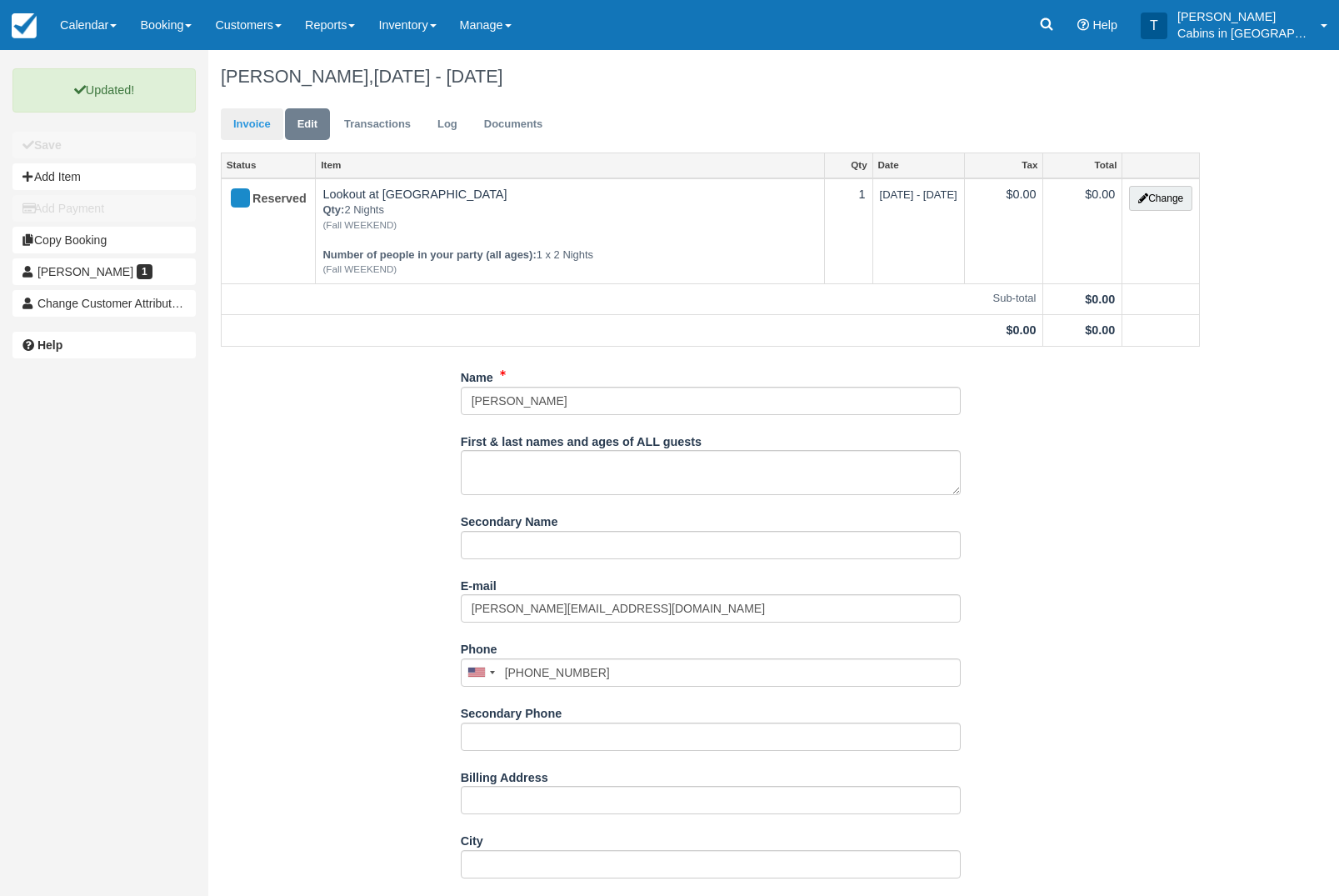
click at [263, 122] on link "Invoice" at bounding box center [252, 125] width 63 height 32
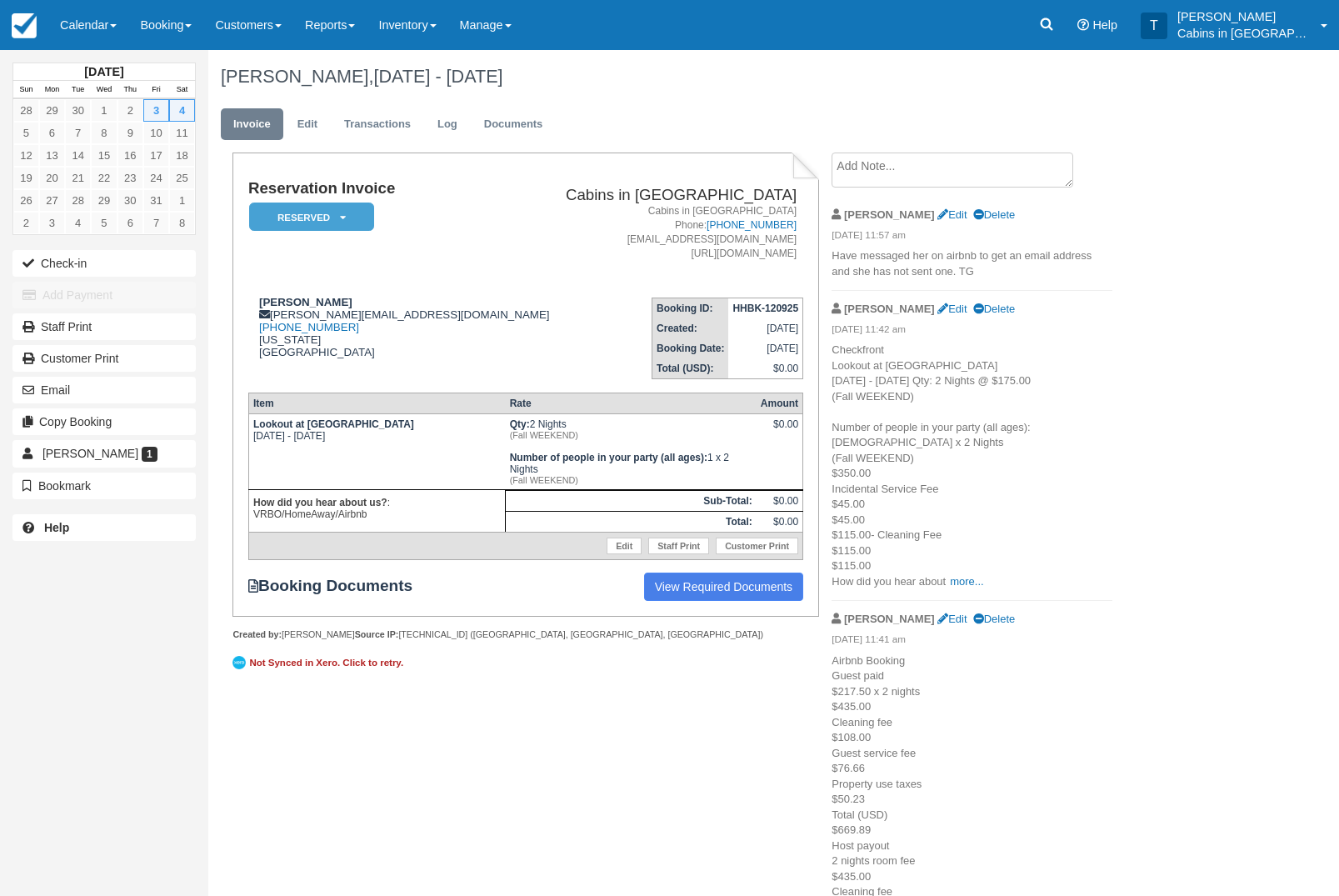
click at [326, 213] on em "Reserved" at bounding box center [311, 217] width 125 height 30
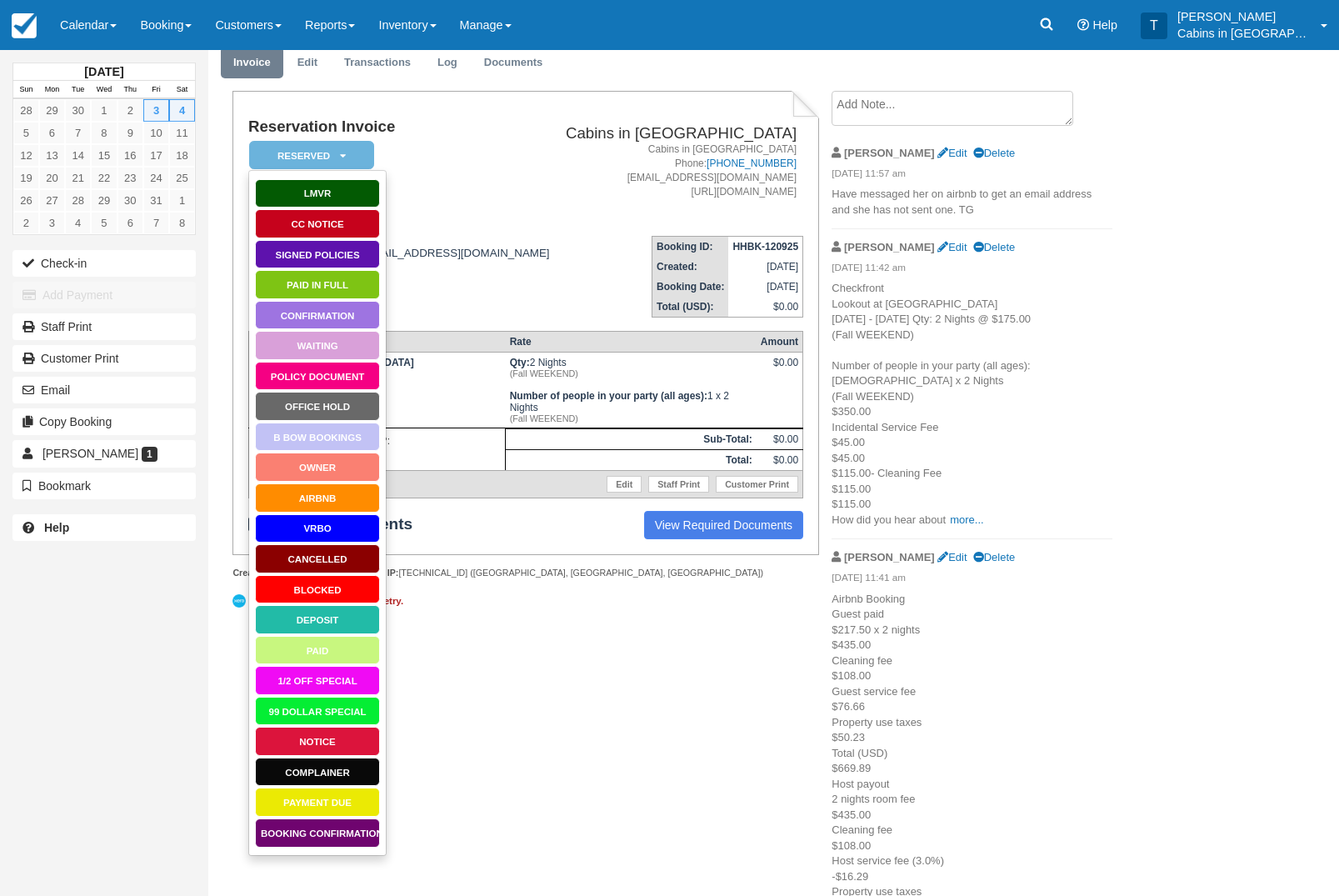
scroll to position [64, 0]
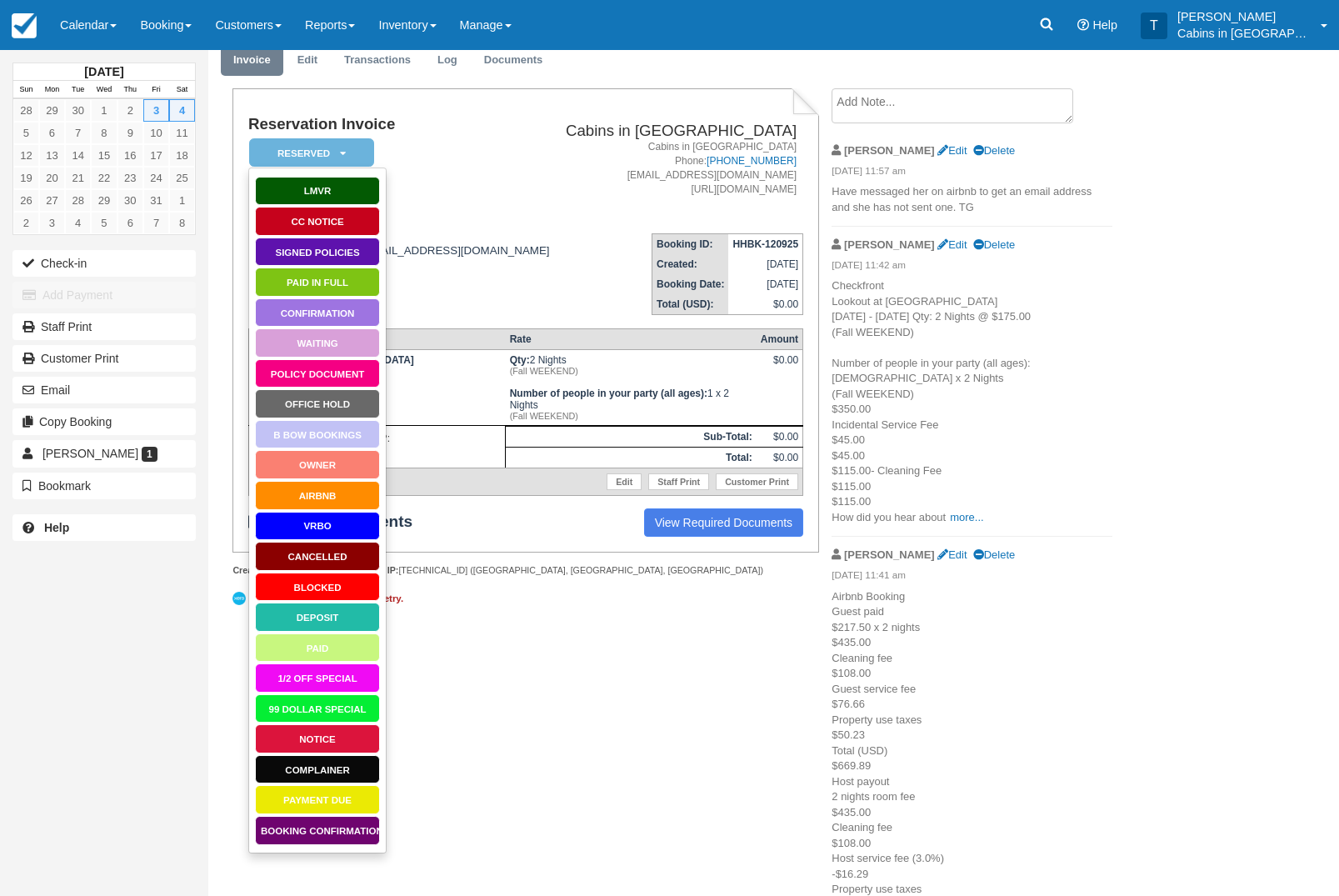
click at [336, 830] on link "Booking Confirmation" at bounding box center [317, 830] width 125 height 30
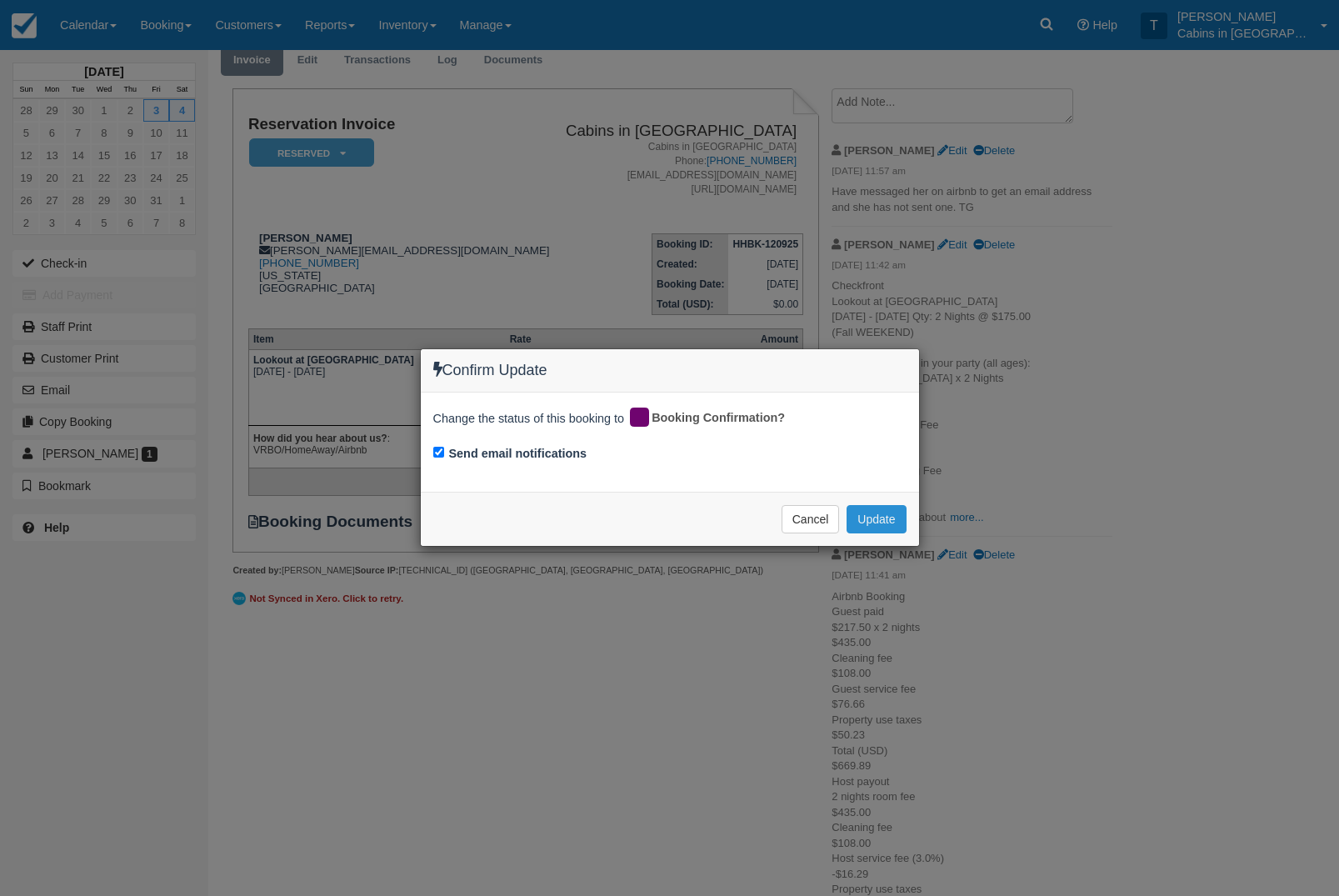
click at [900, 508] on button "Update" at bounding box center [876, 519] width 59 height 29
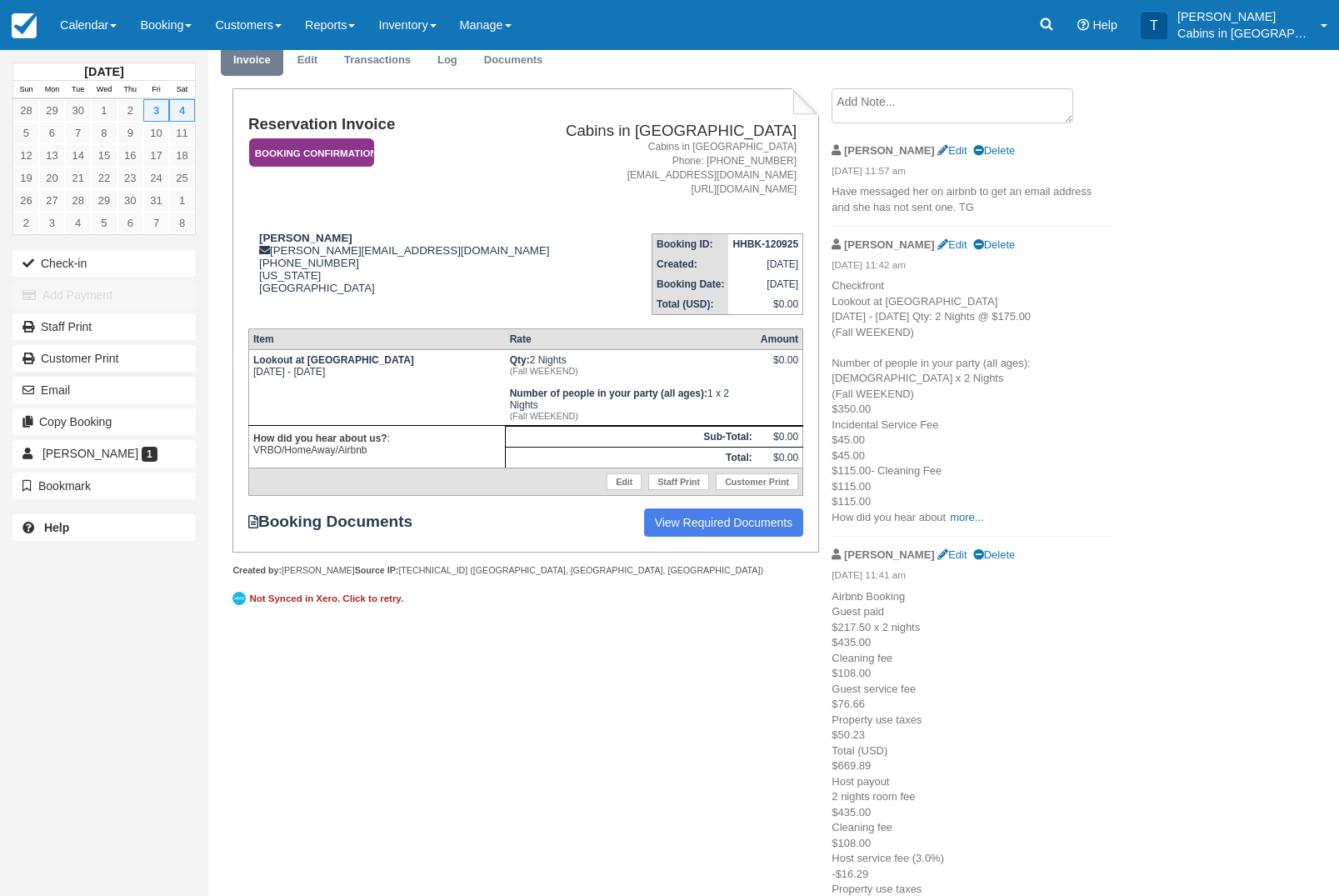
click at [350, 147] on em "Booking Confirmation" at bounding box center [311, 152] width 125 height 30
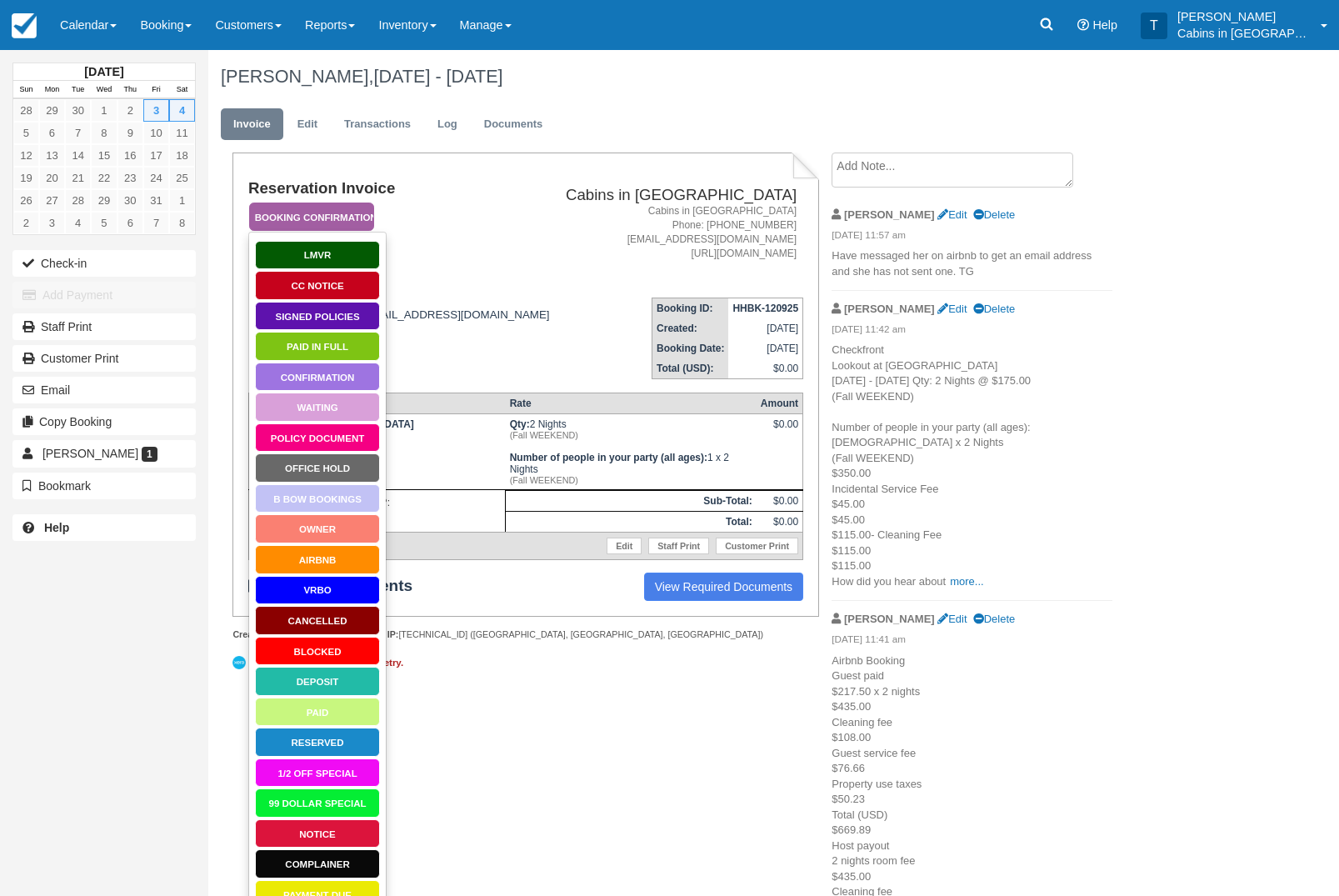
click at [343, 435] on link "Policy Document" at bounding box center [317, 437] width 125 height 30
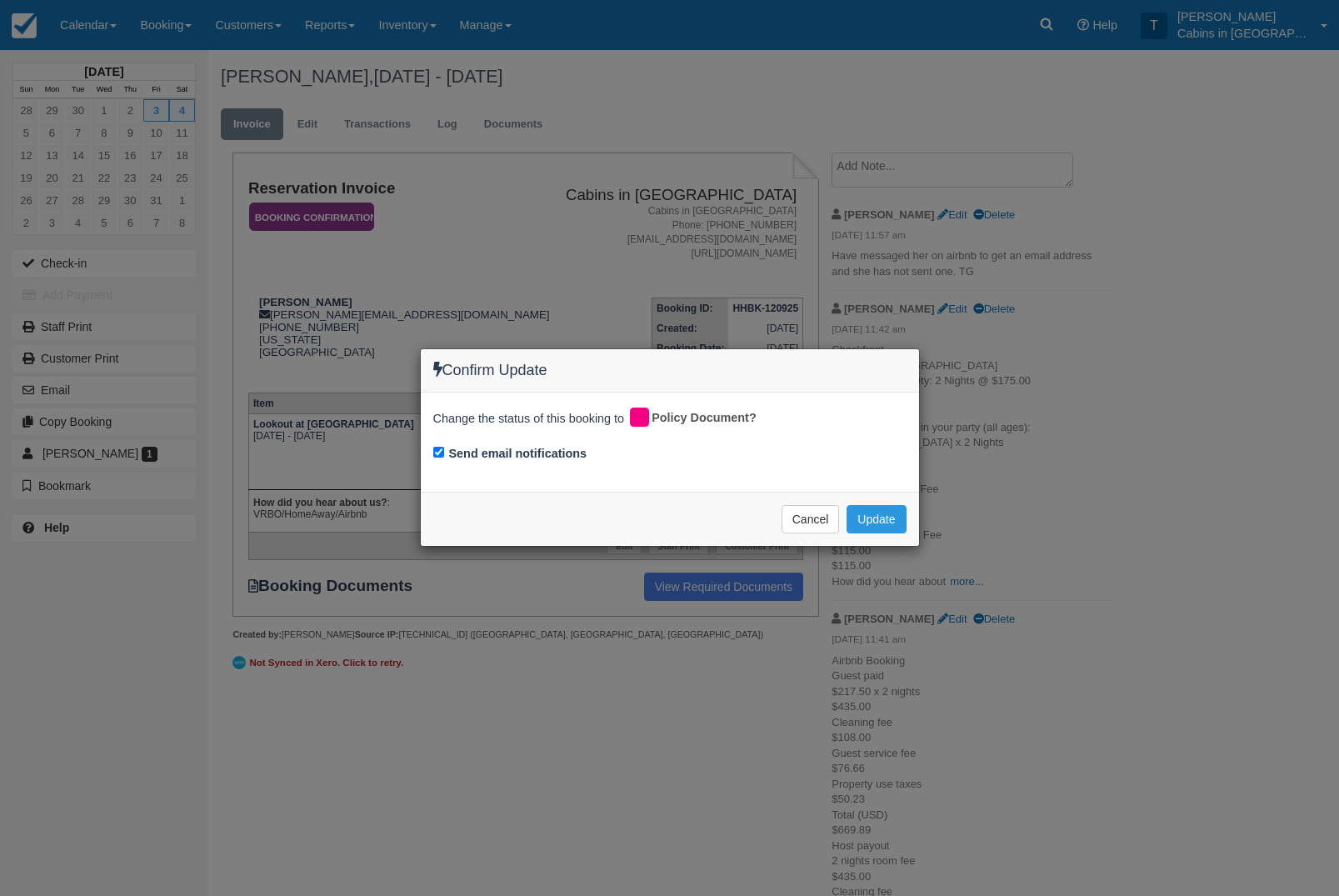
click at [885, 578] on div "Confirm Update Change the status of this booking to Policy Document? Send email…" at bounding box center [670, 448] width 1339 height 896
